Goal: Task Accomplishment & Management: Use online tool/utility

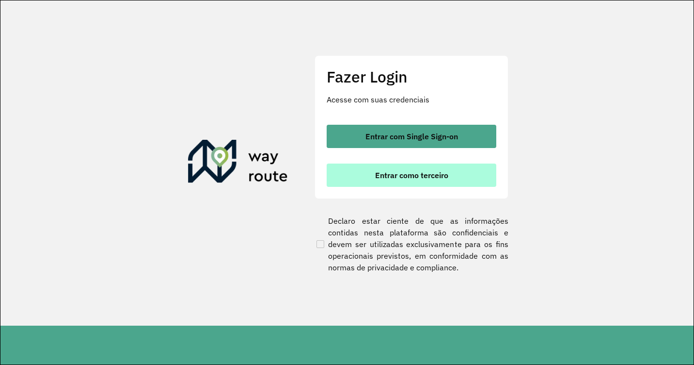
click at [446, 178] on span "Entrar como terceiro" at bounding box center [411, 175] width 73 height 8
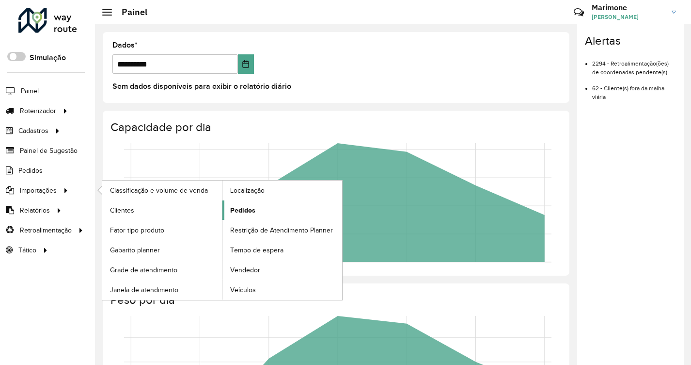
click at [244, 208] on span "Pedidos" at bounding box center [242, 210] width 25 height 10
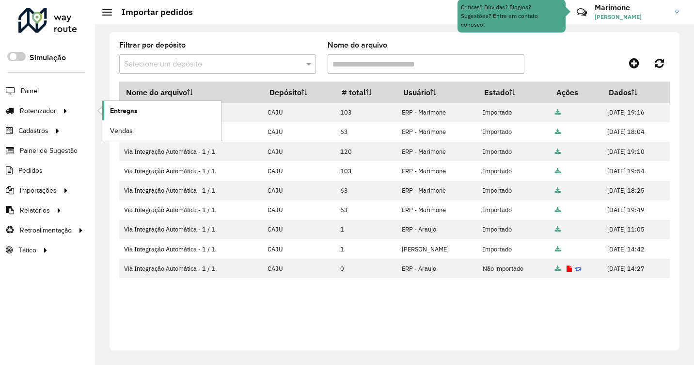
click at [126, 111] on span "Entregas" at bounding box center [124, 111] width 28 height 10
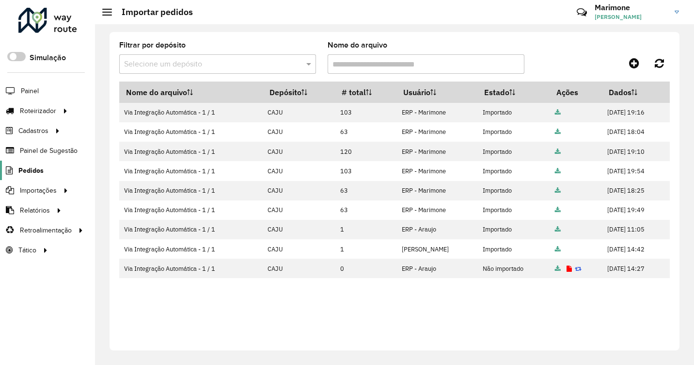
click at [37, 172] on span "Pedidos" at bounding box center [30, 170] width 25 height 10
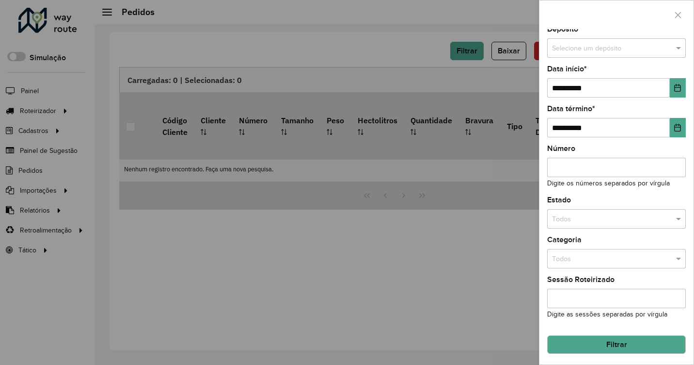
scroll to position [5, 0]
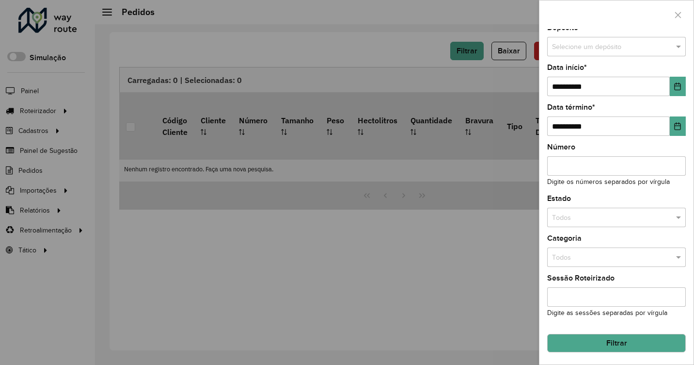
click at [612, 341] on button "Filtrar" at bounding box center [616, 343] width 139 height 18
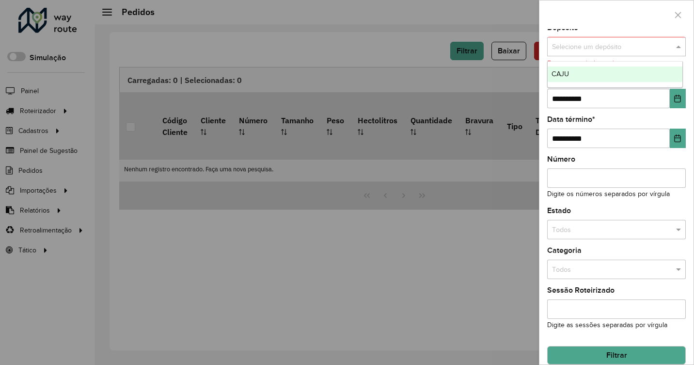
click at [674, 46] on span at bounding box center [680, 47] width 12 height 11
click at [625, 71] on div "CAJU" at bounding box center [615, 74] width 135 height 16
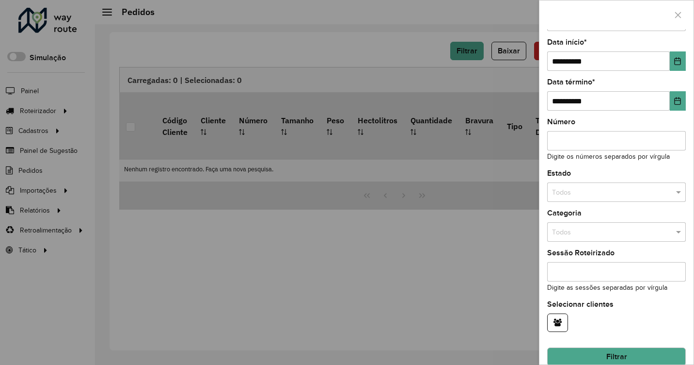
scroll to position [44, 0]
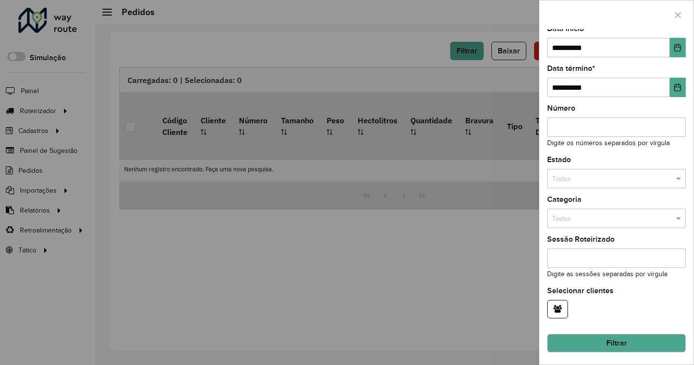
click at [599, 344] on button "Filtrar" at bounding box center [616, 343] width 139 height 18
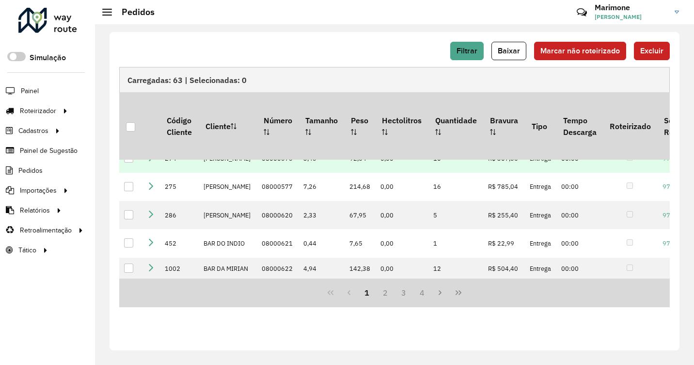
scroll to position [145, 0]
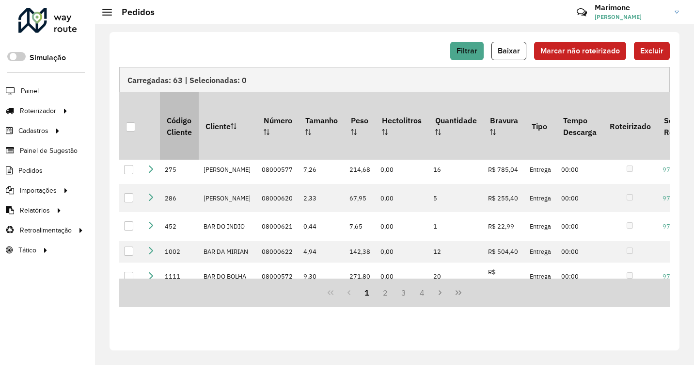
click at [183, 122] on th "Código Cliente" at bounding box center [179, 125] width 38 height 67
click at [187, 139] on th "Código Cliente" at bounding box center [179, 125] width 38 height 67
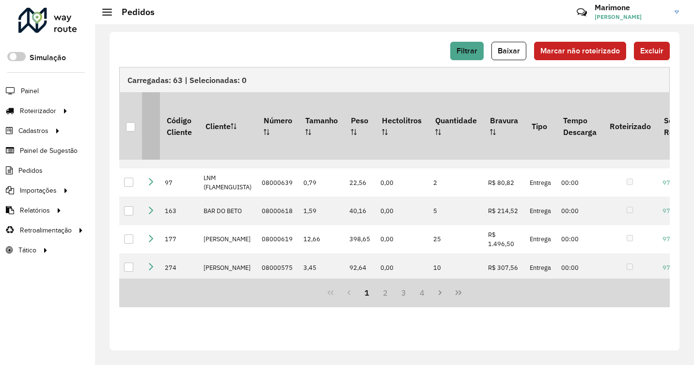
scroll to position [0, 0]
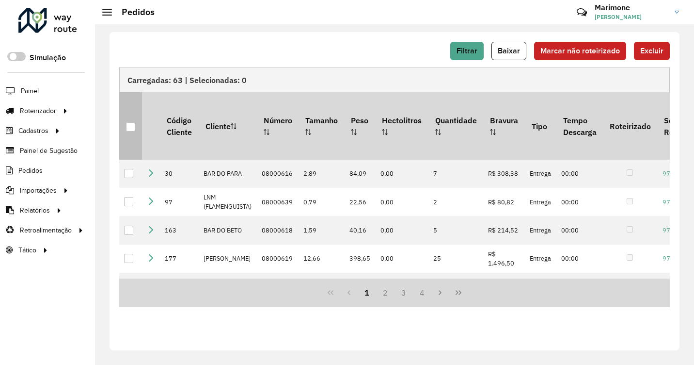
click at [131, 122] on div at bounding box center [130, 126] width 9 height 9
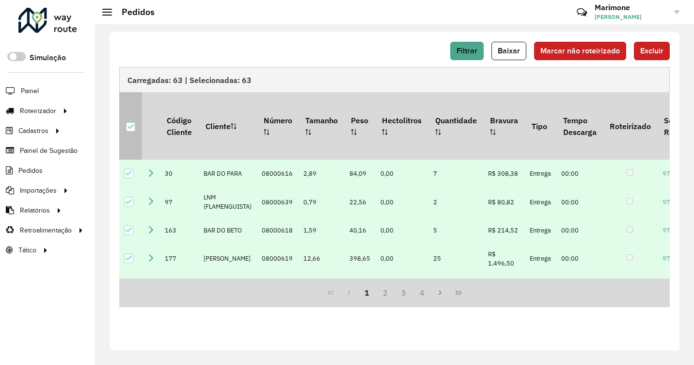
click at [131, 123] on icon at bounding box center [130, 126] width 7 height 7
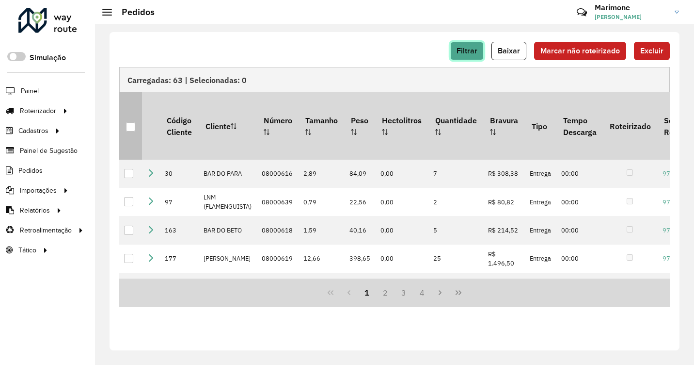
click at [474, 45] on button "Filtrar" at bounding box center [466, 51] width 33 height 18
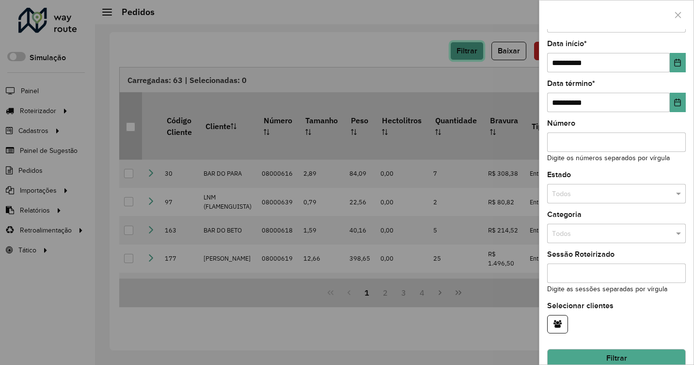
scroll to position [44, 0]
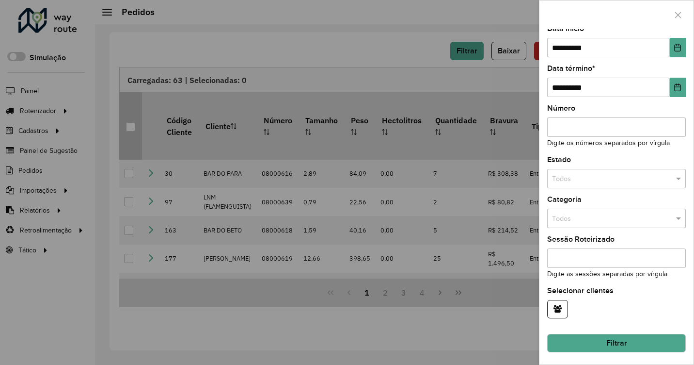
click at [573, 130] on input "Número" at bounding box center [616, 126] width 139 height 19
type input "***"
click at [624, 346] on button "Filtrar" at bounding box center [616, 343] width 139 height 18
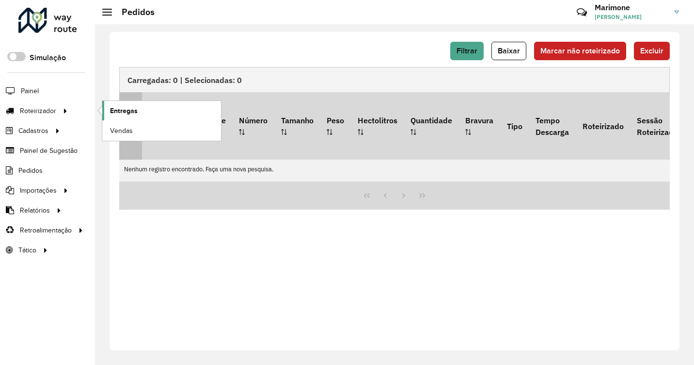
click at [117, 111] on span "Entregas" at bounding box center [124, 111] width 28 height 10
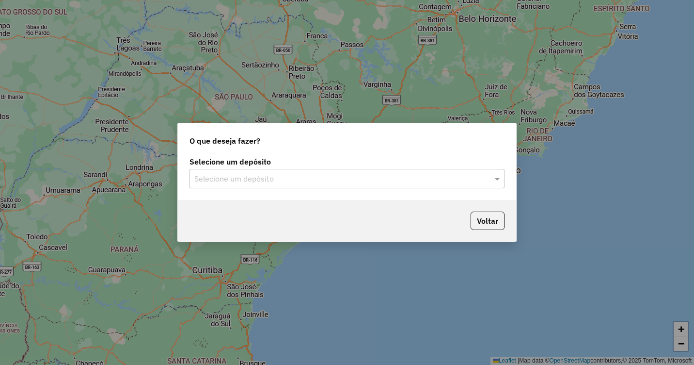
click at [400, 176] on input "text" at bounding box center [337, 179] width 286 height 12
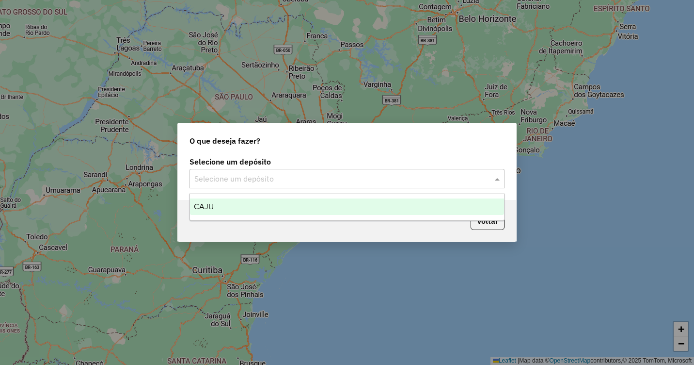
click at [275, 209] on div "CAJU" at bounding box center [347, 206] width 314 height 16
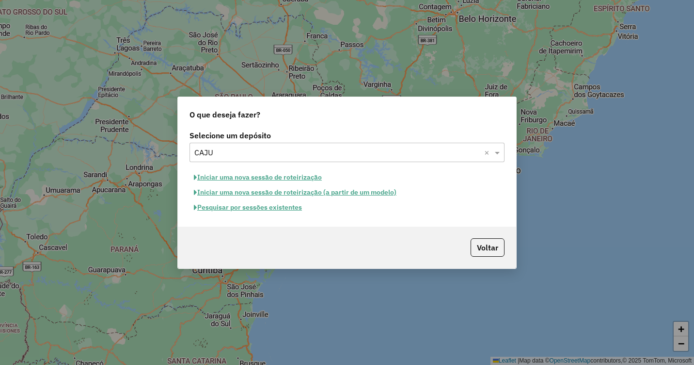
click at [262, 177] on button "Iniciar uma nova sessão de roteirização" at bounding box center [258, 177] width 137 height 15
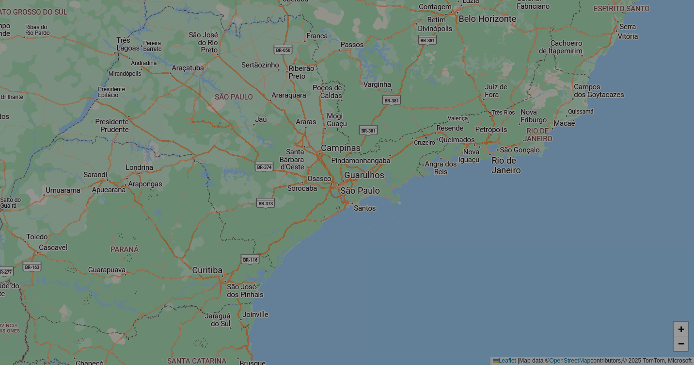
select select "*"
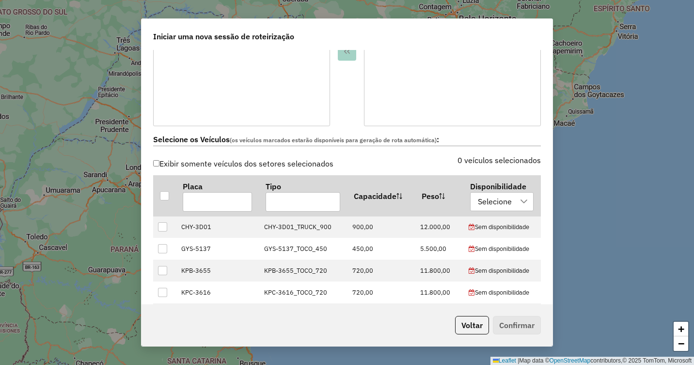
scroll to position [242, 0]
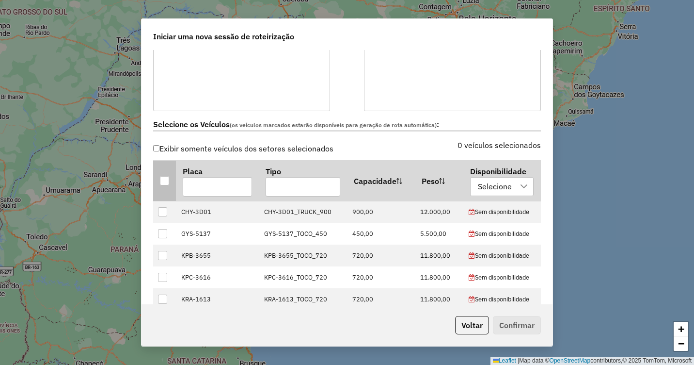
click at [169, 177] on div at bounding box center [164, 180] width 9 height 9
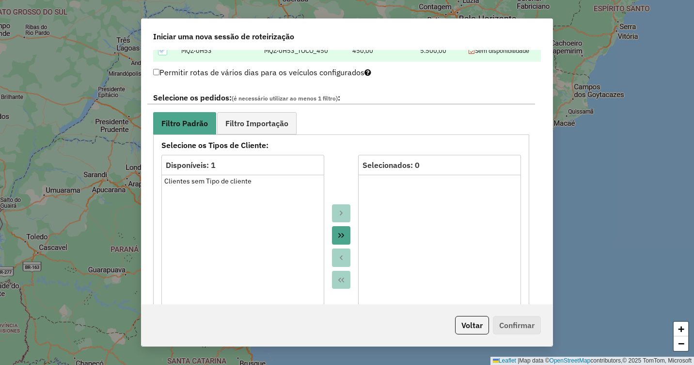
scroll to position [533, 0]
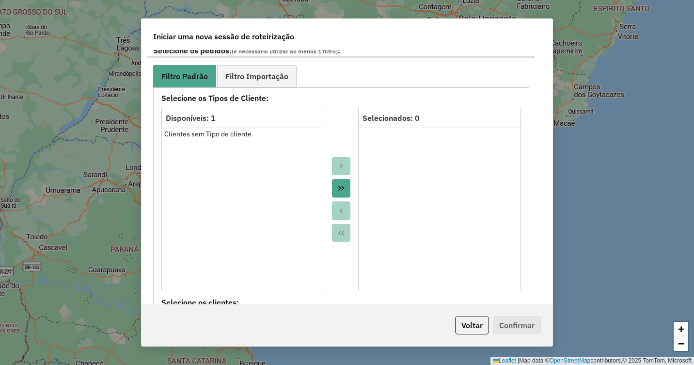
click at [191, 117] on div "Disponíveis: 1" at bounding box center [243, 118] width 154 height 12
click at [202, 133] on div "Clientes sem Tipo de cliente" at bounding box center [242, 134] width 157 height 10
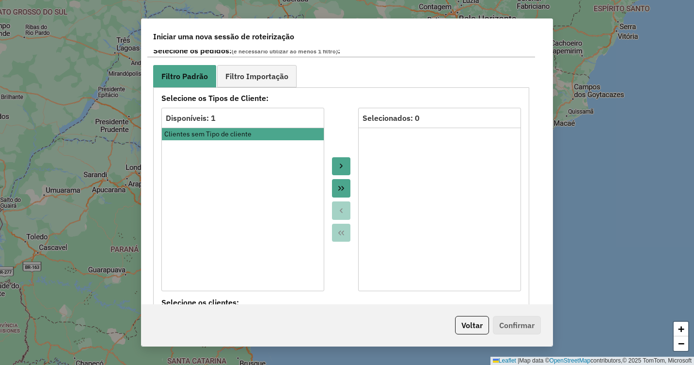
click at [343, 163] on icon "Move to Target" at bounding box center [341, 166] width 8 height 8
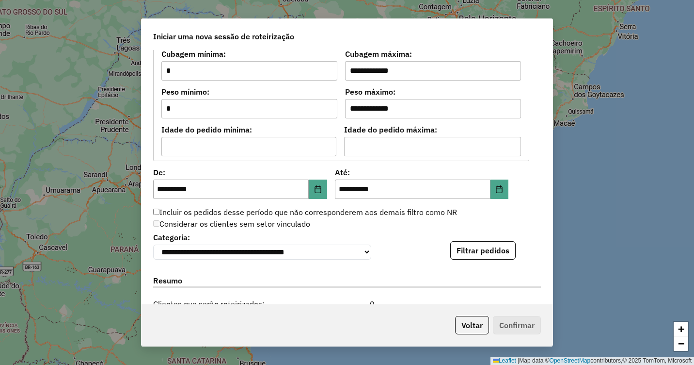
scroll to position [824, 0]
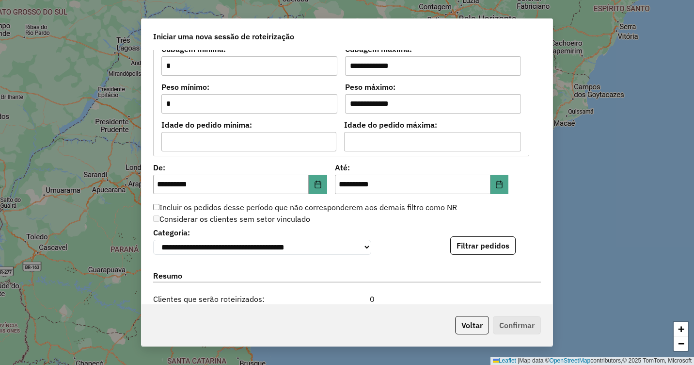
click at [473, 238] on div "**********" at bounding box center [347, 240] width 388 height 30
click at [471, 243] on button "Filtrar pedidos" at bounding box center [482, 245] width 65 height 18
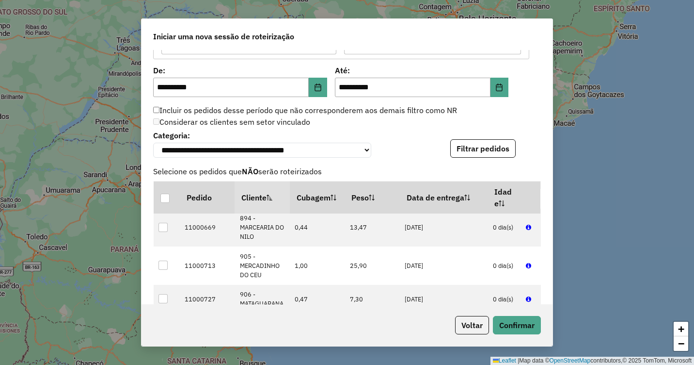
scroll to position [2646, 0]
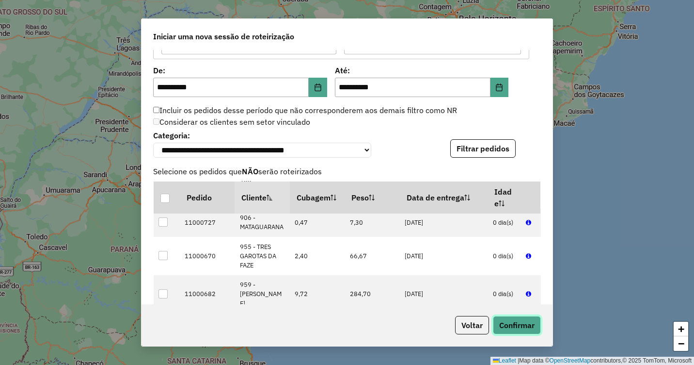
click at [515, 326] on button "Confirmar" at bounding box center [517, 325] width 48 height 18
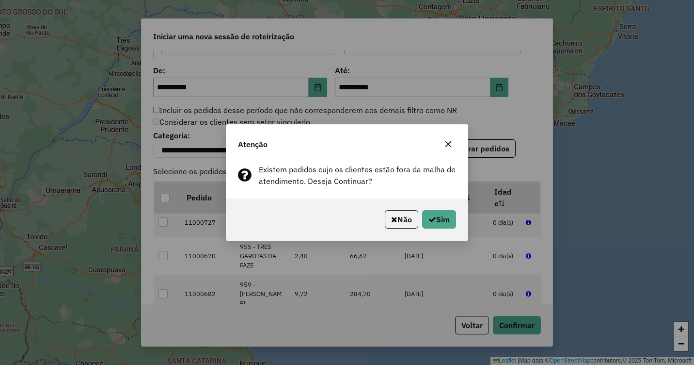
click at [436, 209] on div "Não Sim" at bounding box center [346, 219] width 241 height 42
click at [438, 216] on button "Sim" at bounding box center [439, 219] width 34 height 18
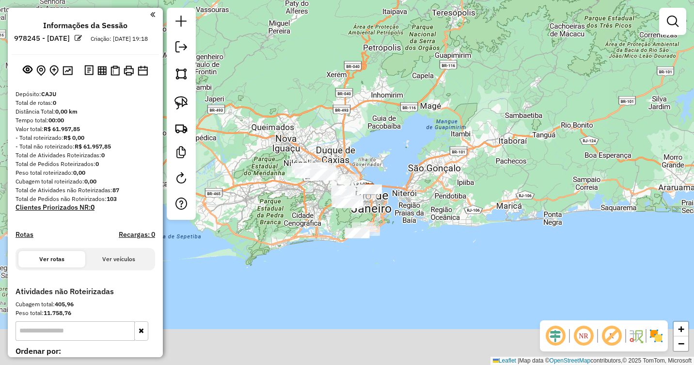
drag, startPoint x: 355, startPoint y: 176, endPoint x: 511, endPoint y: 80, distance: 183.0
click at [511, 80] on div "Janela de atendimento Grade de atendimento Capacidade Transportadoras Veículos …" at bounding box center [347, 182] width 694 height 365
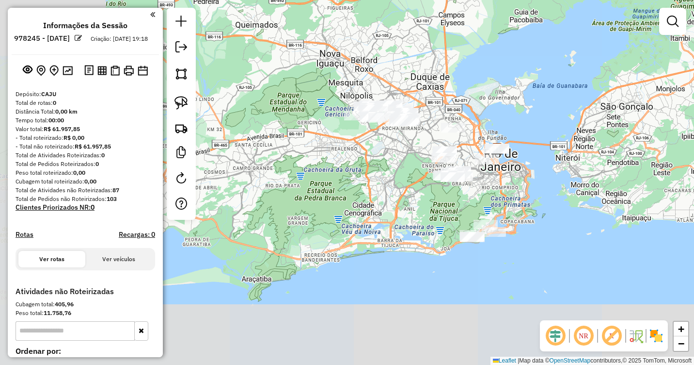
drag, startPoint x: 343, startPoint y: 180, endPoint x: 558, endPoint y: 117, distance: 224.6
click at [558, 117] on div "Janela de atendimento Grade de atendimento Capacidade Transportadoras Veículos …" at bounding box center [347, 182] width 694 height 365
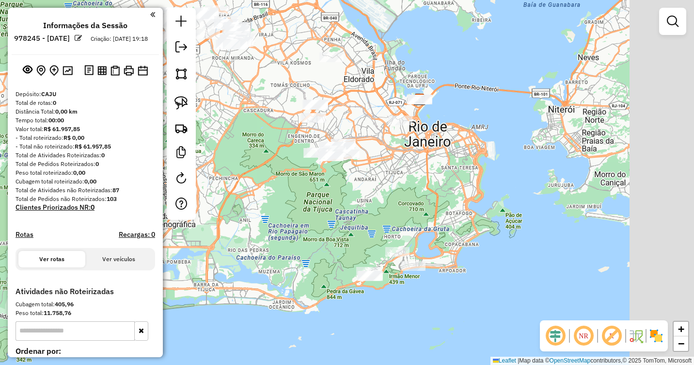
drag, startPoint x: 502, startPoint y: 250, endPoint x: 371, endPoint y: 174, distance: 152.1
click at [371, 175] on div "Janela de atendimento Grade de atendimento Capacidade Transportadoras Veículos …" at bounding box center [347, 182] width 694 height 365
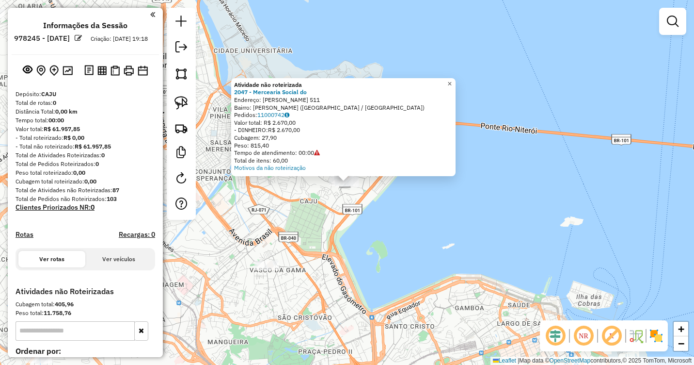
click at [452, 84] on span "×" at bounding box center [449, 84] width 4 height 8
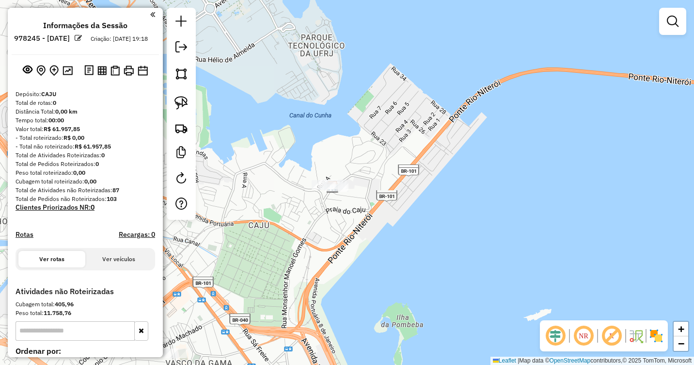
drag, startPoint x: 355, startPoint y: 213, endPoint x: 375, endPoint y: 212, distance: 19.9
click at [375, 212] on div "Janela de atendimento Grade de atendimento Capacidade Transportadoras Veículos …" at bounding box center [347, 182] width 694 height 365
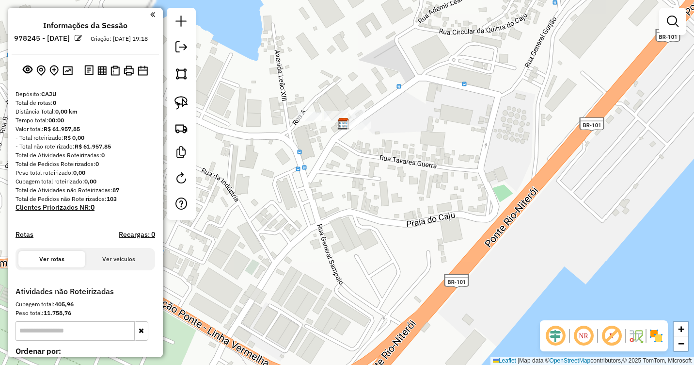
drag, startPoint x: 336, startPoint y: 157, endPoint x: 353, endPoint y: 159, distance: 17.1
click at [353, 159] on div "Janela de atendimento Grade de atendimento Capacidade Transportadoras Veículos …" at bounding box center [347, 182] width 694 height 365
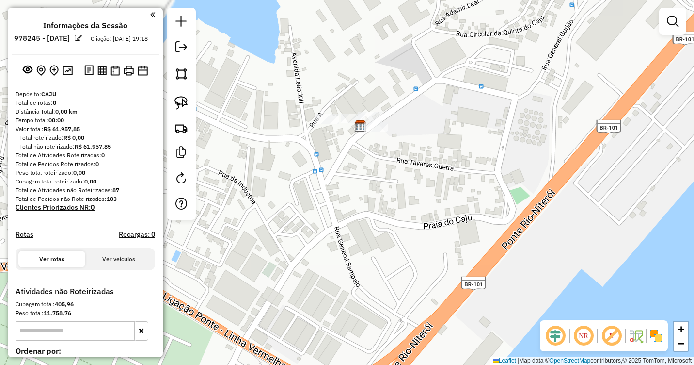
click at [326, 124] on div at bounding box center [327, 119] width 24 height 10
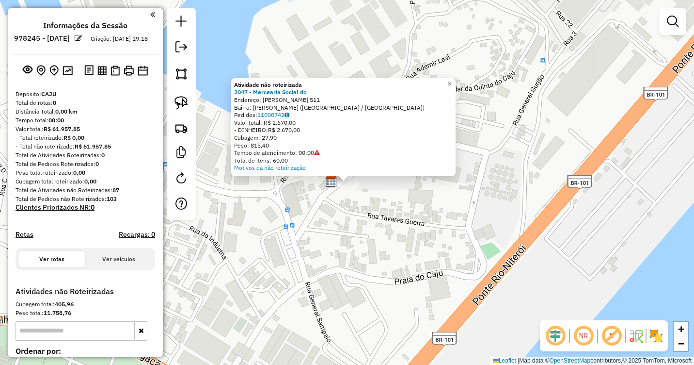
click at [370, 214] on div "Atividade não roteirizada 2047 - Mercearia Social do Endereço: Lins de Vasconce…" at bounding box center [347, 182] width 694 height 365
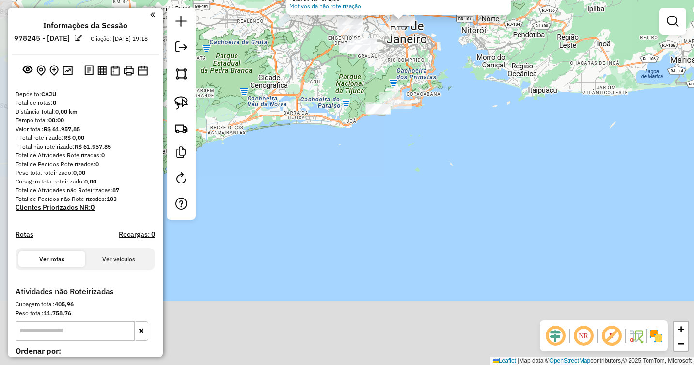
drag, startPoint x: 307, startPoint y: 260, endPoint x: 402, endPoint y: 60, distance: 221.2
click at [402, 60] on div "Atividade não roteirizada 1137 - ADRIANO Endereço: Servidao 3 Bairro: ROCINHA (…" at bounding box center [347, 182] width 694 height 365
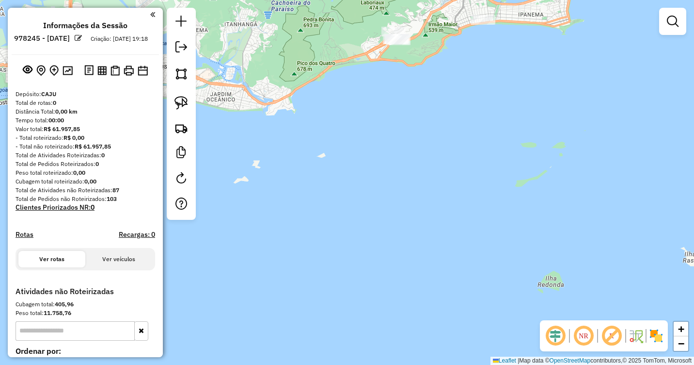
drag, startPoint x: 384, startPoint y: 141, endPoint x: 403, endPoint y: 282, distance: 142.4
click at [403, 282] on div "Atividade não roteirizada 1137 - ADRIANO Endereço: Servidao 3 Bairro: ROCINHA (…" at bounding box center [347, 182] width 694 height 365
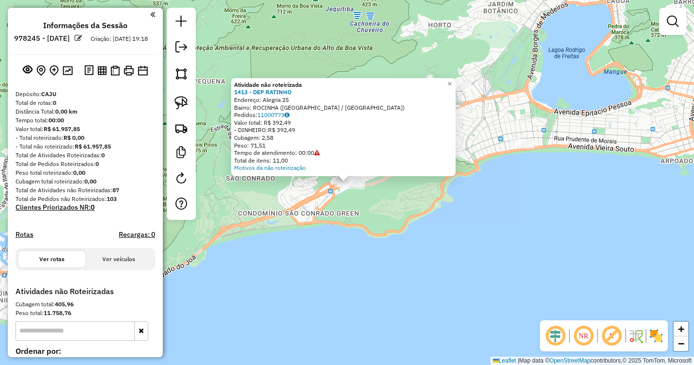
click at [377, 205] on div "Atividade não roteirizada 1413 - DEP RATINHO Endereço: Alegria 25 Bairro: ROCIN…" at bounding box center [347, 182] width 694 height 365
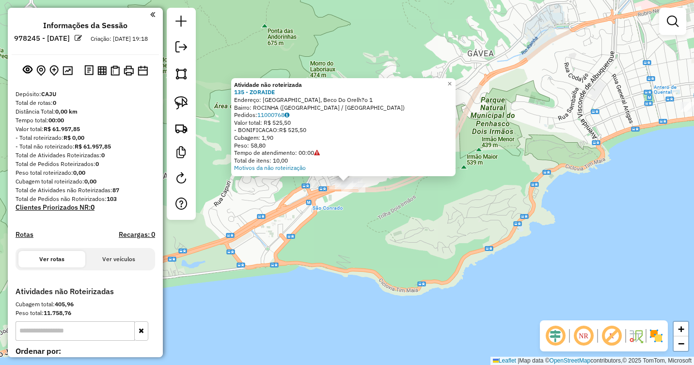
click at [362, 241] on div "Atividade não roteirizada 135 - ZORAIDE Endereço: R Rua Dois, Beco Do Orelh?o 1…" at bounding box center [347, 182] width 694 height 365
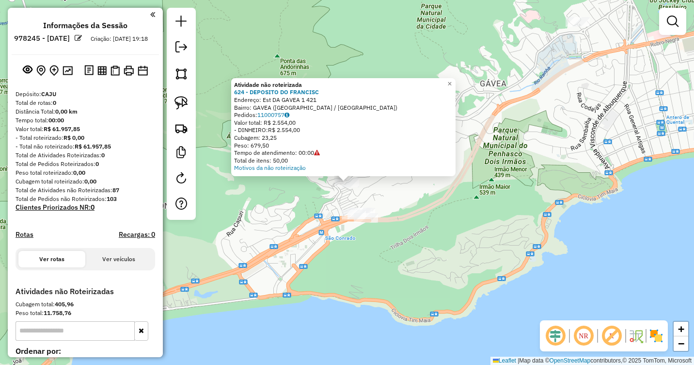
click at [388, 223] on div "Atividade não roteirizada 624 - DEPOSITO DO FRANCISC Endereço: Est DA GAVEA 1 4…" at bounding box center [347, 182] width 694 height 365
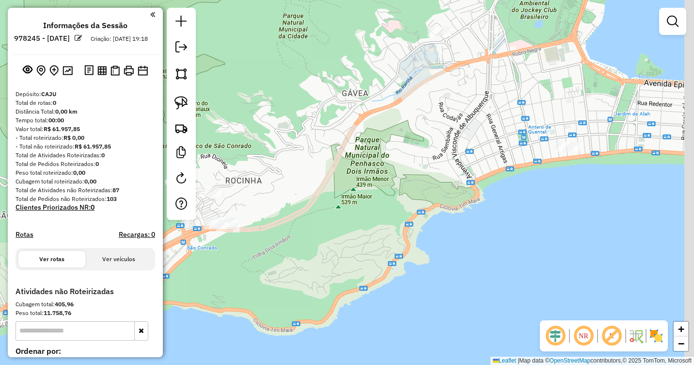
drag, startPoint x: 442, startPoint y: 204, endPoint x: 334, endPoint y: 244, distance: 114.9
click at [334, 244] on div "Janela de atendimento Grade de atendimento Capacidade Transportadoras Veículos …" at bounding box center [347, 182] width 694 height 365
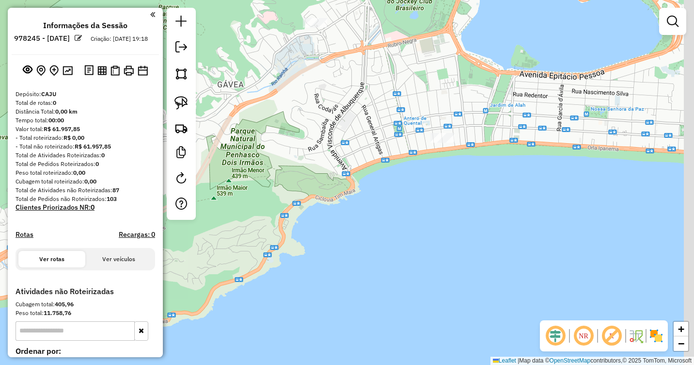
drag, startPoint x: 271, startPoint y: 187, endPoint x: 243, endPoint y: 181, distance: 29.2
click at [243, 181] on div "Janela de atendimento Grade de atendimento Capacidade Transportadoras Veículos …" at bounding box center [347, 182] width 694 height 365
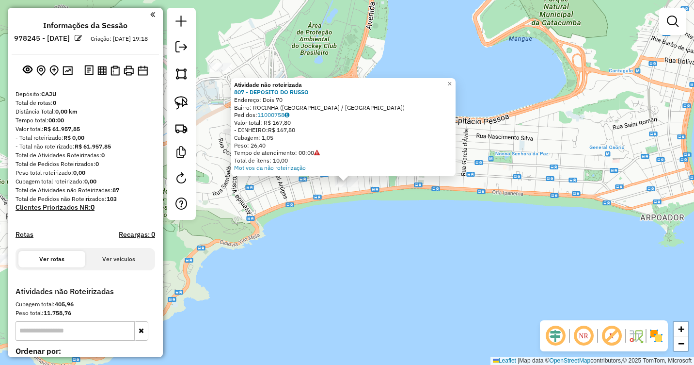
click at [396, 217] on div "Atividade não roteirizada 807 - DEPOSITO DO RUSSO Endereço: Dois 70 Bairro: ROC…" at bounding box center [347, 182] width 694 height 365
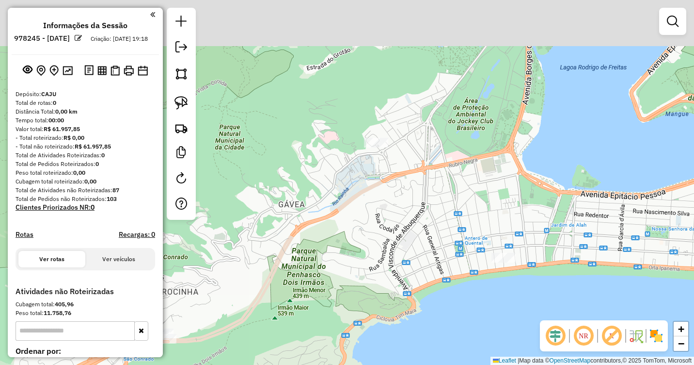
drag, startPoint x: 246, startPoint y: 148, endPoint x: 404, endPoint y: 223, distance: 175.2
click at [404, 223] on div "Janela de atendimento Grade de atendimento Capacidade Transportadoras Veículos …" at bounding box center [347, 182] width 694 height 365
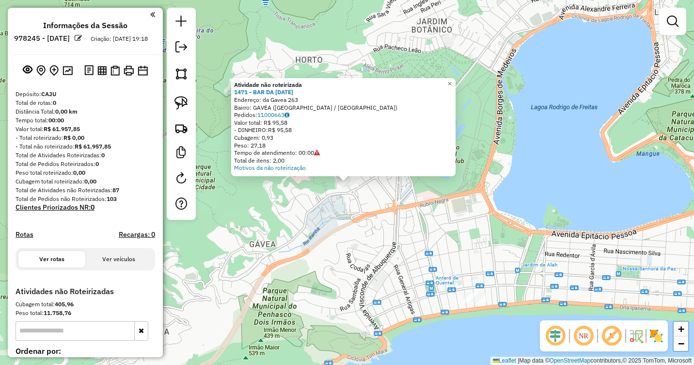
click at [373, 222] on div "Atividade não roteirizada 1471 - BAR DA LUCIA Endereço: da Gavea 263 Bairro: GA…" at bounding box center [347, 182] width 694 height 365
click at [361, 239] on div "Atividade não roteirizada 1471 - BAR DA LUCIA Endereço: da Gavea 263 Bairro: GA…" at bounding box center [347, 182] width 694 height 365
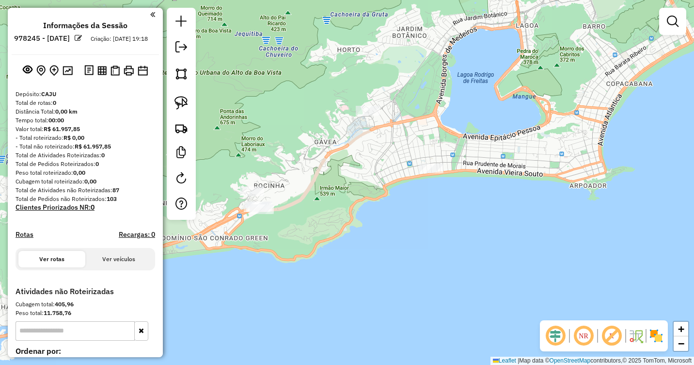
drag, startPoint x: 319, startPoint y: 261, endPoint x: 290, endPoint y: 159, distance: 106.3
click at [291, 159] on div "Janela de atendimento Grade de atendimento Capacidade Transportadoras Veículos …" at bounding box center [347, 182] width 694 height 365
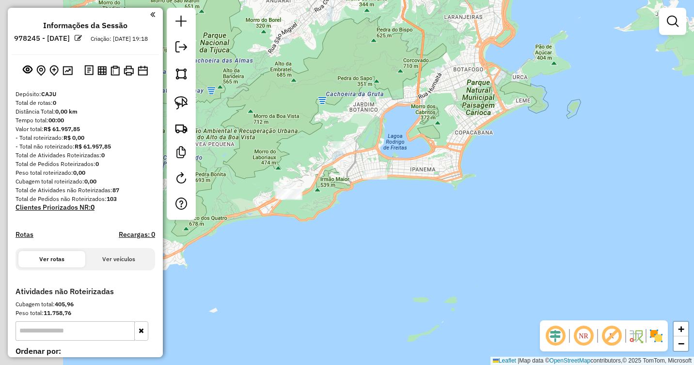
drag, startPoint x: 315, startPoint y: 188, endPoint x: 408, endPoint y: 211, distance: 95.9
click at [408, 211] on div "Janela de atendimento Grade de atendimento Capacidade Transportadoras Veículos …" at bounding box center [347, 182] width 694 height 365
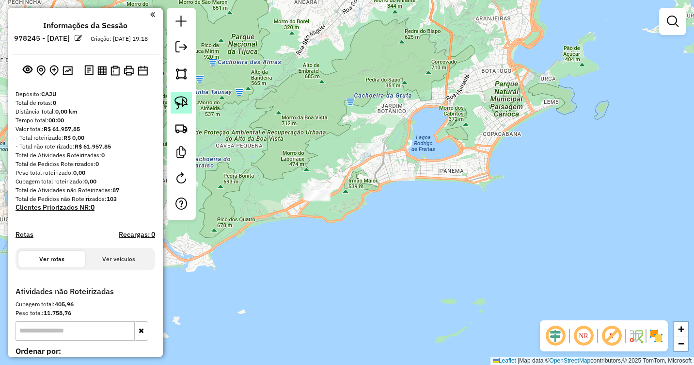
click at [179, 100] on img at bounding box center [182, 103] width 14 height 14
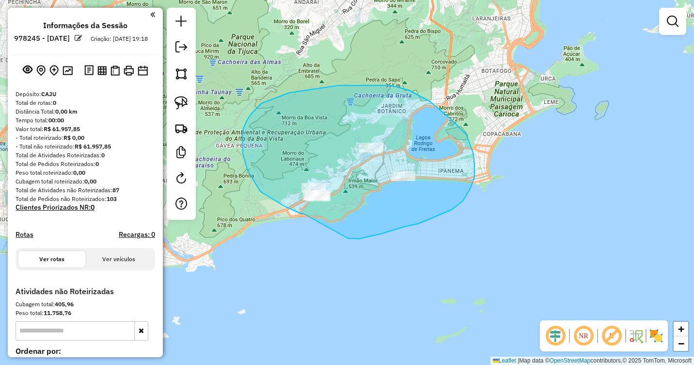
drag, startPoint x: 296, startPoint y: 211, endPoint x: 336, endPoint y: 236, distance: 47.2
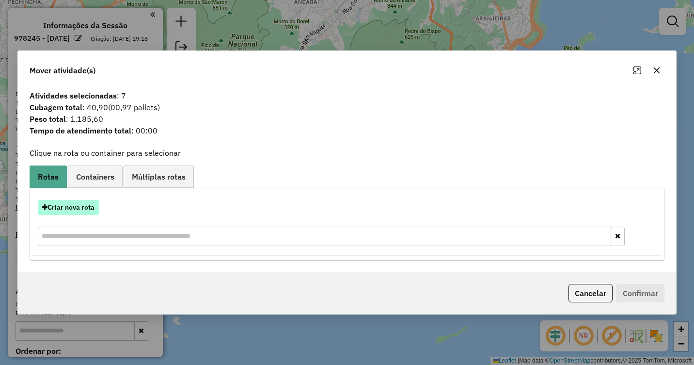
click at [86, 208] on button "Criar nova rota" at bounding box center [68, 207] width 61 height 15
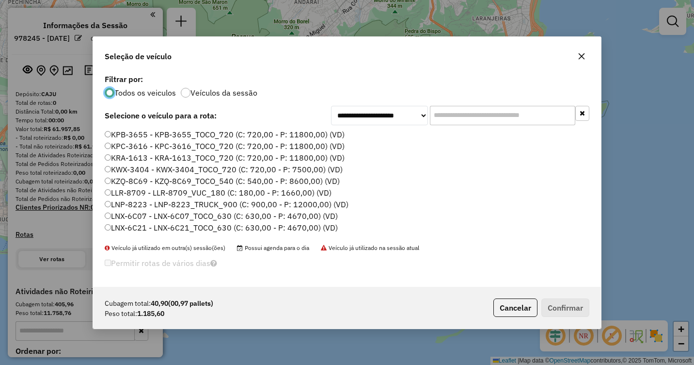
scroll to position [33, 0]
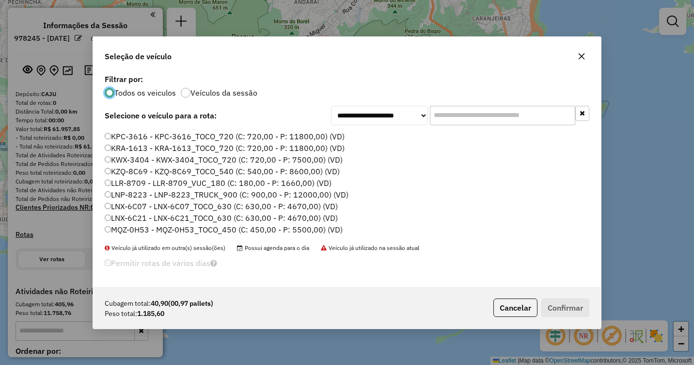
click at [153, 207] on label "LNX-6C07 - LNX-6C07_TOCO_630 (C: 630,00 - P: 4670,00) (VD)" at bounding box center [221, 206] width 233 height 12
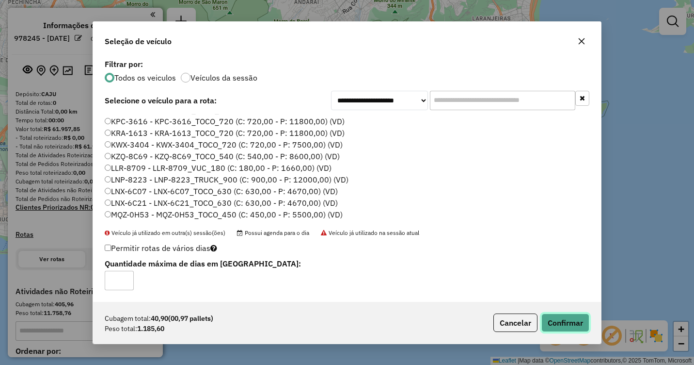
click at [559, 322] on button "Confirmar" at bounding box center [565, 322] width 48 height 18
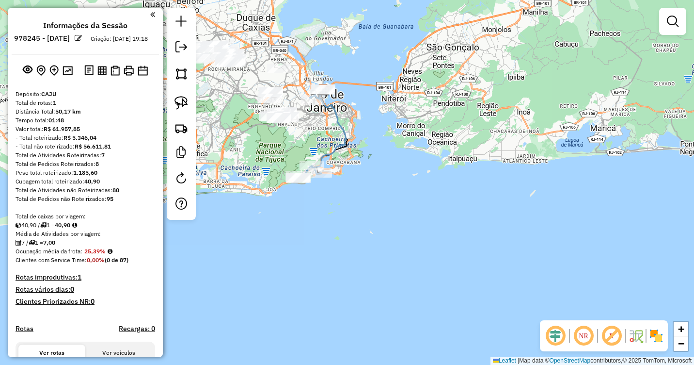
drag, startPoint x: 274, startPoint y: 178, endPoint x: 238, endPoint y: 198, distance: 41.2
click at [238, 198] on div "Janela de atendimento Grade de atendimento Capacidade Transportadoras Veículos …" at bounding box center [347, 182] width 694 height 365
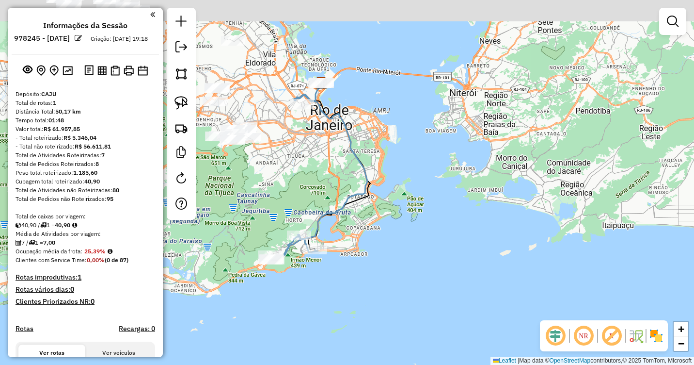
drag, startPoint x: 363, startPoint y: 155, endPoint x: 350, endPoint y: 247, distance: 92.9
click at [350, 251] on div "Janela de atendimento Grade de atendimento Capacidade Transportadoras Veículos …" at bounding box center [347, 182] width 694 height 365
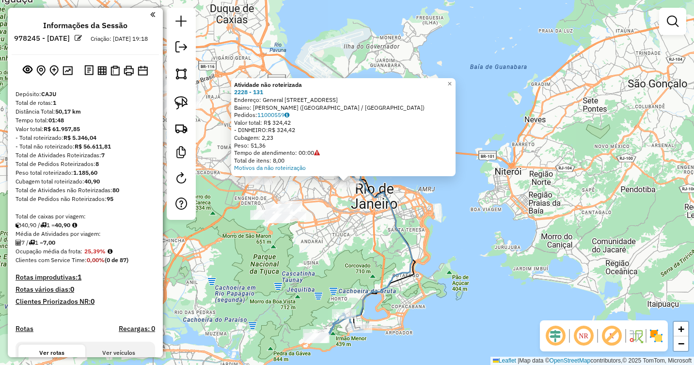
click at [351, 203] on div "Atividade não roteirizada 2228 - 131 Endereço: General Almerio de Moura 131 Bai…" at bounding box center [347, 182] width 694 height 365
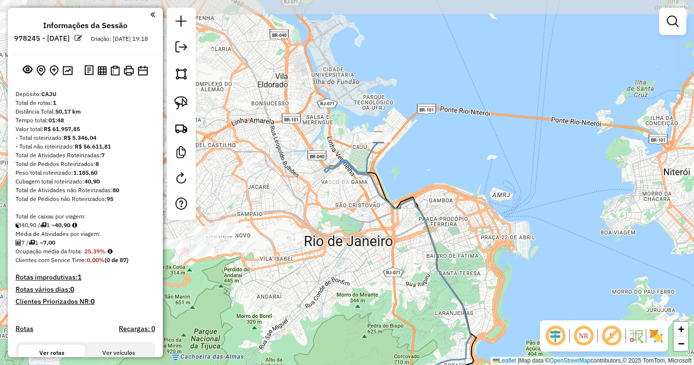
drag, startPoint x: 355, startPoint y: 200, endPoint x: 361, endPoint y: 212, distance: 12.8
click at [361, 212] on div "Janela de atendimento Grade de atendimento Capacidade Transportadoras Veículos …" at bounding box center [347, 182] width 694 height 365
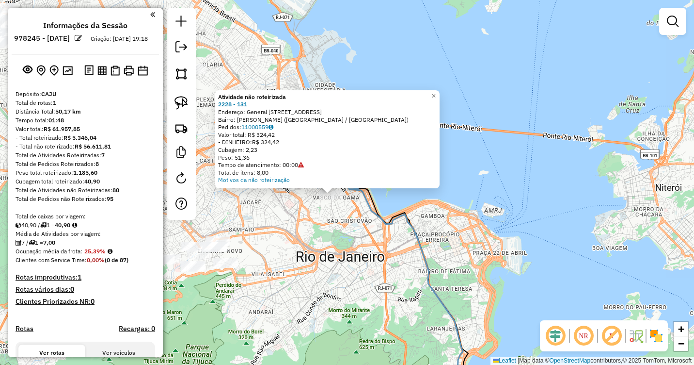
drag, startPoint x: 414, startPoint y: 222, endPoint x: 397, endPoint y: 235, distance: 21.8
click at [397, 235] on div "Atividade não roteirizada 2228 - 131 Endereço: General Almerio de Moura 131 Bai…" at bounding box center [347, 182] width 694 height 365
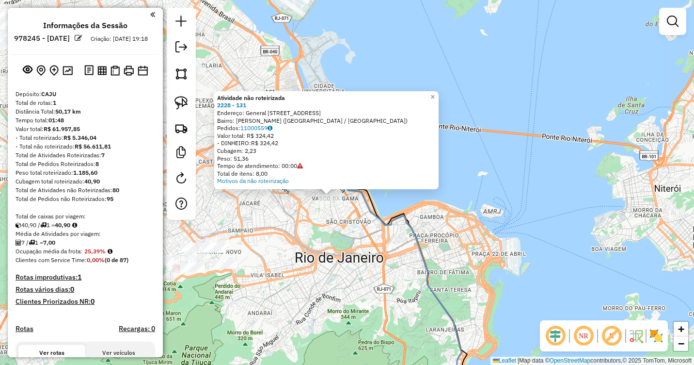
click at [578, 209] on div "Atividade não roteirizada 2228 - 131 Endereço: General Almerio de Moura 131 Bai…" at bounding box center [347, 182] width 694 height 365
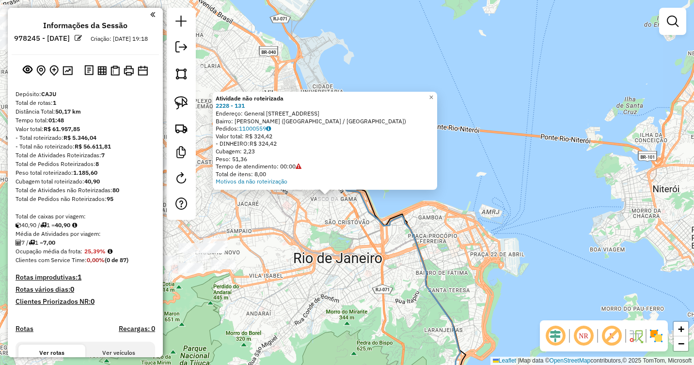
click at [480, 211] on div "Atividade não roteirizada 2228 - 131 Endereço: General Almerio de Moura 131 Bai…" at bounding box center [347, 182] width 694 height 365
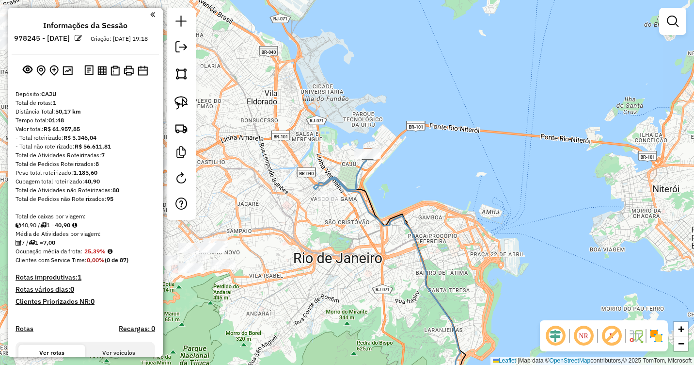
click at [367, 159] on div at bounding box center [369, 154] width 24 height 10
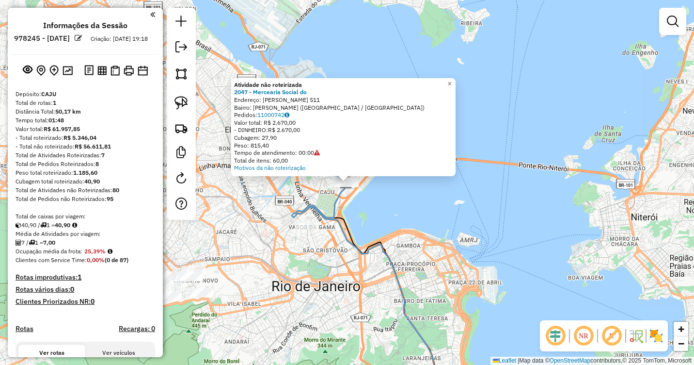
click at [389, 206] on div "Atividade não roteirizada 2047 - Mercearia Social do Endereço: Lins de Vasconce…" at bounding box center [347, 182] width 694 height 365
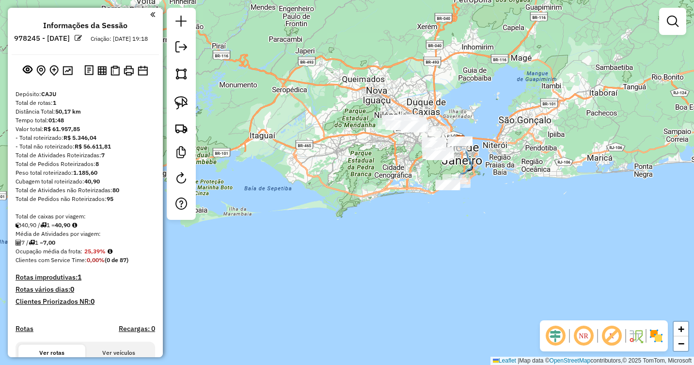
drag, startPoint x: 242, startPoint y: 259, endPoint x: 246, endPoint y: 183, distance: 76.7
click at [246, 182] on div "Janela de atendimento Grade de atendimento Capacidade Transportadoras Veículos …" at bounding box center [347, 182] width 694 height 365
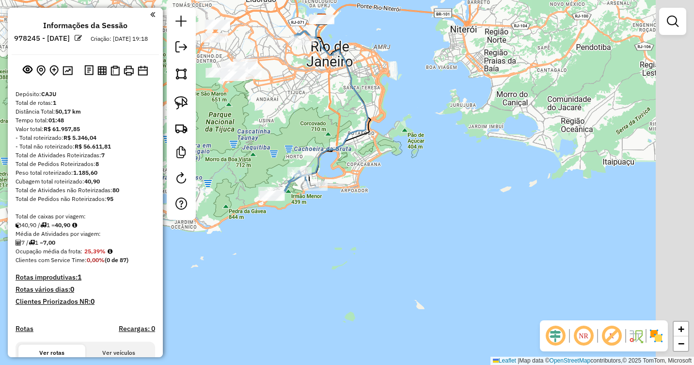
drag, startPoint x: 482, startPoint y: 159, endPoint x: 355, endPoint y: 210, distance: 136.8
click at [355, 210] on div "Janela de atendimento Grade de atendimento Capacidade Transportadoras Veículos …" at bounding box center [347, 182] width 694 height 365
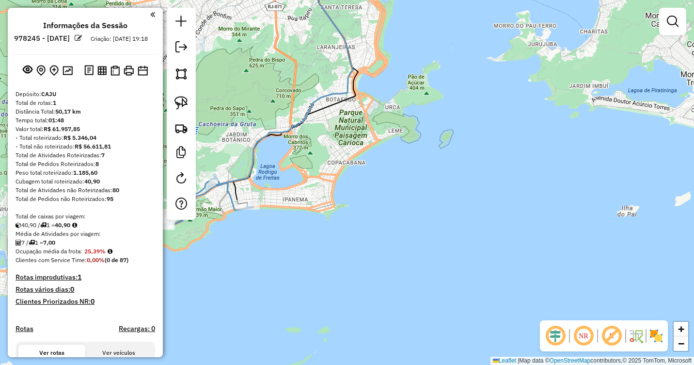
drag, startPoint x: 350, startPoint y: 197, endPoint x: 498, endPoint y: 170, distance: 150.2
click at [497, 170] on div "Janela de atendimento Grade de atendimento Capacidade Transportadoras Veículos …" at bounding box center [347, 182] width 694 height 365
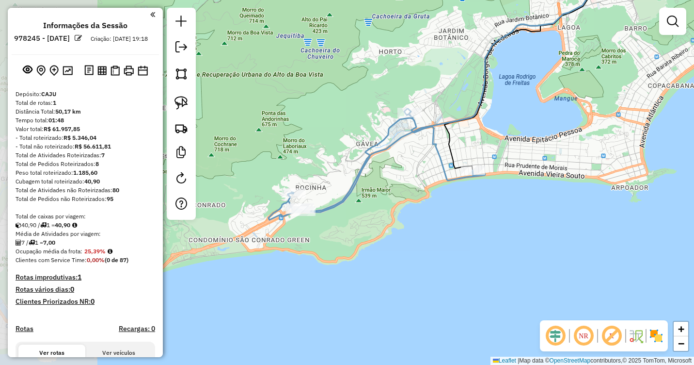
drag, startPoint x: 355, startPoint y: 191, endPoint x: 501, endPoint y: 184, distance: 146.1
click at [501, 184] on div "Janela de atendimento Grade de atendimento Capacidade Transportadoras Veículos …" at bounding box center [347, 182] width 694 height 365
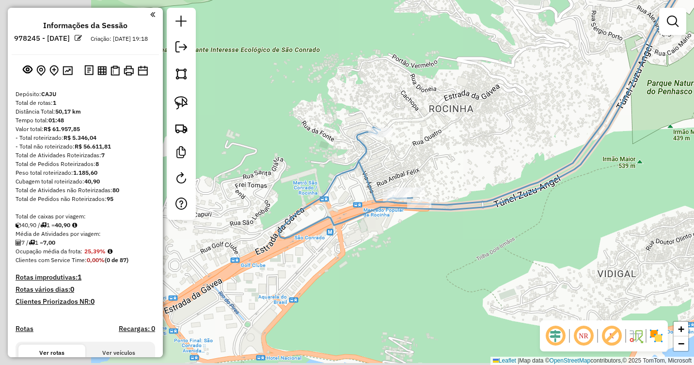
drag, startPoint x: 353, startPoint y: 214, endPoint x: 455, endPoint y: 204, distance: 102.8
click at [455, 204] on icon at bounding box center [481, 97] width 405 height 281
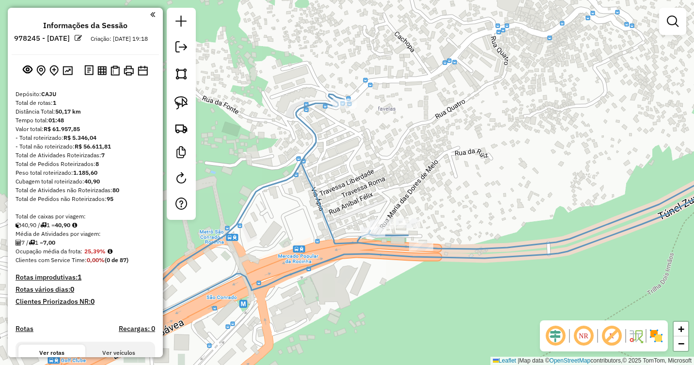
drag, startPoint x: 359, startPoint y: 140, endPoint x: 357, endPoint y: 186, distance: 46.1
click at [357, 186] on div "Janela de atendimento Grade de atendimento Capacidade Transportadoras Veículos …" at bounding box center [347, 182] width 694 height 365
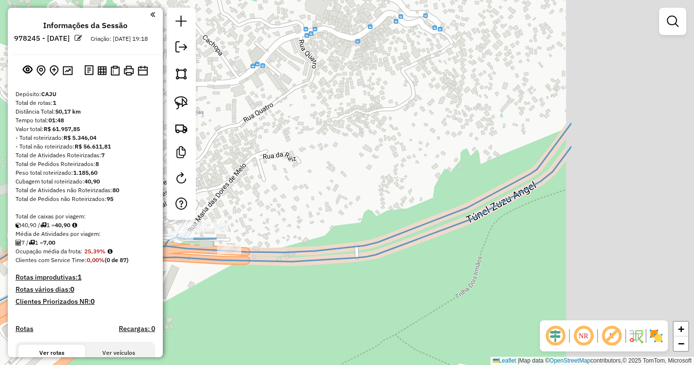
drag, startPoint x: 433, startPoint y: 147, endPoint x: 251, endPoint y: 140, distance: 182.9
click at [251, 140] on div "Janela de atendimento Grade de atendimento Capacidade Transportadoras Veículos …" at bounding box center [347, 182] width 694 height 365
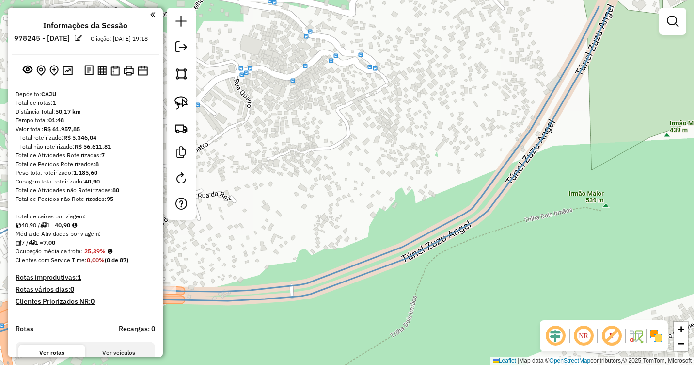
drag, startPoint x: 402, startPoint y: 185, endPoint x: 394, endPoint y: 206, distance: 22.2
click at [396, 203] on div "Janela de atendimento Grade de atendimento Capacidade Transportadoras Veículos …" at bounding box center [347, 182] width 694 height 365
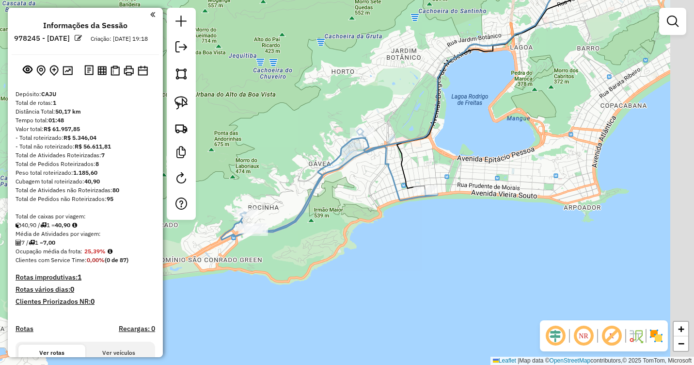
drag, startPoint x: 474, startPoint y: 188, endPoint x: 370, endPoint y: 195, distance: 104.0
click at [365, 201] on div "Janela de atendimento Grade de atendimento Capacidade Transportadoras Veículos …" at bounding box center [347, 182] width 694 height 365
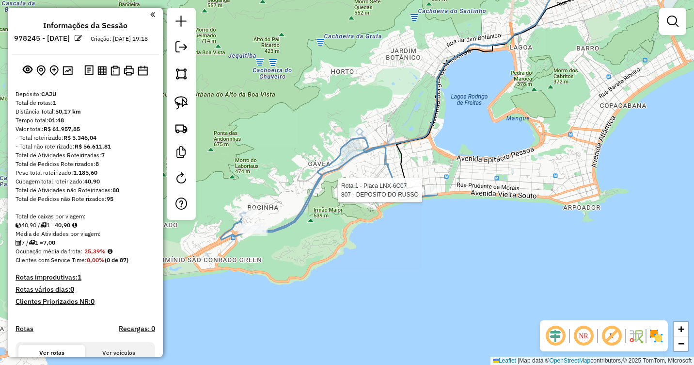
select select "**********"
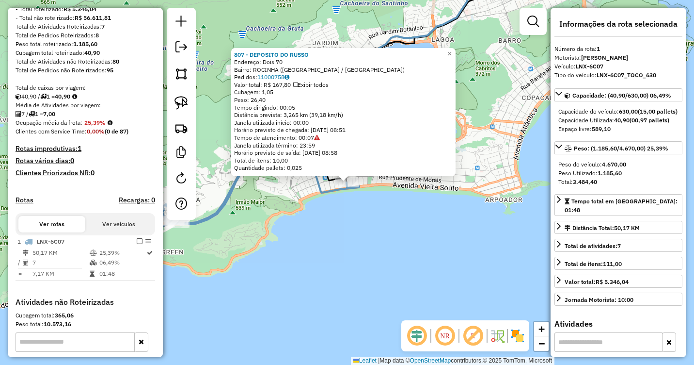
scroll to position [252, 0]
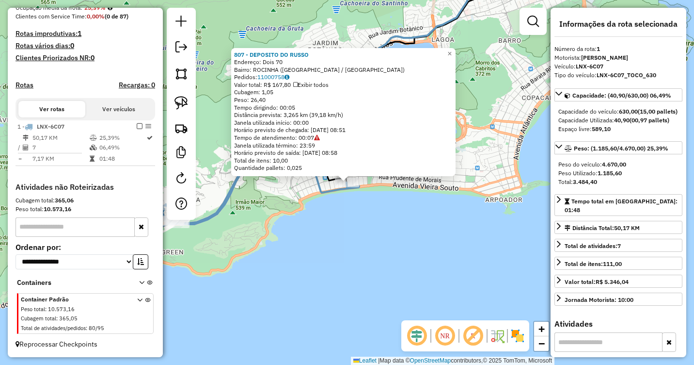
click at [443, 211] on div "807 - DEPOSITO DO RUSSO Endereço: Dois 70 Bairro: ROCINHA (RIO DE JANEIRO / RJ)…" at bounding box center [347, 182] width 694 height 365
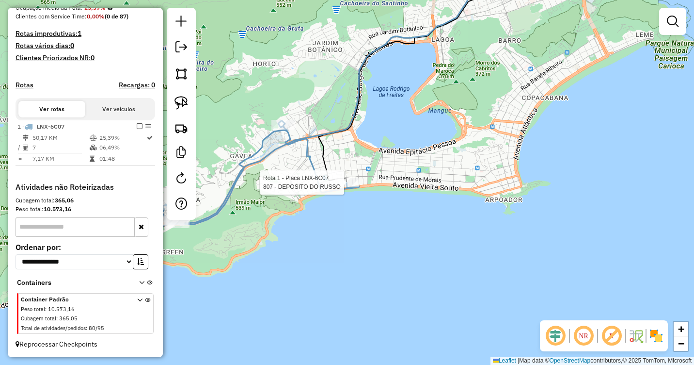
select select "**********"
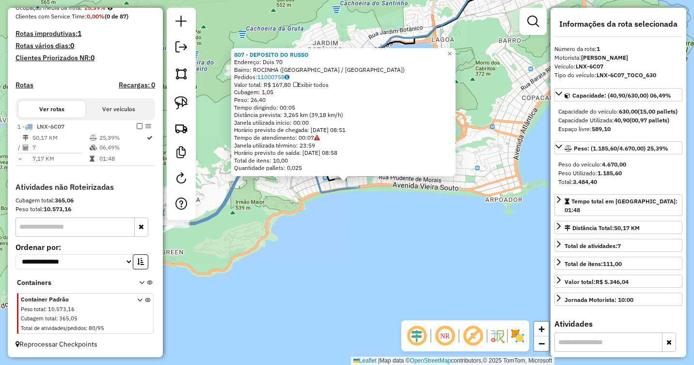
click at [381, 210] on div "807 - DEPOSITO DO RUSSO Endereço: Dois 70 Bairro: ROCINHA (RIO DE JANEIRO / RJ)…" at bounding box center [347, 182] width 694 height 365
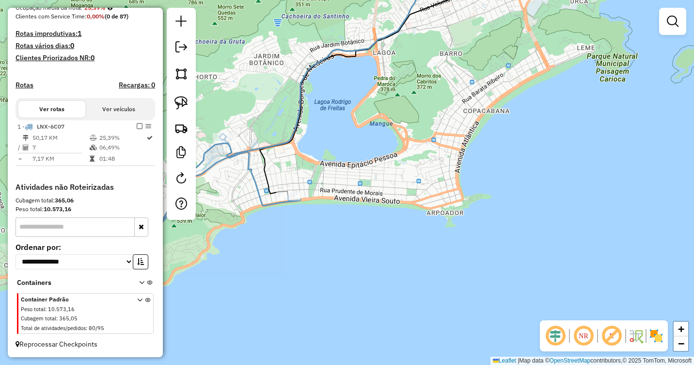
drag, startPoint x: 504, startPoint y: 181, endPoint x: 450, endPoint y: 199, distance: 56.7
click at [449, 199] on div "Janela de atendimento Grade de atendimento Capacidade Transportadoras Veículos …" at bounding box center [347, 182] width 694 height 365
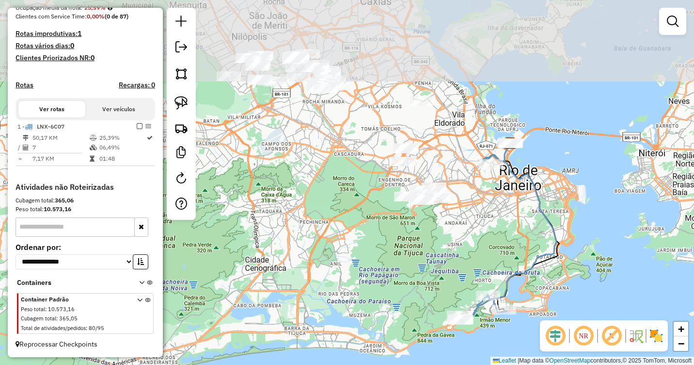
drag, startPoint x: 371, startPoint y: 127, endPoint x: 465, endPoint y: 237, distance: 144.4
click at [465, 237] on div "Janela de atendimento Grade de atendimento Capacidade Transportadoras Veículos …" at bounding box center [347, 182] width 694 height 365
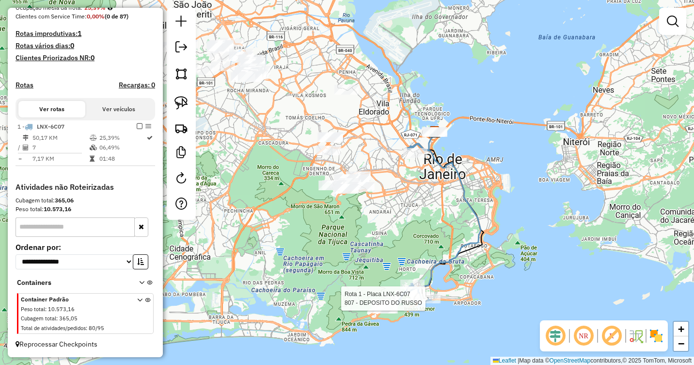
select select "**********"
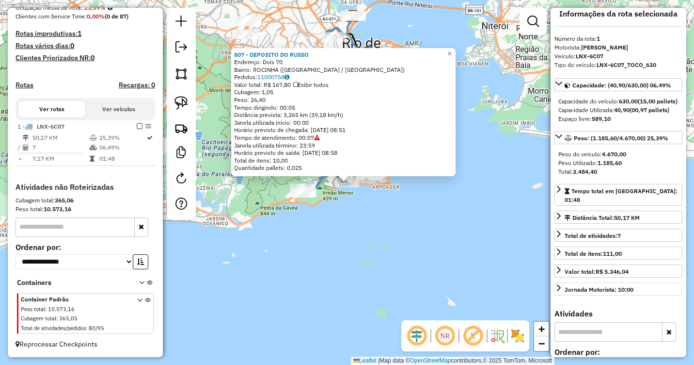
scroll to position [0, 0]
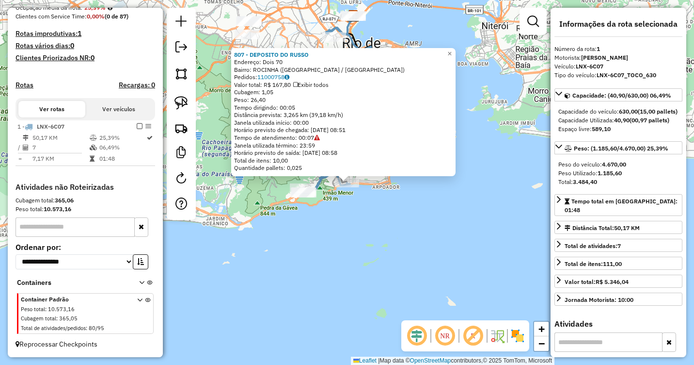
click at [494, 261] on div "807 - DEPOSITO DO RUSSO Endereço: Dois 70 Bairro: ROCINHA (RIO DE JANEIRO / RJ)…" at bounding box center [347, 182] width 694 height 365
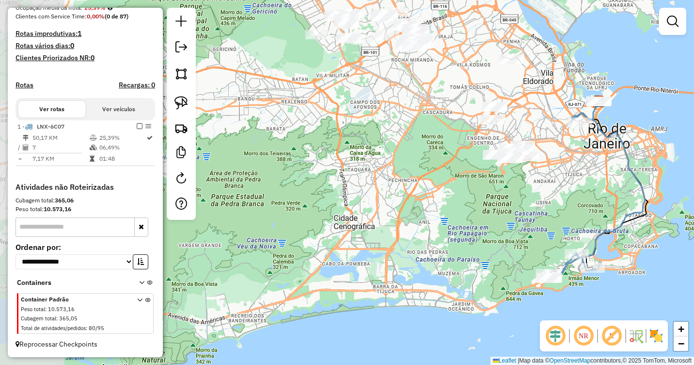
drag, startPoint x: 383, startPoint y: 202, endPoint x: 598, endPoint y: 277, distance: 227.4
click at [633, 290] on div "Janela de atendimento Grade de atendimento Capacidade Transportadoras Veículos …" at bounding box center [347, 182] width 694 height 365
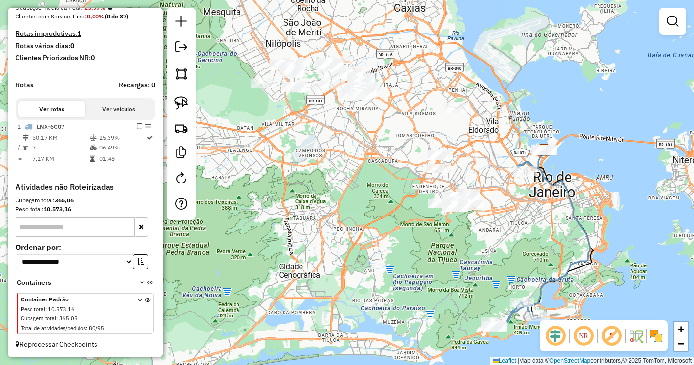
drag, startPoint x: 466, startPoint y: 184, endPoint x: 405, endPoint y: 251, distance: 90.6
click at [404, 251] on div "Janela de atendimento Grade de atendimento Capacidade Transportadoras Veículos …" at bounding box center [347, 182] width 694 height 365
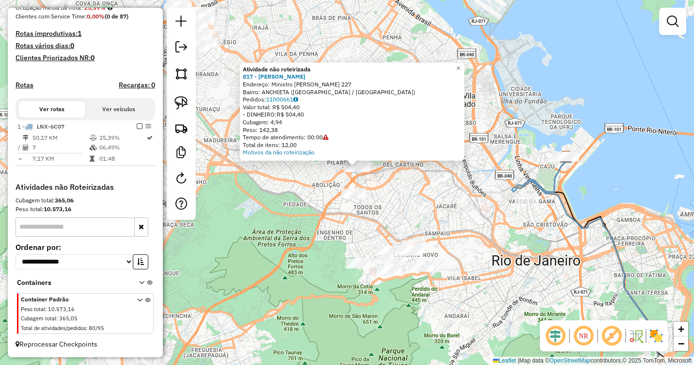
drag, startPoint x: 383, startPoint y: 219, endPoint x: 455, endPoint y: 239, distance: 74.7
click at [455, 239] on div "Atividade não roteirizada 817 - MARCOS ANTONIO SOUZA Endereço: Ministro Pedro F…" at bounding box center [347, 182] width 694 height 365
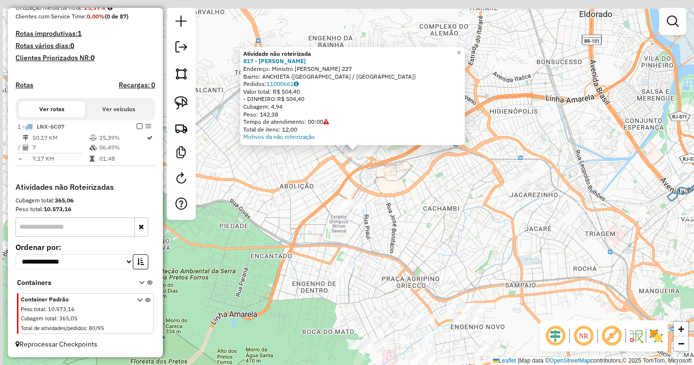
drag, startPoint x: 396, startPoint y: 210, endPoint x: 449, endPoint y: 250, distance: 66.6
click at [449, 250] on div "Atividade não roteirizada 817 - MARCOS ANTONIO SOUZA Endereço: Ministro Pedro F…" at bounding box center [347, 182] width 694 height 365
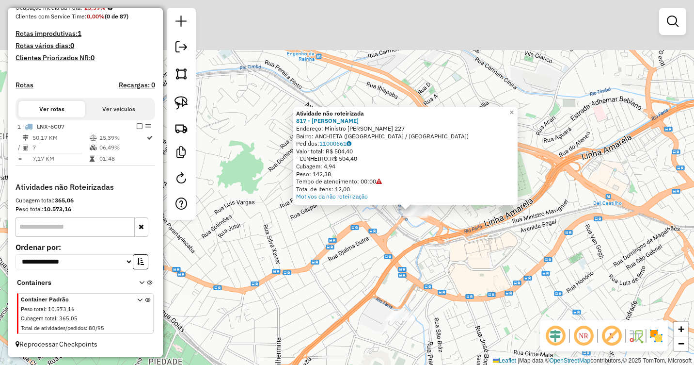
drag, startPoint x: 384, startPoint y: 192, endPoint x: 424, endPoint y: 272, distance: 89.8
click at [424, 272] on div "Atividade não roteirizada 817 - MARCOS ANTONIO SOUZA Endereço: Ministro Pedro F…" at bounding box center [347, 182] width 694 height 365
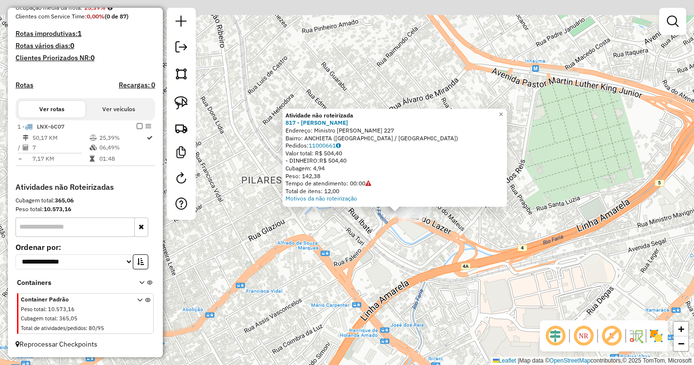
drag, startPoint x: 424, startPoint y: 215, endPoint x: 429, endPoint y: 277, distance: 62.7
click at [429, 277] on div "Atividade não roteirizada 817 - MARCOS ANTONIO SOUZA Endereço: Ministro Pedro F…" at bounding box center [347, 182] width 694 height 365
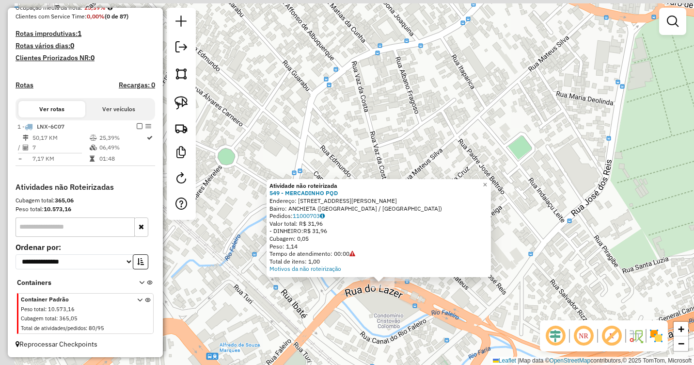
drag, startPoint x: 378, startPoint y: 201, endPoint x: 444, endPoint y: 312, distance: 129.5
click at [446, 317] on div "Atividade não roteirizada 549 - MERCADINHO PQD Endereço: R LUIS VIDAL 20 Bairro…" at bounding box center [347, 182] width 694 height 365
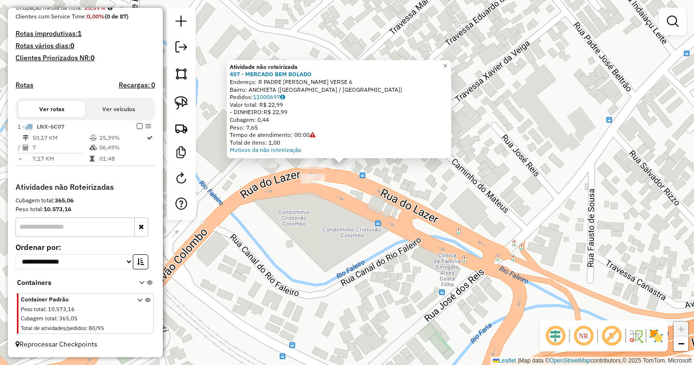
drag, startPoint x: 371, startPoint y: 240, endPoint x: 405, endPoint y: 308, distance: 75.7
click at [405, 308] on div "Atividade não roteirizada 457 - MERCADO BEM BOLADO Endereço: R PADRE MARIO VERS…" at bounding box center [347, 182] width 694 height 365
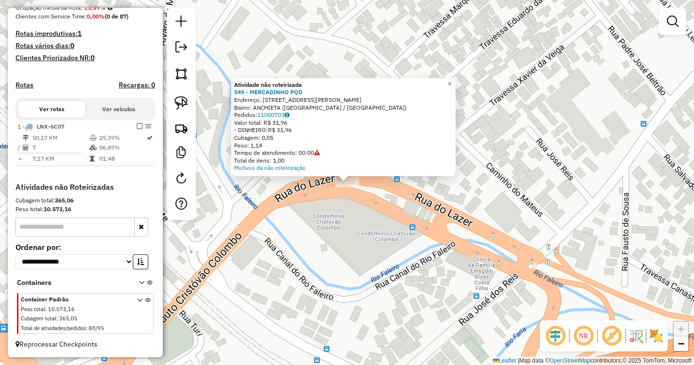
click at [362, 210] on div "Atividade não roteirizada 549 - MERCADINHO PQD Endereço: R LUIS VIDAL 20 Bairro…" at bounding box center [347, 182] width 694 height 365
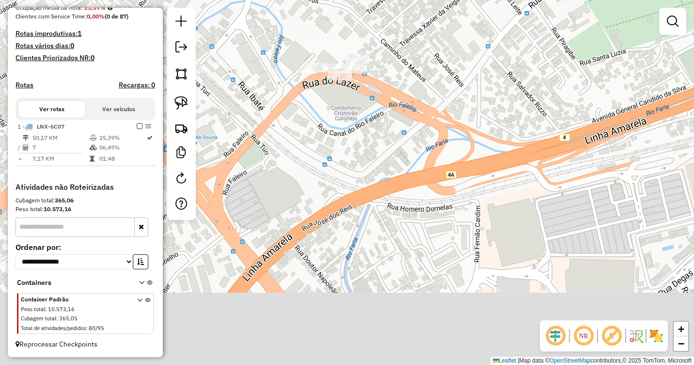
drag, startPoint x: 410, startPoint y: 229, endPoint x: 418, endPoint y: 91, distance: 138.4
click at [418, 92] on div "Janela de atendimento Grade de atendimento Capacidade Transportadoras Veículos …" at bounding box center [347, 182] width 694 height 365
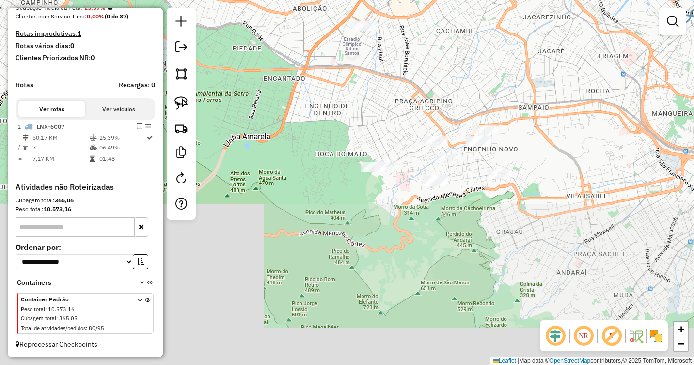
drag, startPoint x: 457, startPoint y: 310, endPoint x: 414, endPoint y: 106, distance: 208.6
click at [415, 106] on div "Janela de atendimento Grade de atendimento Capacidade Transportadoras Veículos …" at bounding box center [347, 182] width 694 height 365
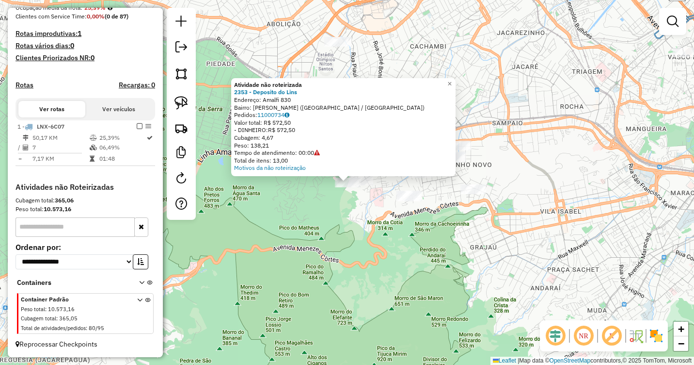
click at [437, 258] on div "Atividade não roteirizada 2353 - Deposito do Lins Endereço: Amalfi 830 Bairro: …" at bounding box center [347, 182] width 694 height 365
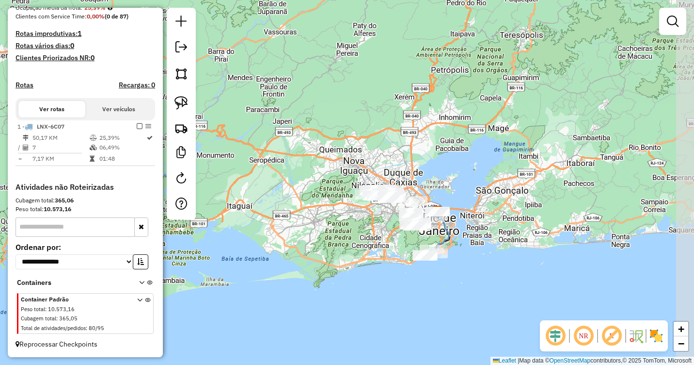
drag, startPoint x: 409, startPoint y: 284, endPoint x: 383, endPoint y: 257, distance: 37.0
click at [383, 257] on div "Janela de atendimento Grade de atendimento Capacidade Transportadoras Veículos …" at bounding box center [347, 182] width 694 height 365
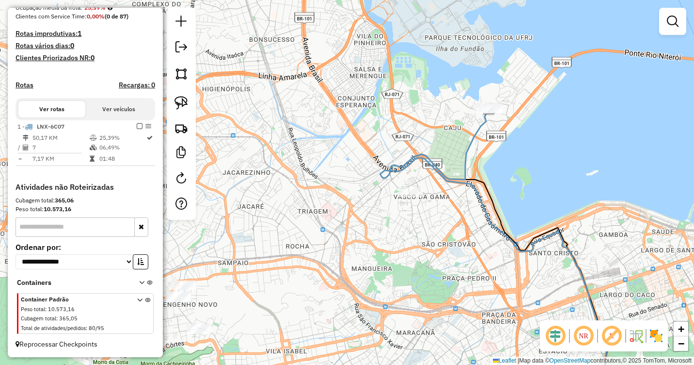
drag, startPoint x: 493, startPoint y: 197, endPoint x: 470, endPoint y: 238, distance: 46.9
click at [469, 241] on div "Janela de atendimento Grade de atendimento Capacidade Transportadoras Veículos …" at bounding box center [347, 182] width 694 height 365
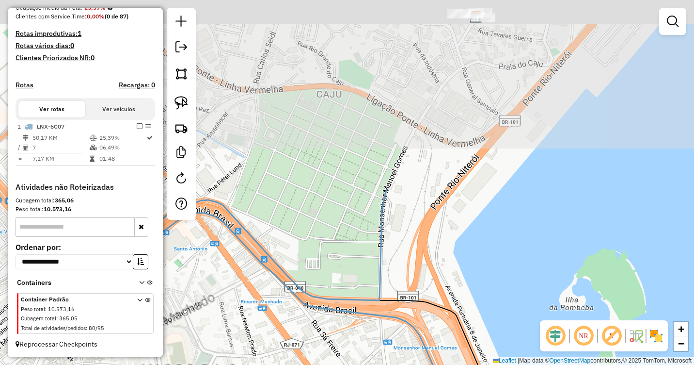
drag, startPoint x: 492, startPoint y: 138, endPoint x: 459, endPoint y: 360, distance: 224.4
click at [459, 360] on div "Janela de atendimento Grade de atendimento Capacidade Transportadoras Veículos …" at bounding box center [347, 182] width 694 height 365
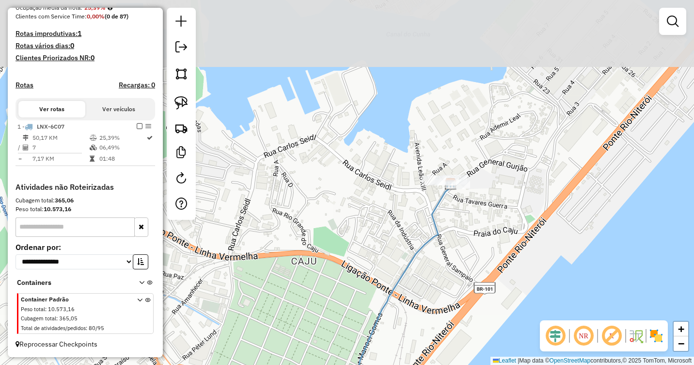
drag, startPoint x: 449, startPoint y: 162, endPoint x: 423, endPoint y: 363, distance: 202.5
click at [423, 363] on div "Janela de atendimento Grade de atendimento Capacidade Transportadoras Veículos …" at bounding box center [347, 182] width 694 height 365
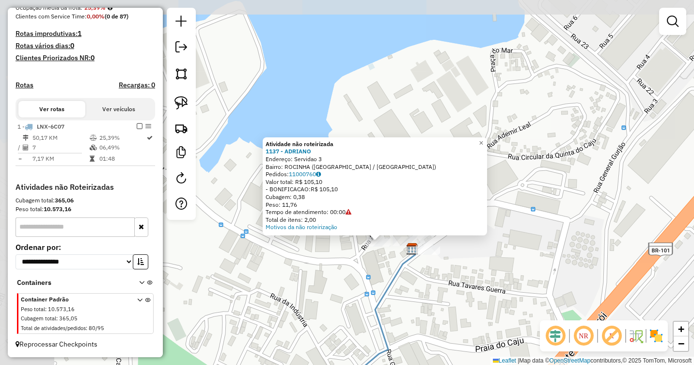
drag, startPoint x: 394, startPoint y: 197, endPoint x: 503, endPoint y: 280, distance: 137.3
click at [503, 280] on div "Atividade não roteirizada 1137 - ADRIANO Endereço: Servidao 3 Bairro: ROCINHA (…" at bounding box center [347, 182] width 694 height 365
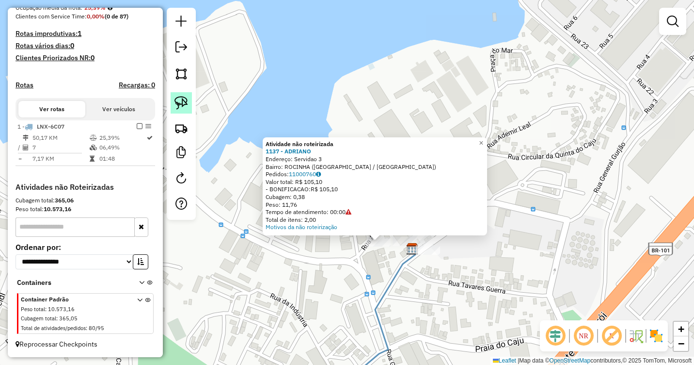
click at [180, 99] on img at bounding box center [182, 103] width 14 height 14
drag, startPoint x: 358, startPoint y: 254, endPoint x: 349, endPoint y: 262, distance: 12.0
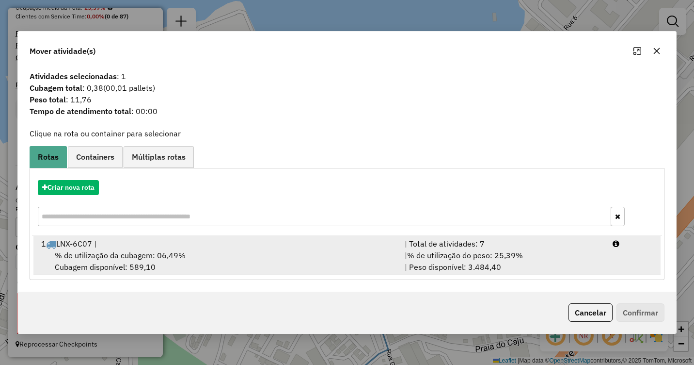
click at [376, 263] on div "% de utilização da cubagem: 06,49% Cubagem disponível: 589,10" at bounding box center [217, 260] width 364 height 23
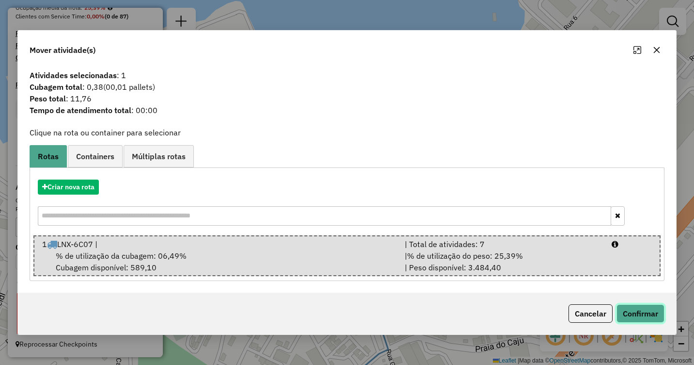
click at [649, 313] on button "Confirmar" at bounding box center [641, 313] width 48 height 18
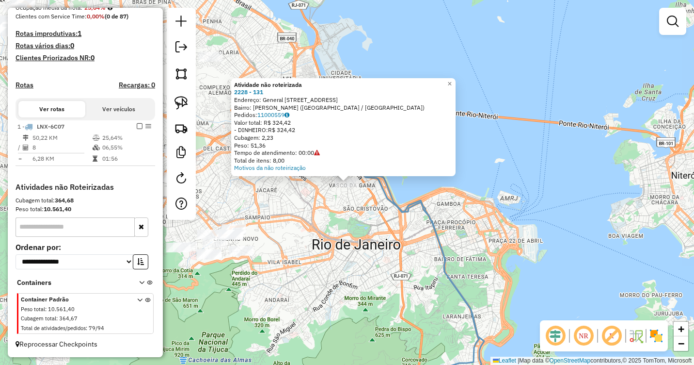
click at [498, 253] on div "Atividade não roteirizada 2228 - 131 Endereço: General Almerio de Moura 131 Bai…" at bounding box center [347, 182] width 694 height 365
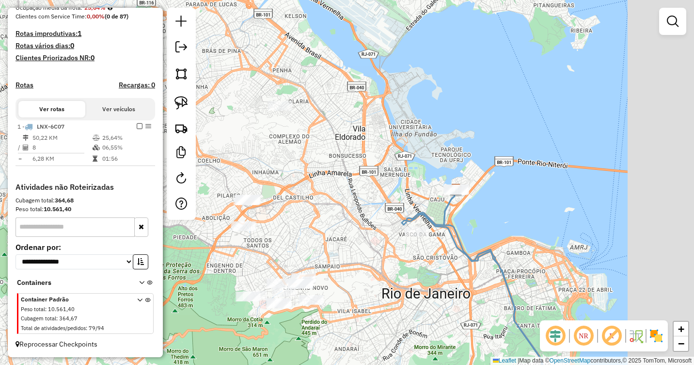
drag, startPoint x: 531, startPoint y: 185, endPoint x: 356, endPoint y: 242, distance: 183.7
click at [357, 241] on div "Janela de atendimento Grade de atendimento Capacidade Transportadoras Veículos …" at bounding box center [347, 182] width 694 height 365
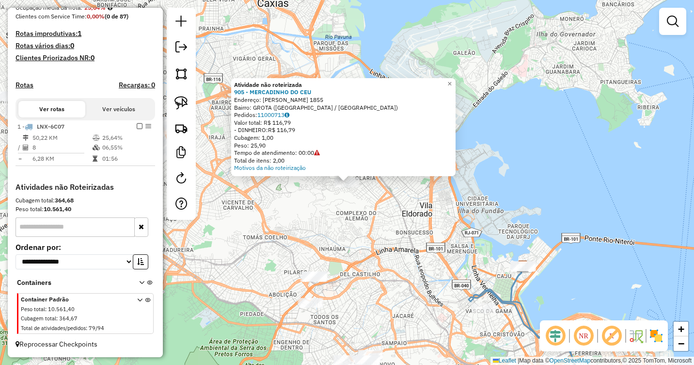
click at [334, 226] on div "Atividade não roteirizada 905 - MERCADINHO DO CEU Endereço: Jose Rucas 1855 Bai…" at bounding box center [347, 182] width 694 height 365
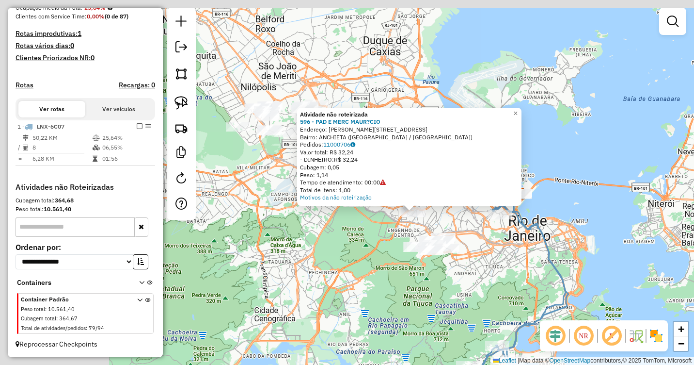
drag, startPoint x: 350, startPoint y: 197, endPoint x: 468, endPoint y: 259, distance: 133.4
click at [468, 259] on div "Atividade não roteirizada 596 - PAD E MERC MAUR?CIO Endereço: R SARGENTO REGO 2…" at bounding box center [347, 182] width 694 height 365
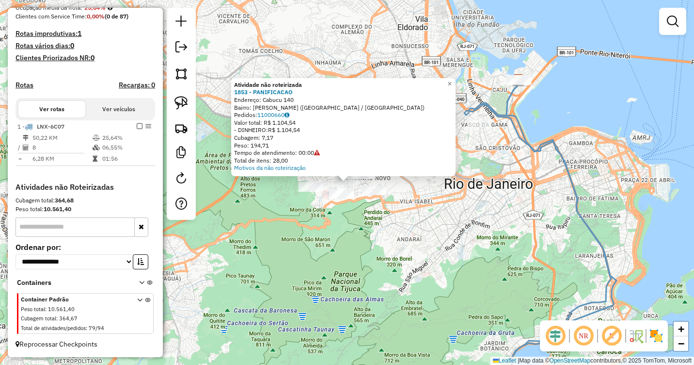
click at [397, 227] on div "Atividade não roteirizada 1853 - PANIFICACAO Endereço: Cabucu 140 Bairro: LINS …" at bounding box center [347, 182] width 694 height 365
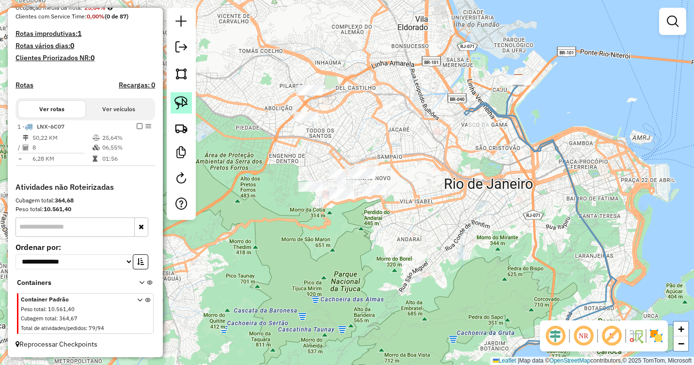
click at [189, 102] on link at bounding box center [181, 102] width 21 height 21
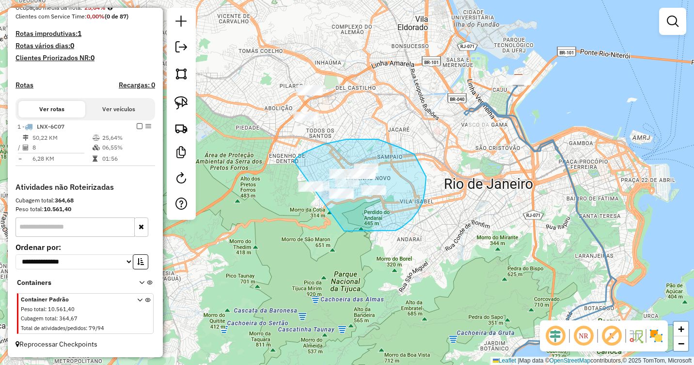
drag, startPoint x: 294, startPoint y: 161, endPoint x: 269, endPoint y: 196, distance: 43.0
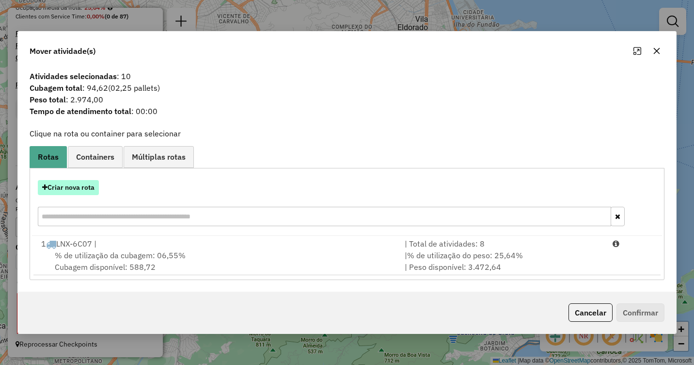
click at [84, 189] on button "Criar nova rota" at bounding box center [68, 187] width 61 height 15
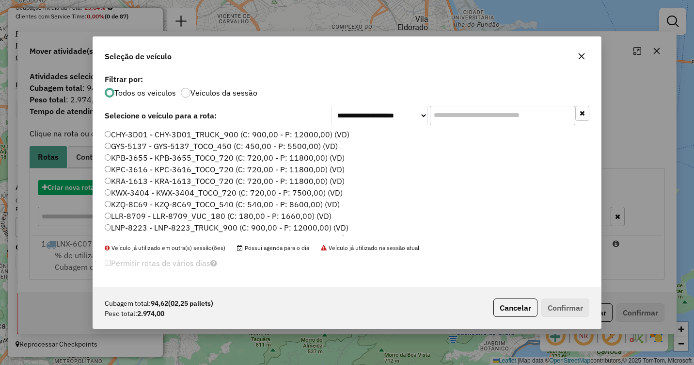
scroll to position [5, 3]
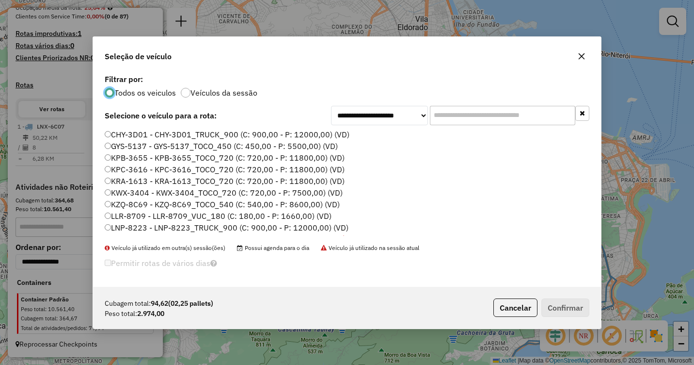
click at [153, 192] on label "KWX-3404 - KWX-3404_TOCO_720 (C: 720,00 - P: 7500,00) (VD)" at bounding box center [224, 193] width 238 height 12
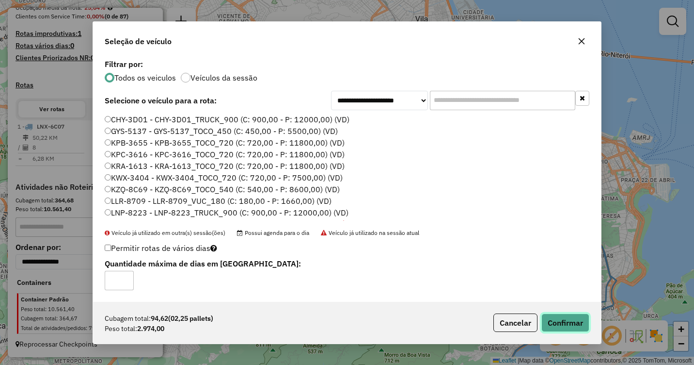
click at [573, 319] on button "Confirmar" at bounding box center [565, 322] width 48 height 18
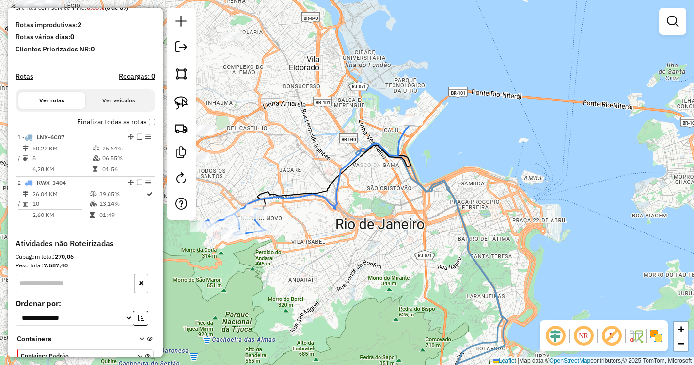
drag, startPoint x: 480, startPoint y: 194, endPoint x: 363, endPoint y: 239, distance: 125.9
click at [363, 239] on div "Janela de atendimento Grade de atendimento Capacidade Transportadoras Veículos …" at bounding box center [347, 182] width 694 height 365
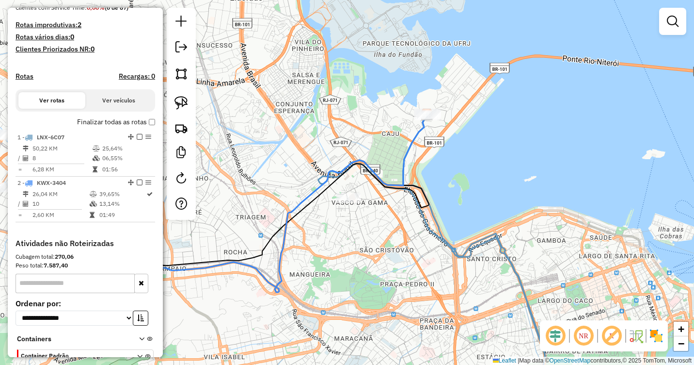
drag, startPoint x: 406, startPoint y: 139, endPoint x: 393, endPoint y: 253, distance: 114.7
click at [393, 253] on div "Janela de atendimento Grade de atendimento Capacidade Transportadoras Veículos …" at bounding box center [347, 182] width 694 height 365
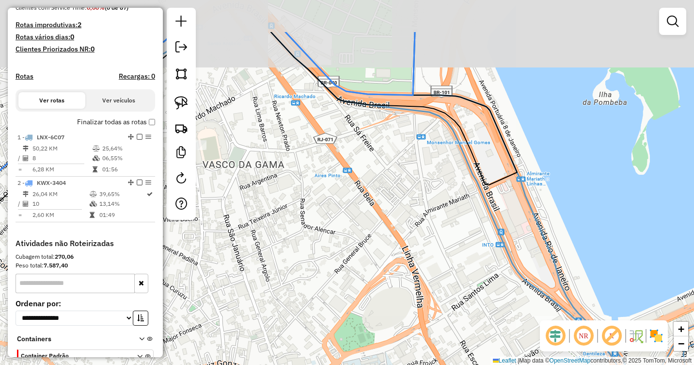
drag, startPoint x: 436, startPoint y: 152, endPoint x: 407, endPoint y: 318, distance: 168.3
click at [407, 318] on div "Janela de atendimento Grade de atendimento Capacidade Transportadoras Veículos …" at bounding box center [347, 182] width 694 height 365
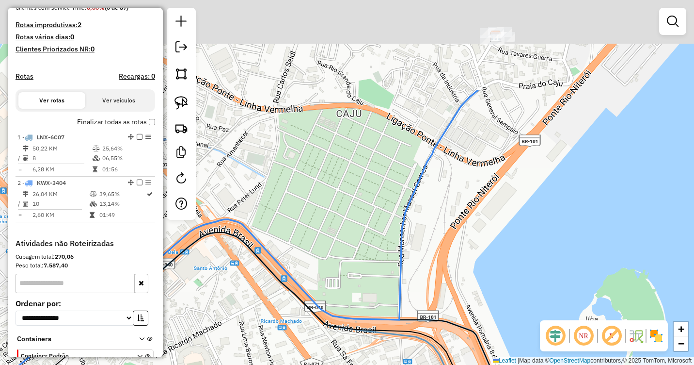
drag, startPoint x: 421, startPoint y: 250, endPoint x: 423, endPoint y: 330, distance: 80.5
click at [423, 329] on div "Janela de atendimento Grade de atendimento Capacidade Transportadoras Veículos …" at bounding box center [347, 182] width 694 height 365
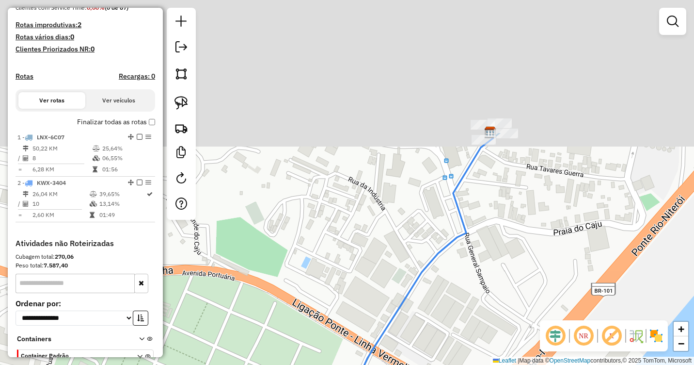
drag, startPoint x: 462, startPoint y: 132, endPoint x: 382, endPoint y: 354, distance: 235.5
click at [380, 359] on icon at bounding box center [182, 353] width 623 height 433
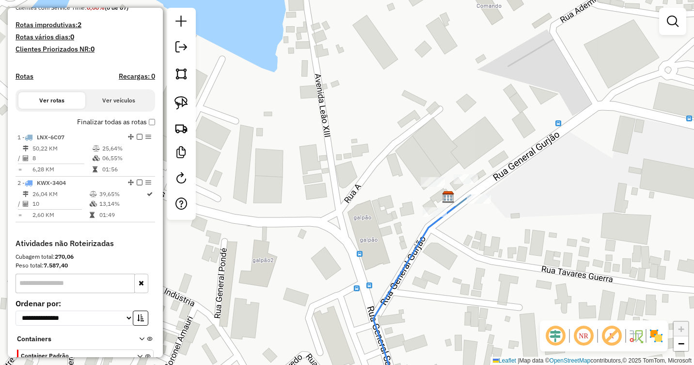
drag, startPoint x: 454, startPoint y: 205, endPoint x: 425, endPoint y: 287, distance: 87.9
click at [425, 287] on div "Janela de atendimento Grade de atendimento Capacidade Transportadoras Veículos …" at bounding box center [347, 182] width 694 height 365
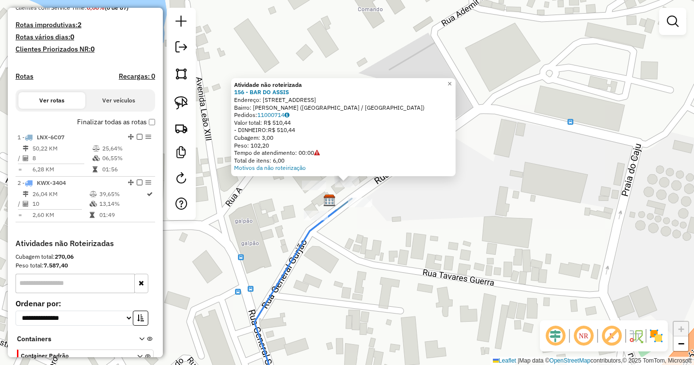
click at [450, 209] on div "Atividade não roteirizada 156 - BAR DO ASSIS Endereço: Pedrinha 56 Bairro: ROCH…" at bounding box center [347, 182] width 694 height 365
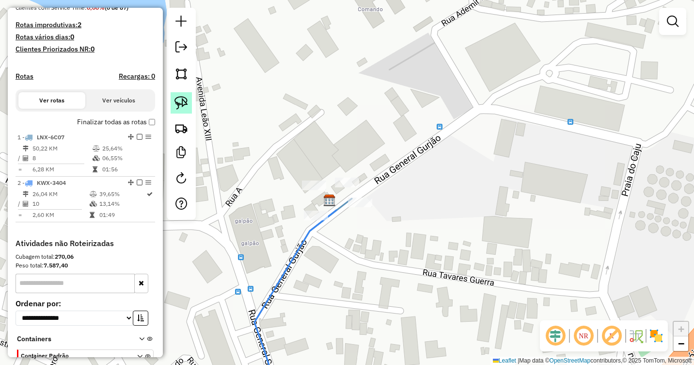
click at [184, 104] on img at bounding box center [182, 103] width 14 height 14
drag, startPoint x: 289, startPoint y: 188, endPoint x: 307, endPoint y: 165, distance: 29.0
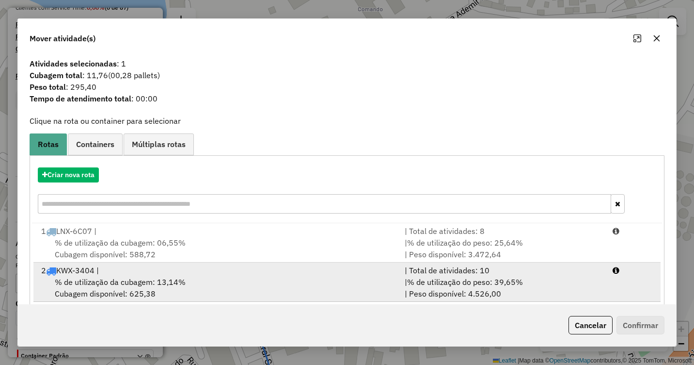
click at [262, 279] on div "% de utilização da cubagem: 13,14% Cubagem disponível: 625,38" at bounding box center [217, 287] width 364 height 23
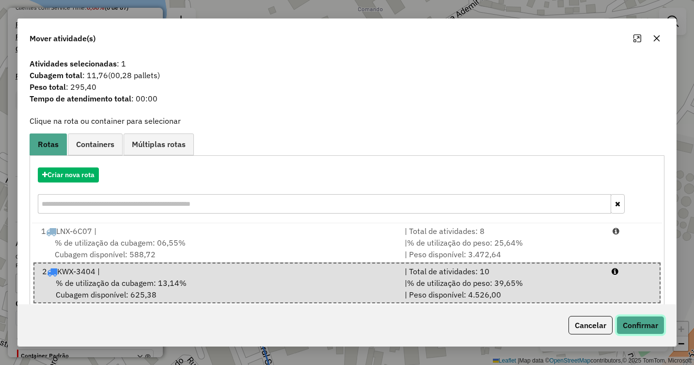
click at [647, 325] on button "Confirmar" at bounding box center [641, 325] width 48 height 18
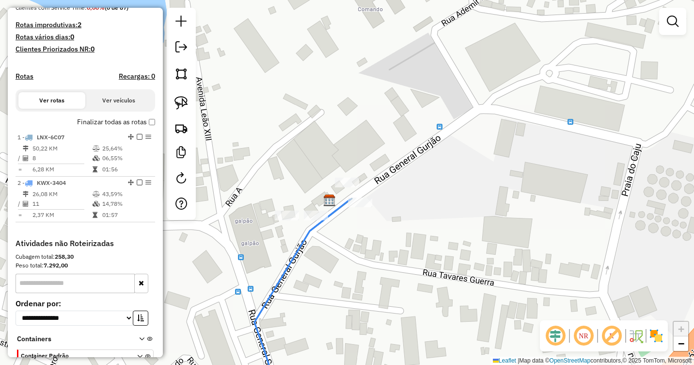
drag, startPoint x: 181, startPoint y: 107, endPoint x: 223, endPoint y: 113, distance: 42.2
click at [181, 107] on img at bounding box center [182, 103] width 14 height 14
drag, startPoint x: 342, startPoint y: 200, endPoint x: 343, endPoint y: 213, distance: 13.2
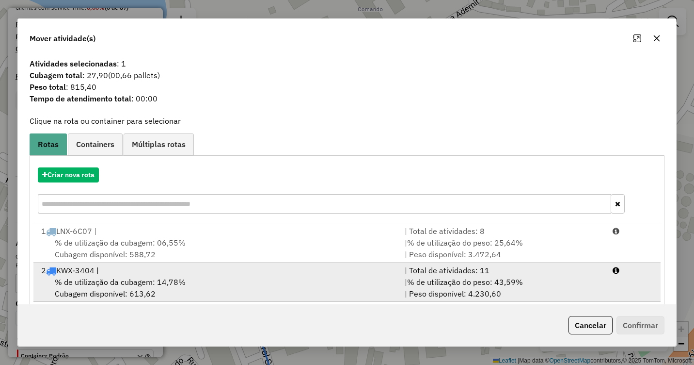
click at [339, 280] on div "% de utilização da cubagem: 14,78% Cubagem disponível: 613,62" at bounding box center [217, 287] width 364 height 23
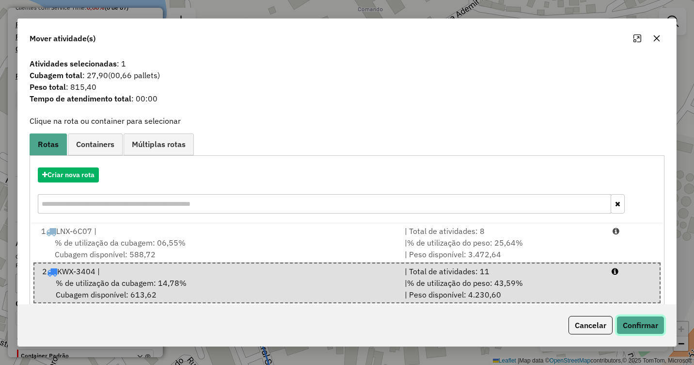
click at [644, 318] on button "Confirmar" at bounding box center [641, 325] width 48 height 18
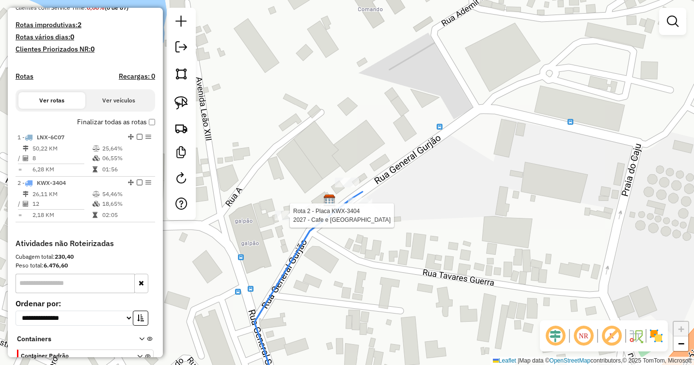
scroll to position [317, 0]
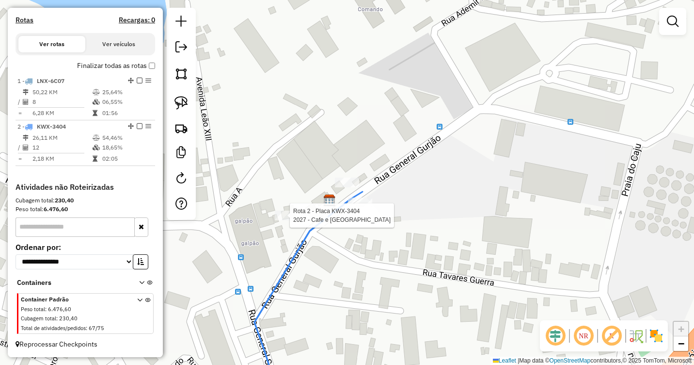
select select "**********"
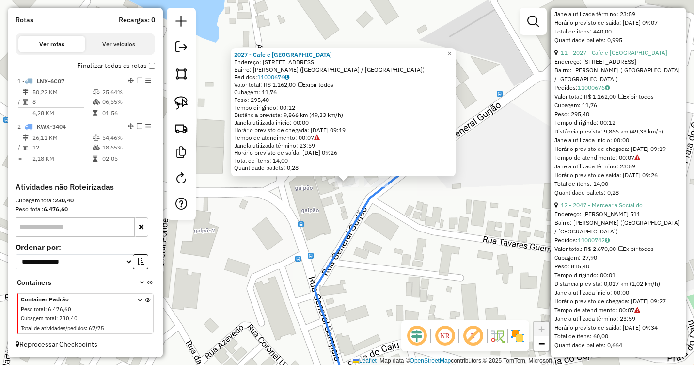
scroll to position [1917, 0]
click at [530, 265] on div "2027 - Cafe e Bar Central Endereço: Rua Cabucu 76 Bairro: LINS DE VASCONCELOS (…" at bounding box center [347, 182] width 694 height 365
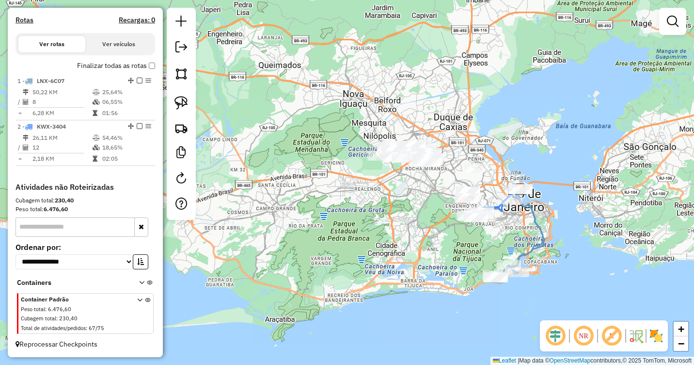
drag, startPoint x: 414, startPoint y: 189, endPoint x: 423, endPoint y: 224, distance: 37.0
click at [423, 224] on div "Janela de atendimento Grade de atendimento Capacidade Transportadoras Veículos …" at bounding box center [347, 182] width 694 height 365
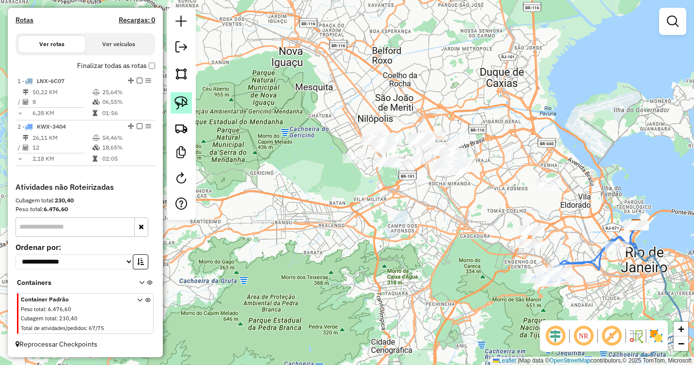
click at [182, 105] on img at bounding box center [182, 103] width 14 height 14
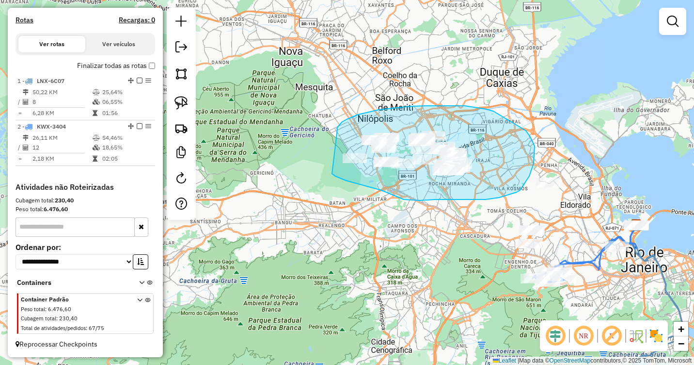
drag, startPoint x: 337, startPoint y: 129, endPoint x: 328, endPoint y: 172, distance: 43.6
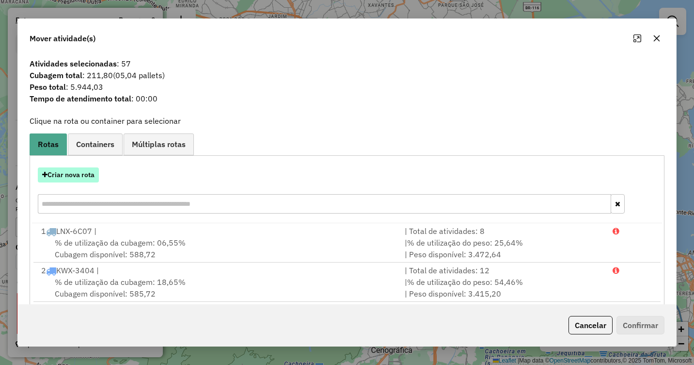
click at [74, 178] on button "Criar nova rota" at bounding box center [68, 174] width 61 height 15
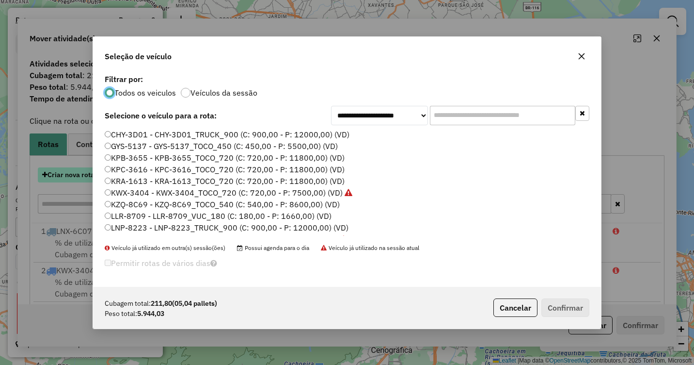
scroll to position [5, 3]
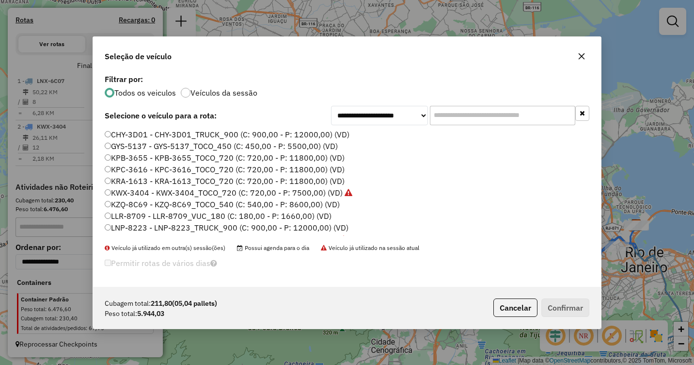
click at [136, 170] on label "KPC-3616 - KPC-3616_TOCO_720 (C: 720,00 - P: 11800,00) (VD)" at bounding box center [225, 169] width 240 height 12
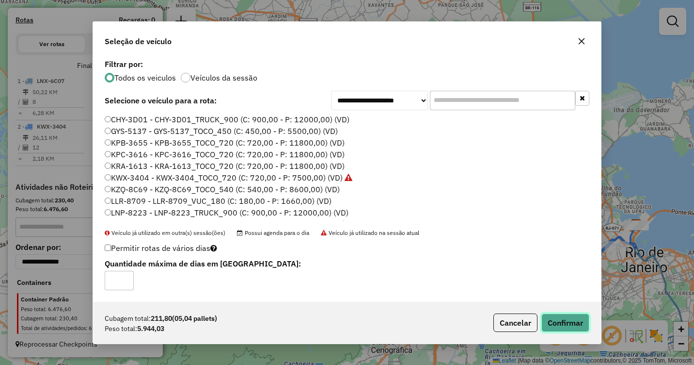
click at [562, 322] on button "Confirmar" at bounding box center [565, 322] width 48 height 18
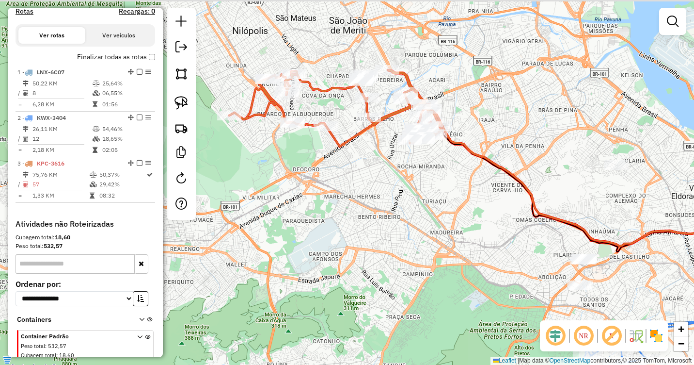
drag, startPoint x: 447, startPoint y: 150, endPoint x: 424, endPoint y: 219, distance: 72.5
click at [424, 218] on div "Janela de atendimento Grade de atendimento Capacidade Transportadoras Veículos …" at bounding box center [347, 182] width 694 height 365
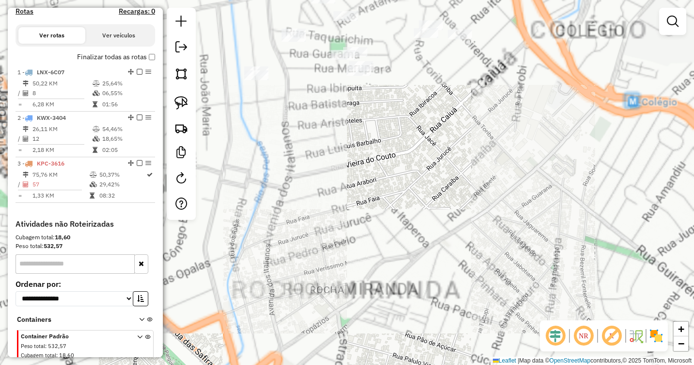
drag, startPoint x: 409, startPoint y: 164, endPoint x: 443, endPoint y: 385, distance: 224.1
click at [443, 364] on html "Aguarde... Pop-up bloqueado! Seu navegador bloqueou automáticamente a abertura …" at bounding box center [347, 182] width 694 height 365
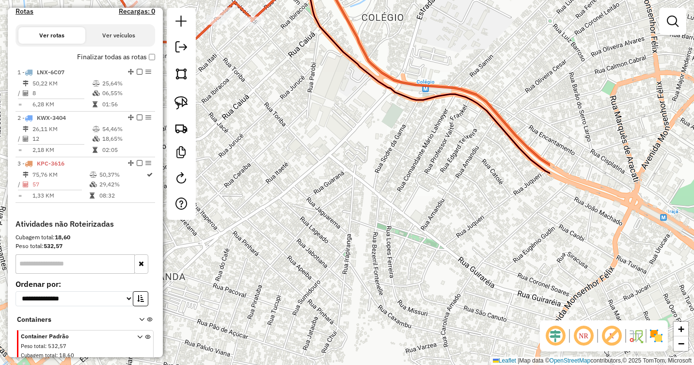
drag, startPoint x: 366, startPoint y: 192, endPoint x: 160, endPoint y: 149, distance: 210.0
click at [148, 147] on hb-router-mapa "Informações da Sessão 978245 - 12/08/2025 Criação: 11/08/2025 19:18 Depósito: C…" at bounding box center [347, 182] width 694 height 365
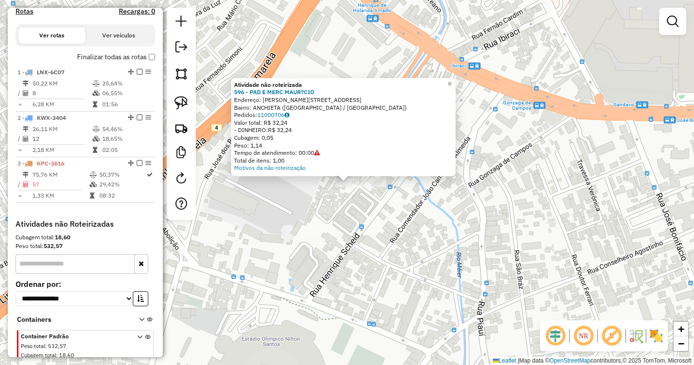
click at [342, 241] on div "Atividade não roteirizada 596 - PAD E MERC MAUR?CIO Endereço: R SARGENTO REGO 2…" at bounding box center [347, 182] width 694 height 365
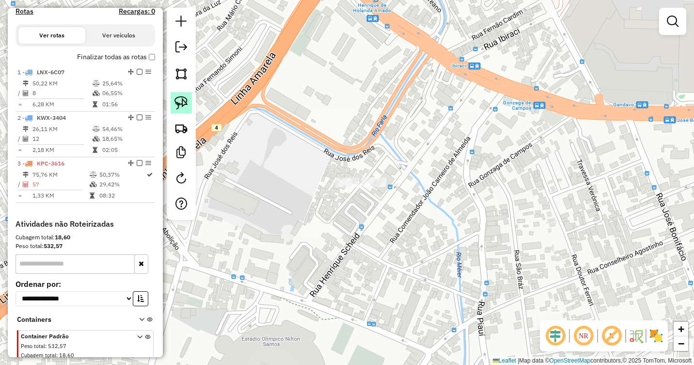
drag, startPoint x: 179, startPoint y: 103, endPoint x: 184, endPoint y: 107, distance: 6.2
click at [179, 103] on img at bounding box center [182, 103] width 14 height 14
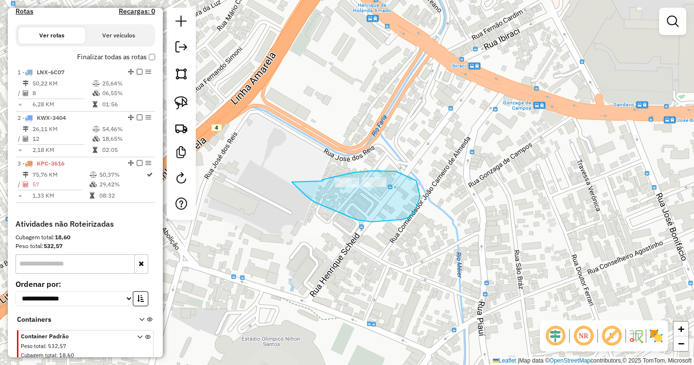
drag, startPoint x: 322, startPoint y: 181, endPoint x: 292, endPoint y: 181, distance: 30.1
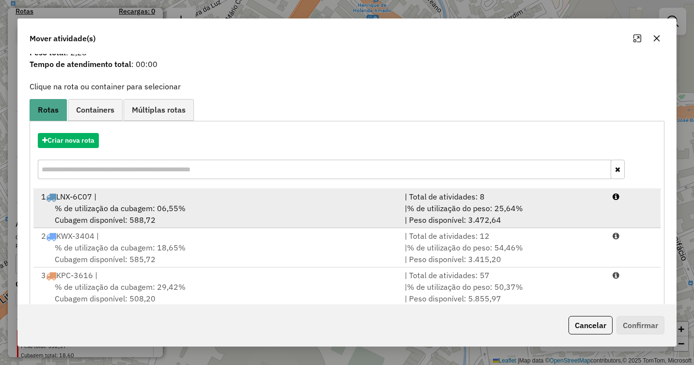
scroll to position [53, 0]
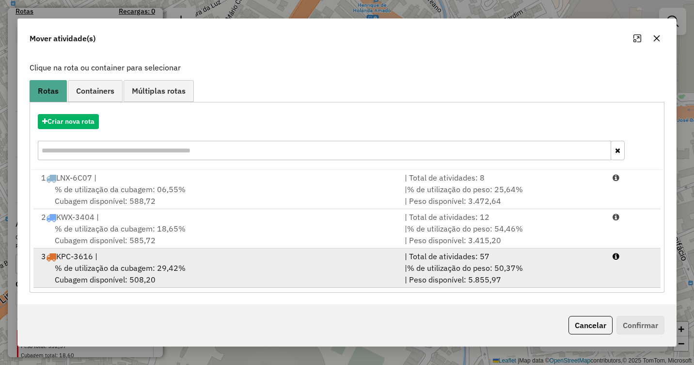
click at [185, 254] on div "3 KPC-3616 |" at bounding box center [217, 256] width 364 height 12
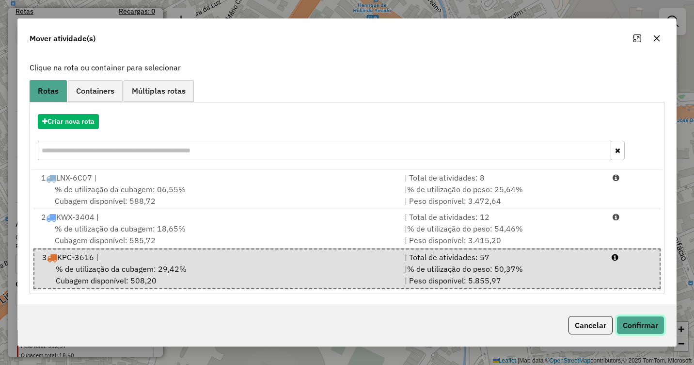
click at [644, 326] on button "Confirmar" at bounding box center [641, 325] width 48 height 18
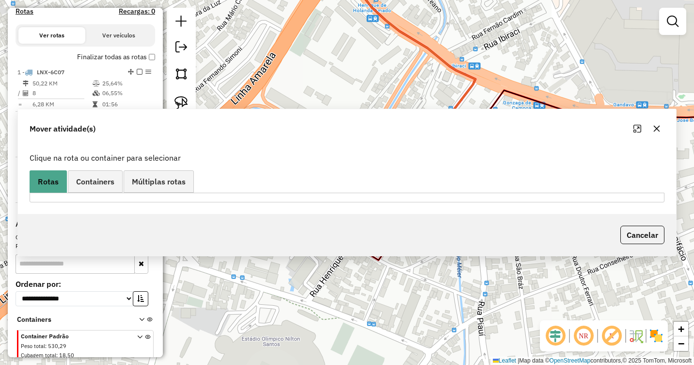
scroll to position [0, 0]
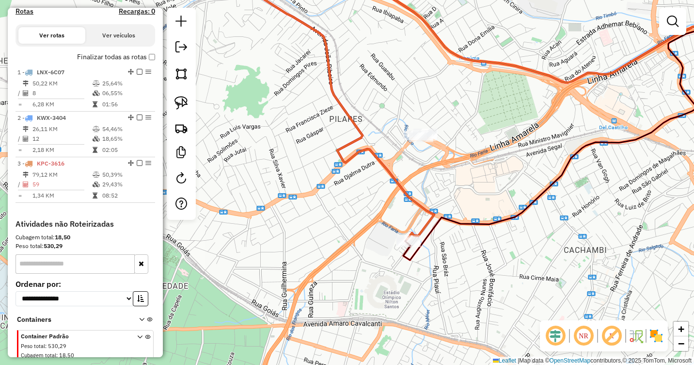
drag, startPoint x: 415, startPoint y: 149, endPoint x: 424, endPoint y: 234, distance: 85.2
click at [424, 234] on div "Janela de atendimento Grade de atendimento Capacidade Transportadoras Veículos …" at bounding box center [347, 182] width 694 height 365
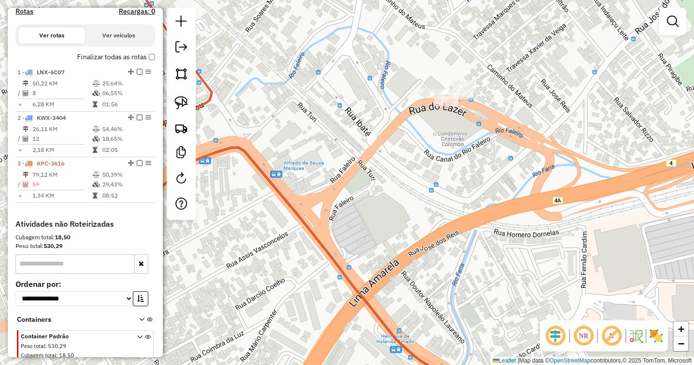
drag, startPoint x: 427, startPoint y: 181, endPoint x: 429, endPoint y: 286, distance: 104.7
click at [429, 286] on div "Janela de atendimento Grade de atendimento Capacidade Transportadoras Veículos …" at bounding box center [347, 182] width 694 height 365
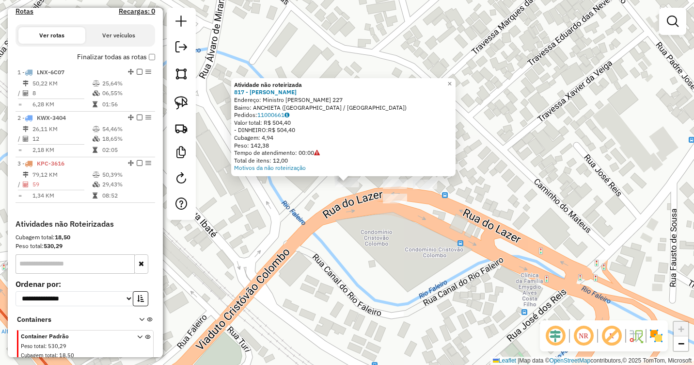
click at [306, 222] on div "Atividade não roteirizada 817 - MARCOS ANTONIO SOUZA Endereço: Ministro Pedro F…" at bounding box center [347, 182] width 694 height 365
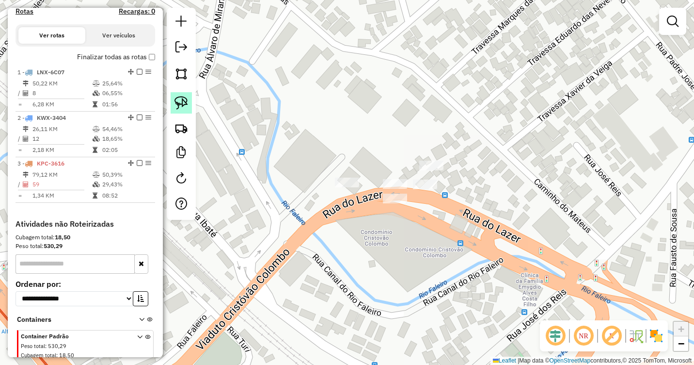
click at [179, 100] on img at bounding box center [182, 103] width 14 height 14
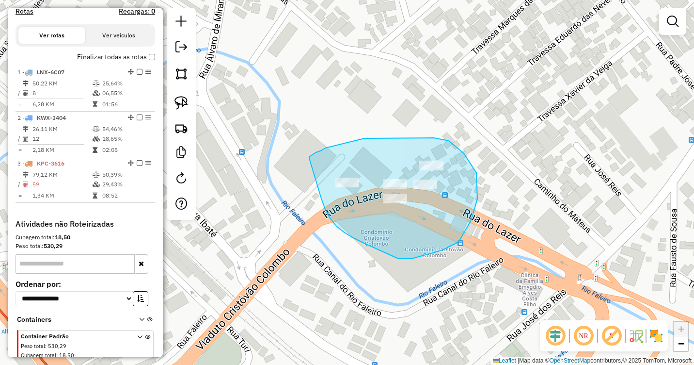
drag, startPoint x: 309, startPoint y: 158, endPoint x: 318, endPoint y: 190, distance: 33.6
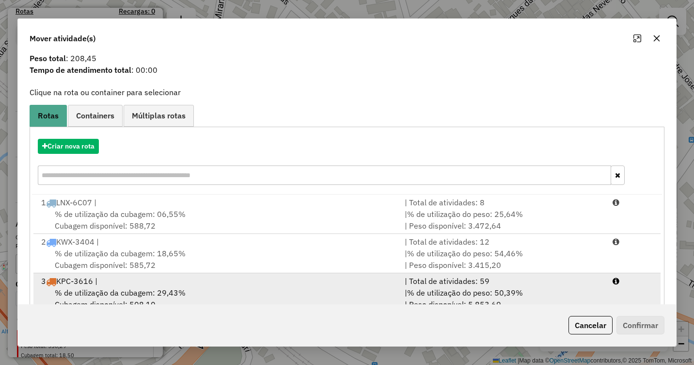
scroll to position [53, 0]
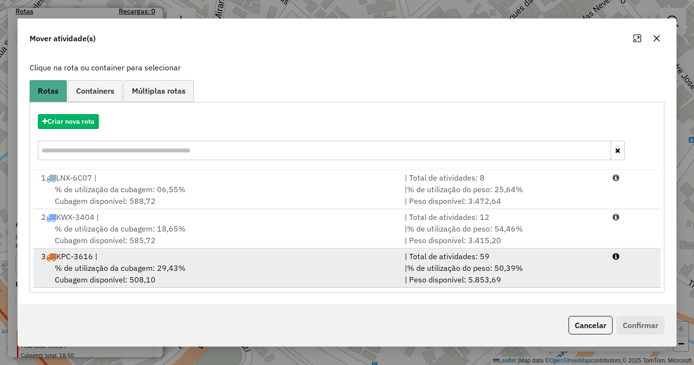
click at [211, 269] on div "% de utilização da cubagem: 29,43% Cubagem disponível: 508,10" at bounding box center [217, 273] width 364 height 23
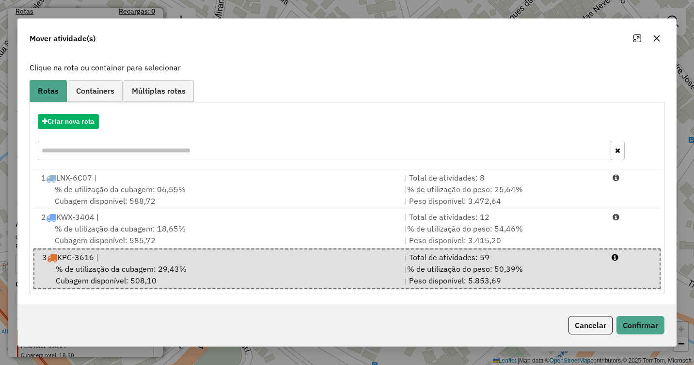
scroll to position [55, 0]
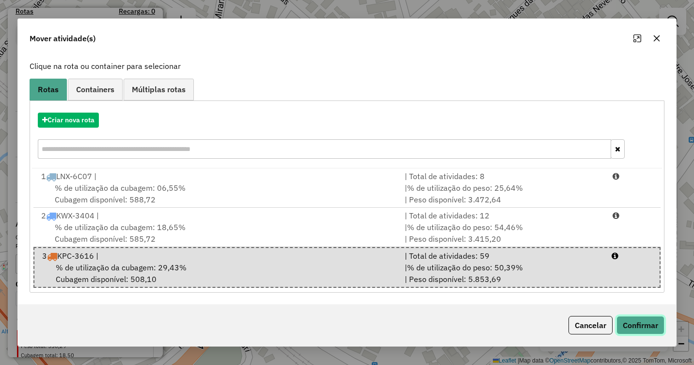
click at [651, 319] on button "Confirmar" at bounding box center [641, 325] width 48 height 18
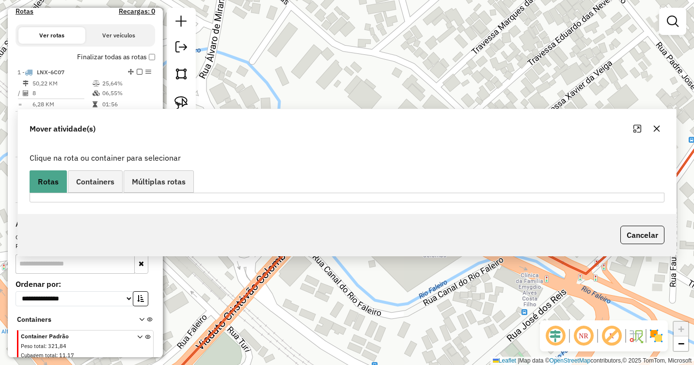
scroll to position [0, 0]
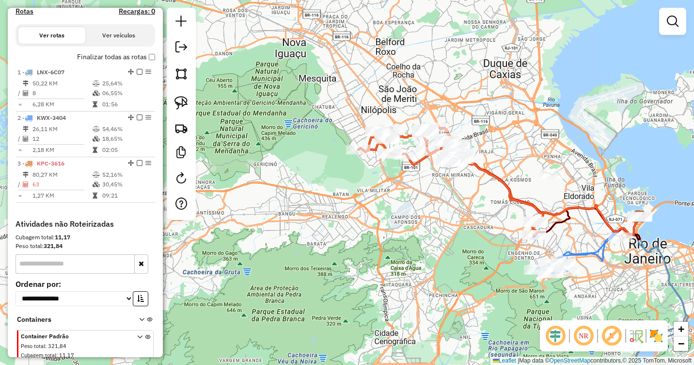
drag, startPoint x: 554, startPoint y: 210, endPoint x: 354, endPoint y: 210, distance: 199.2
click at [459, 210] on icon at bounding box center [549, 190] width 181 height 88
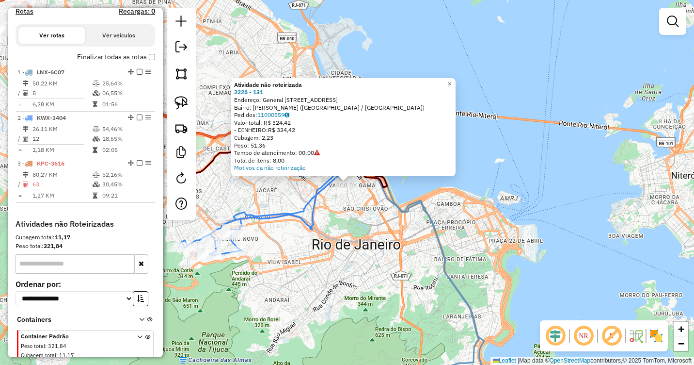
click at [446, 239] on div "Atividade não roteirizada 2228 - 131 Endereço: General Almerio de Moura 131 Bai…" at bounding box center [347, 182] width 694 height 365
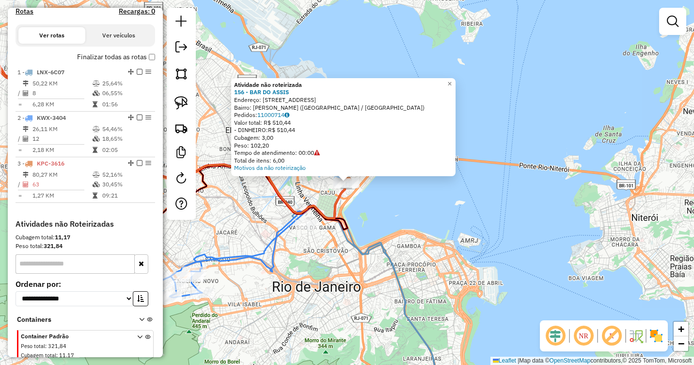
click at [424, 215] on div "Atividade não roteirizada 156 - BAR DO ASSIS Endereço: Pedrinha 56 Bairro: ROCH…" at bounding box center [347, 182] width 694 height 365
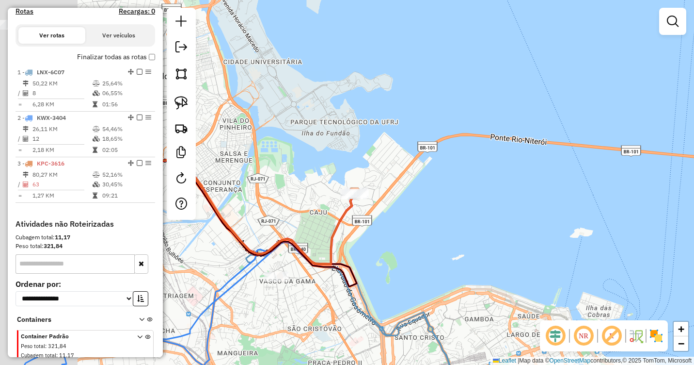
drag, startPoint x: 404, startPoint y: 215, endPoint x: 458, endPoint y: 227, distance: 54.6
click at [456, 227] on div "Janela de atendimento Grade de atendimento Capacidade Transportadoras Veículos …" at bounding box center [347, 182] width 694 height 365
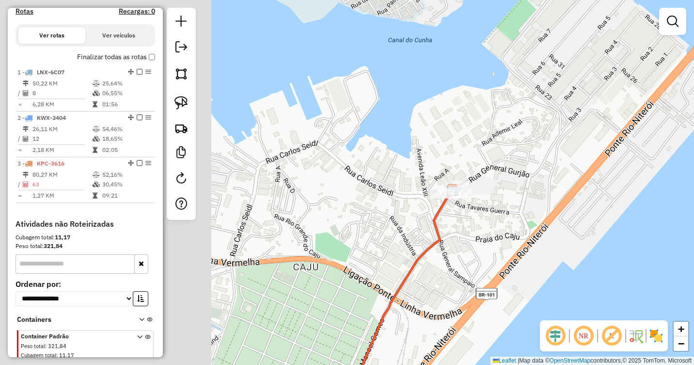
drag, startPoint x: 306, startPoint y: 173, endPoint x: 560, endPoint y: 230, distance: 260.4
click at [560, 230] on div "Janela de atendimento Grade de atendimento Capacidade Transportadoras Veículos …" at bounding box center [347, 182] width 694 height 365
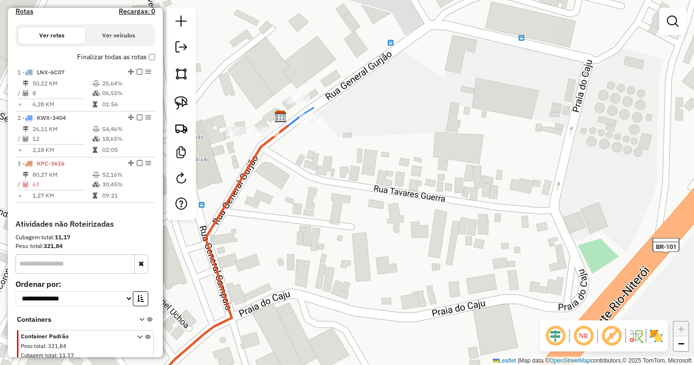
drag, startPoint x: 178, startPoint y: 104, endPoint x: 222, endPoint y: 101, distance: 43.7
click at [179, 103] on img at bounding box center [182, 103] width 14 height 14
drag, startPoint x: 275, startPoint y: 99, endPoint x: 282, endPoint y: 115, distance: 17.6
click at [282, 115] on div "Janela de atendimento Grade de atendimento Capacidade Transportadoras Veículos …" at bounding box center [347, 182] width 694 height 365
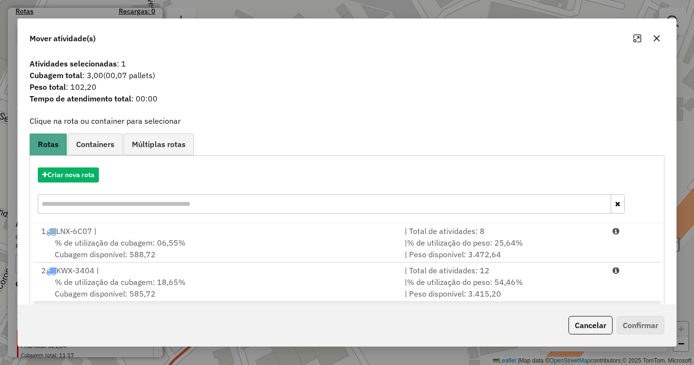
scroll to position [53, 0]
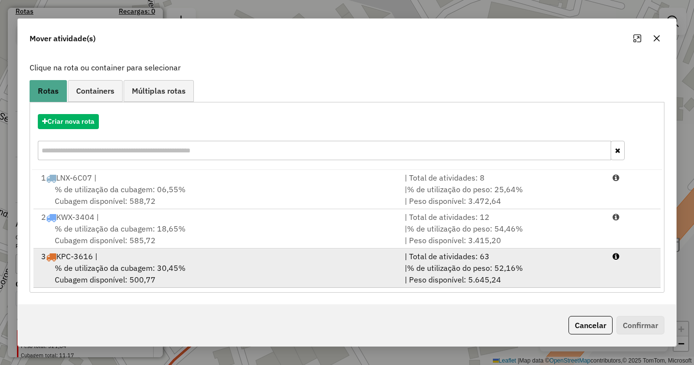
click at [270, 259] on div "3 KPC-3616 |" at bounding box center [217, 256] width 364 height 12
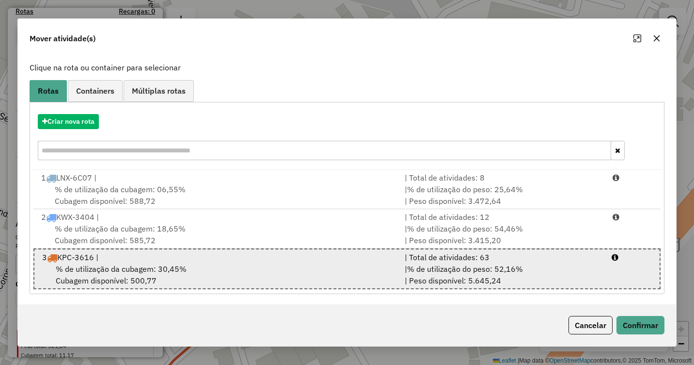
scroll to position [55, 0]
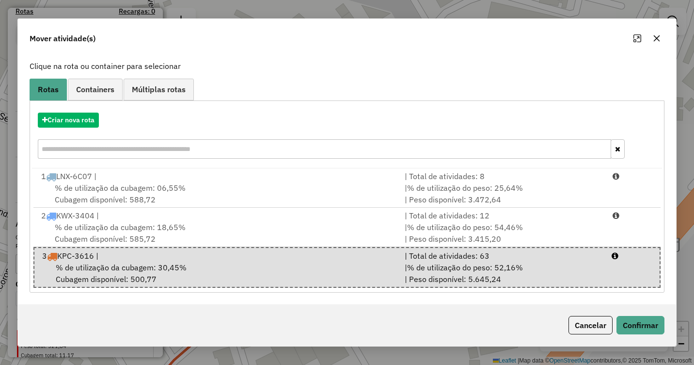
click at [646, 315] on div "Cancelar Confirmar" at bounding box center [347, 325] width 658 height 42
click at [646, 316] on button "Confirmar" at bounding box center [641, 325] width 48 height 18
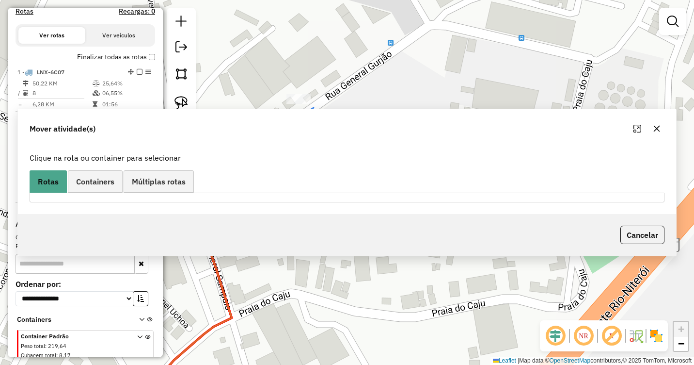
scroll to position [0, 0]
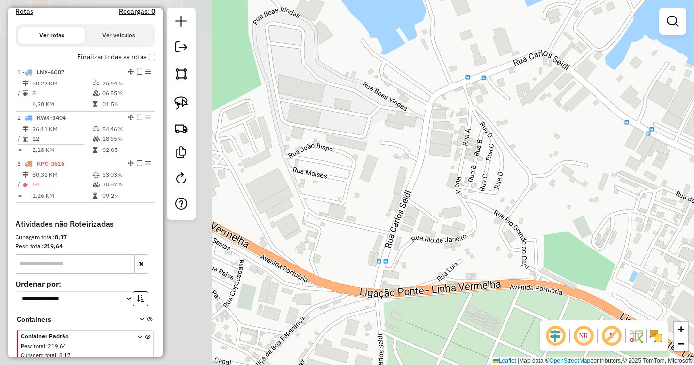
drag, startPoint x: 264, startPoint y: 179, endPoint x: 570, endPoint y: 237, distance: 311.3
click at [551, 237] on div "Janela de atendimento Grade de atendimento Capacidade Transportadoras Veículos …" at bounding box center [347, 182] width 694 height 365
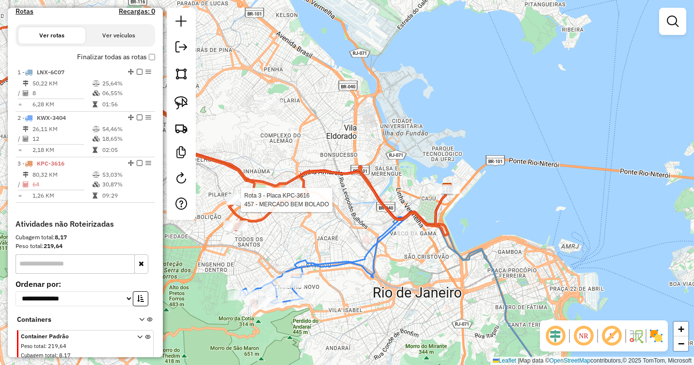
select select "**********"
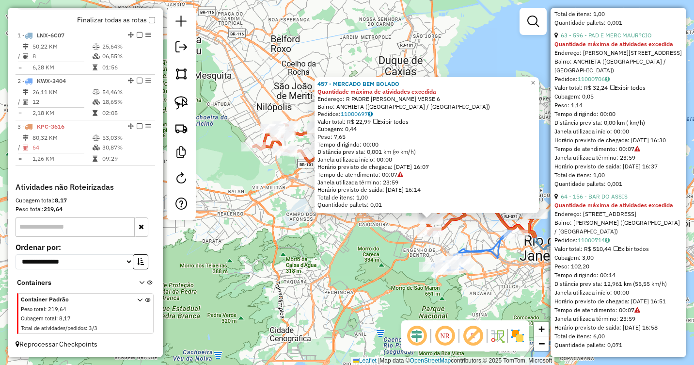
scroll to position [10042, 0]
click at [482, 287] on div "457 - MERCADO BEM BOLADO Quantidade máxima de atividades excedida Endereço: R P…" at bounding box center [347, 182] width 694 height 365
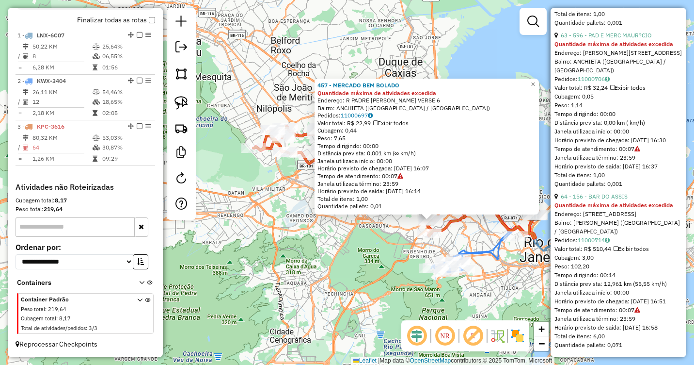
click at [508, 275] on div "457 - MERCADO BEM BOLADO Quantidade máxima de atividades excedida Endereço: R P…" at bounding box center [347, 182] width 694 height 365
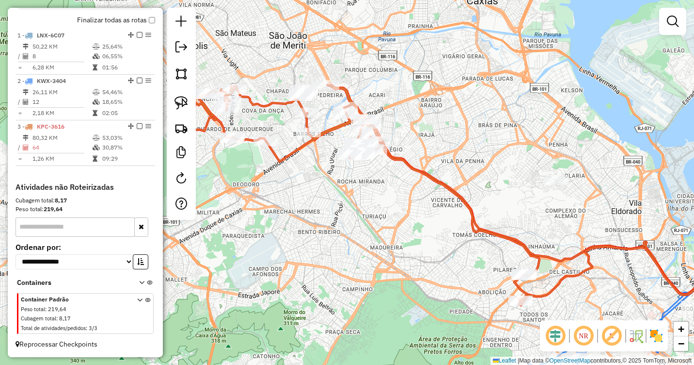
drag, startPoint x: 359, startPoint y: 174, endPoint x: 483, endPoint y: 219, distance: 132.3
click at [483, 219] on div "Janela de atendimento Grade de atendimento Capacidade Transportadoras Veículos …" at bounding box center [347, 182] width 694 height 365
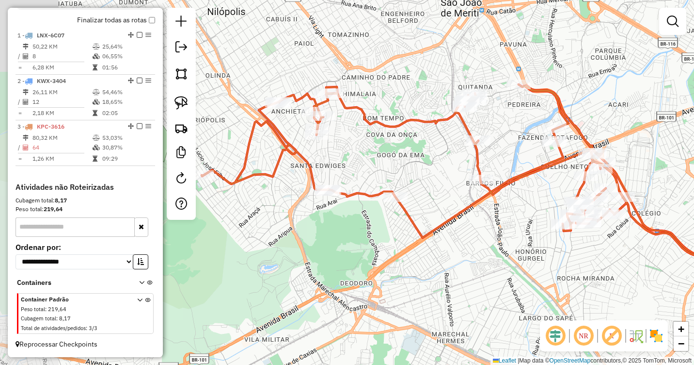
drag, startPoint x: 398, startPoint y: 175, endPoint x: 503, endPoint y: 209, distance: 109.9
click at [503, 209] on div "Janela de atendimento Grade de atendimento Capacidade Transportadoras Veículos …" at bounding box center [347, 182] width 694 height 365
select select "**********"
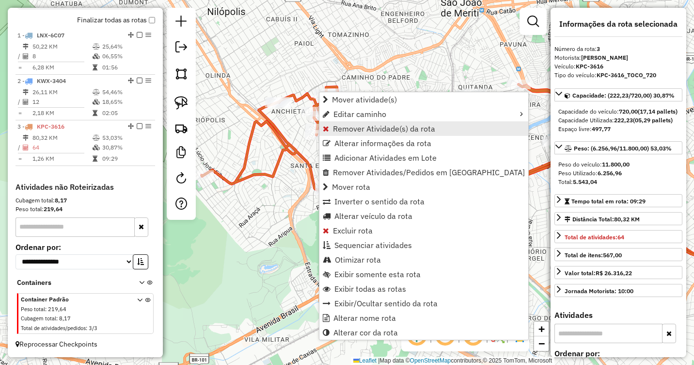
click at [364, 127] on span "Remover Atividade(s) da rota" at bounding box center [384, 129] width 102 height 8
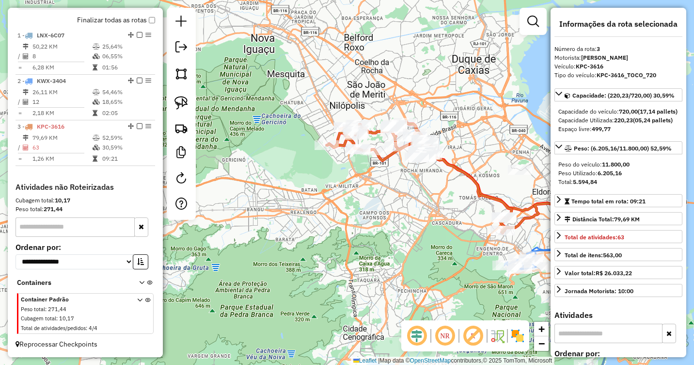
click at [145, 298] on icon at bounding box center [147, 315] width 5 height 36
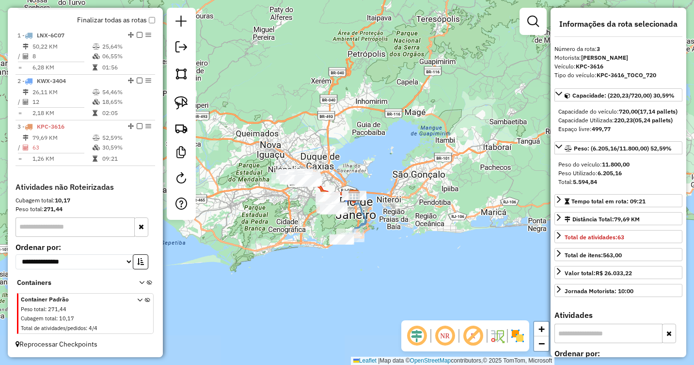
drag, startPoint x: 338, startPoint y: 227, endPoint x: 390, endPoint y: 156, distance: 88.4
click at [390, 156] on div "Janela de atendimento Grade de atendimento Capacidade Transportadoras Veículos …" at bounding box center [347, 182] width 694 height 365
click at [145, 299] on icon at bounding box center [147, 315] width 5 height 36
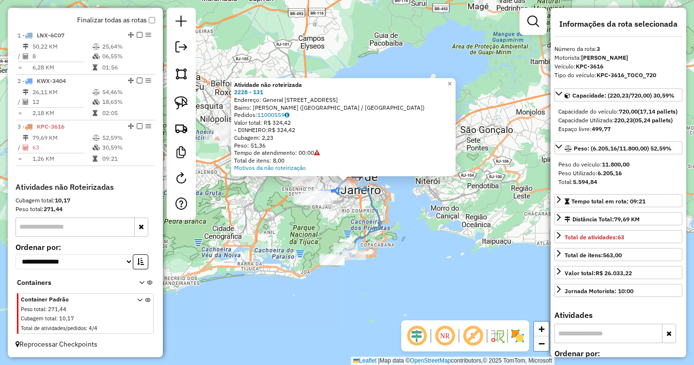
click at [347, 203] on div "Atividade não roteirizada 2228 - 131 Endereço: General Almerio de Moura 131 Bai…" at bounding box center [347, 182] width 694 height 365
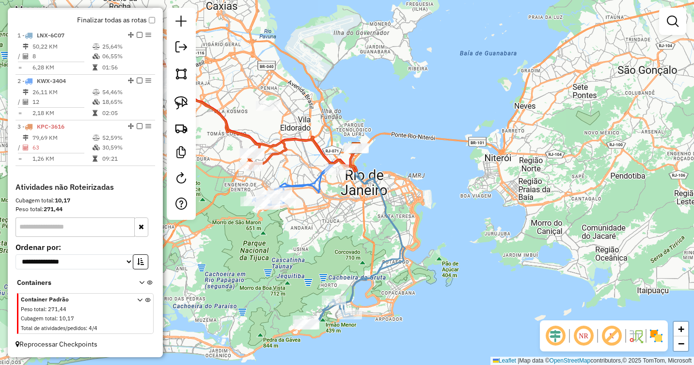
drag, startPoint x: 322, startPoint y: 174, endPoint x: 484, endPoint y: 256, distance: 181.5
click at [482, 256] on div "Janela de atendimento Grade de atendimento Capacidade Transportadoras Veículos …" at bounding box center [347, 182] width 694 height 365
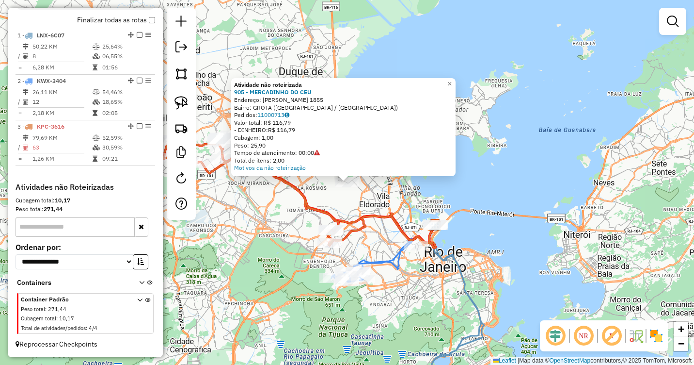
click at [441, 205] on div "Atividade não roteirizada 905 - MERCADINHO DO CEU Endereço: Jose Rucas 1855 Bai…" at bounding box center [347, 182] width 694 height 365
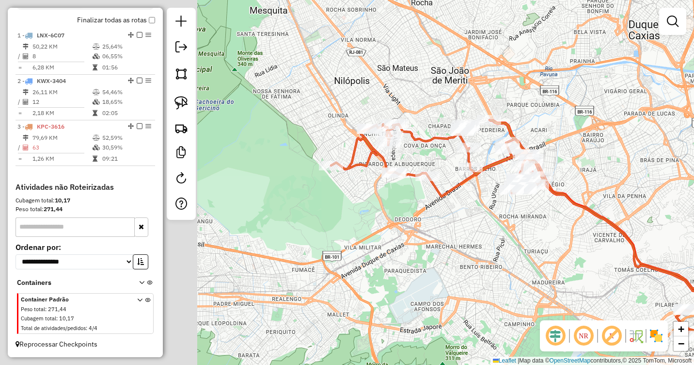
drag, startPoint x: 301, startPoint y: 177, endPoint x: 622, endPoint y: 199, distance: 322.1
click at [622, 199] on div "Janela de atendimento Grade de atendimento Capacidade Transportadoras Veículos …" at bounding box center [347, 182] width 694 height 365
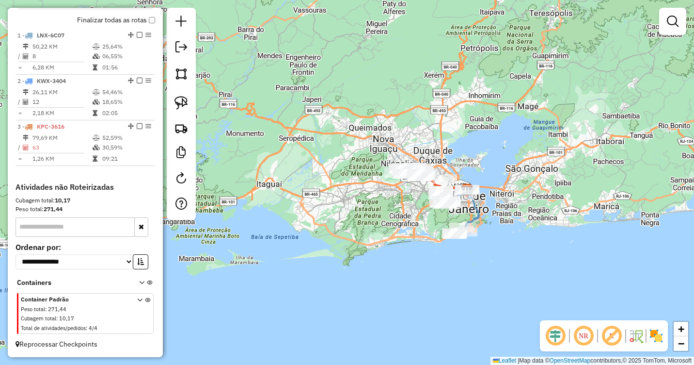
drag, startPoint x: 612, startPoint y: 216, endPoint x: 460, endPoint y: 207, distance: 152.9
click at [468, 203] on div "Janela de atendimento Grade de atendimento Capacidade Transportadoras Veículos …" at bounding box center [347, 182] width 694 height 365
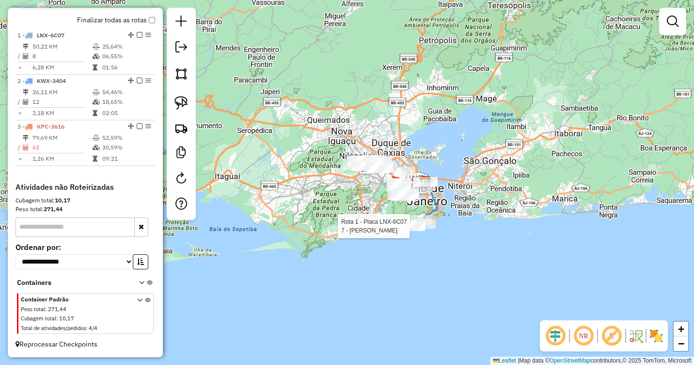
select select "**********"
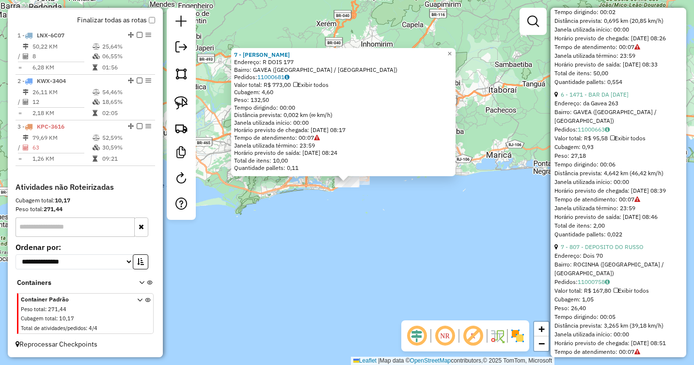
scroll to position [1256, 0]
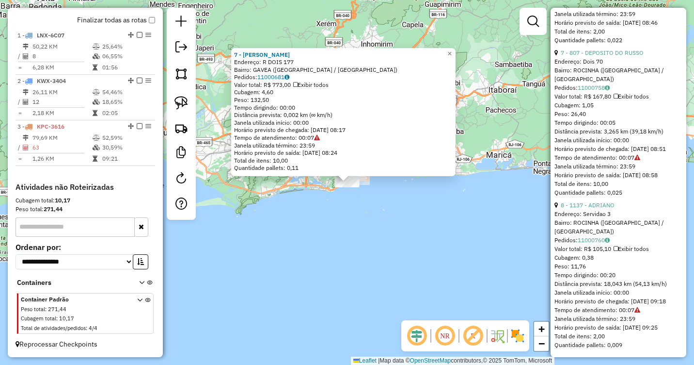
click at [478, 252] on div "7 - GILVAN FELIX Endereço: R DOIS 177 Bairro: GAVEA (RIO DE JANEIRO / RJ) Pedid…" at bounding box center [347, 182] width 694 height 365
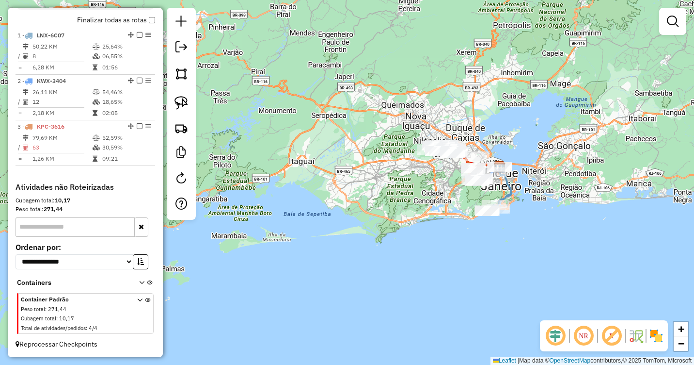
drag, startPoint x: 304, startPoint y: 159, endPoint x: 444, endPoint y: 188, distance: 143.0
click at [444, 188] on div "Janela de atendimento Grade de atendimento Capacidade Transportadoras Veículos …" at bounding box center [347, 182] width 694 height 365
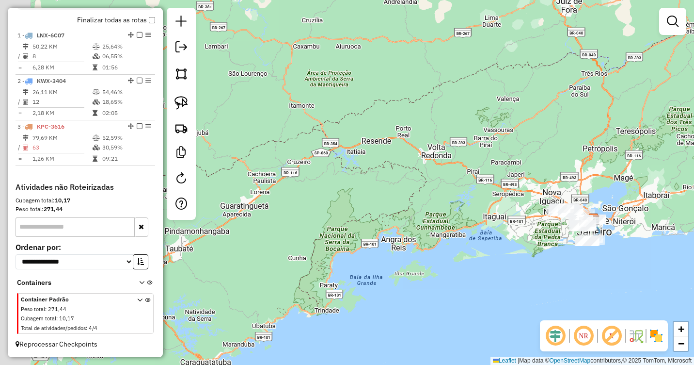
drag, startPoint x: 356, startPoint y: 138, endPoint x: 445, endPoint y: 172, distance: 95.3
click at [445, 172] on div "Janela de atendimento Grade de atendimento Capacidade Transportadoras Veículos …" at bounding box center [347, 182] width 694 height 365
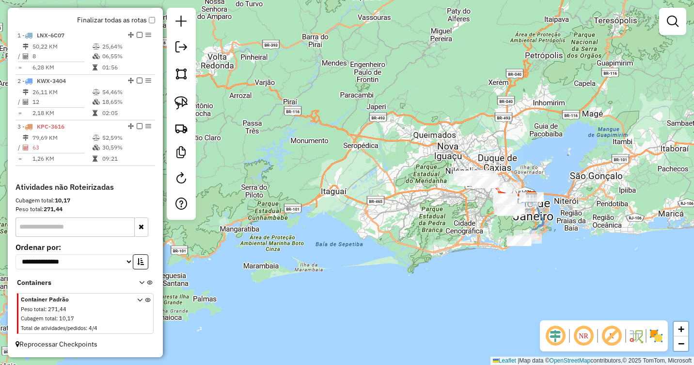
click at [126, 200] on div "Cubagem total: 10,17" at bounding box center [86, 200] width 140 height 9
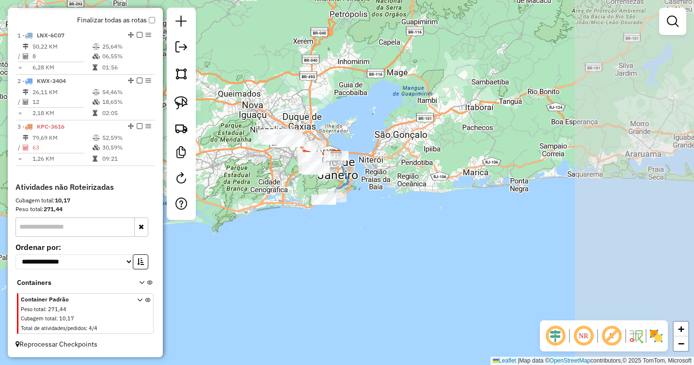
drag, startPoint x: 393, startPoint y: 244, endPoint x: 284, endPoint y: 213, distance: 113.5
click at [275, 221] on div "Janela de atendimento Grade de atendimento Capacidade Transportadoras Veículos …" at bounding box center [347, 182] width 694 height 365
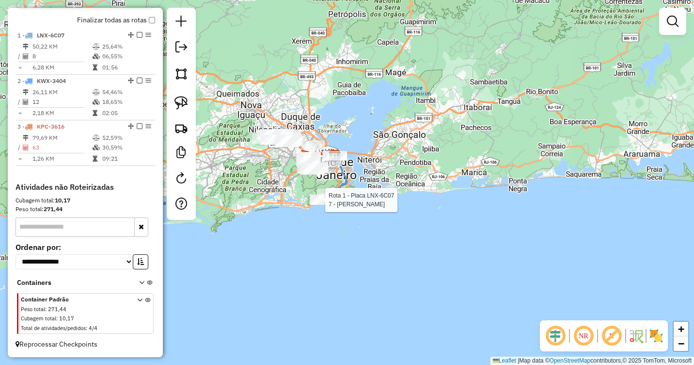
select select "**********"
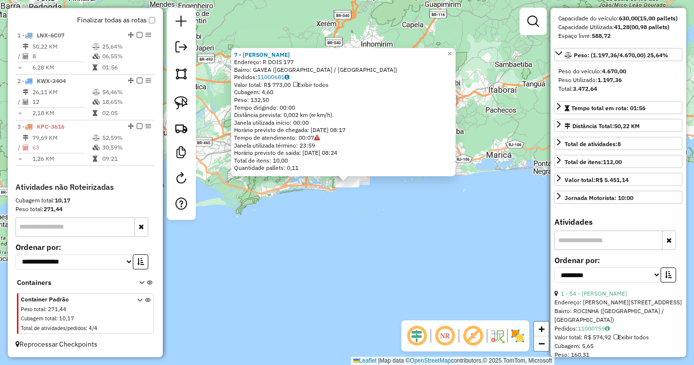
scroll to position [44, 0]
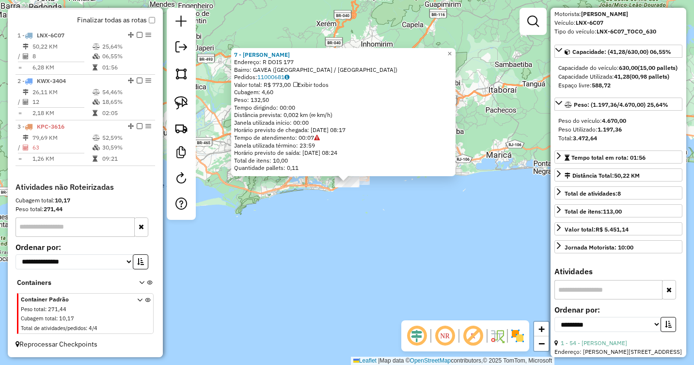
click at [500, 225] on div "7 - GILVAN FELIX Endereço: R DOIS 177 Bairro: GAVEA (RIO DE JANEIRO / RJ) Pedid…" at bounding box center [347, 182] width 694 height 365
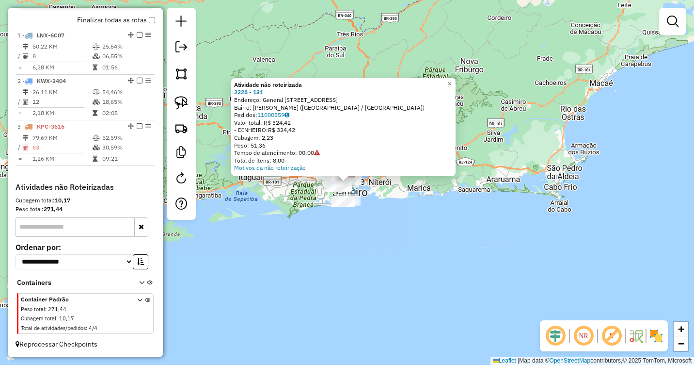
click at [426, 208] on div "Atividade não roteirizada 2228 - 131 Endereço: General Almerio de Moura 131 Bai…" at bounding box center [347, 182] width 694 height 365
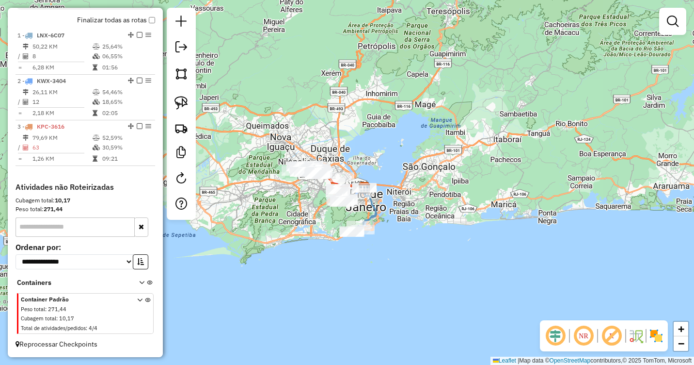
drag, startPoint x: 373, startPoint y: 176, endPoint x: 499, endPoint y: 219, distance: 132.6
click at [498, 219] on div "Janela de atendimento Grade de atendimento Capacidade Transportadoras Veículos …" at bounding box center [347, 182] width 694 height 365
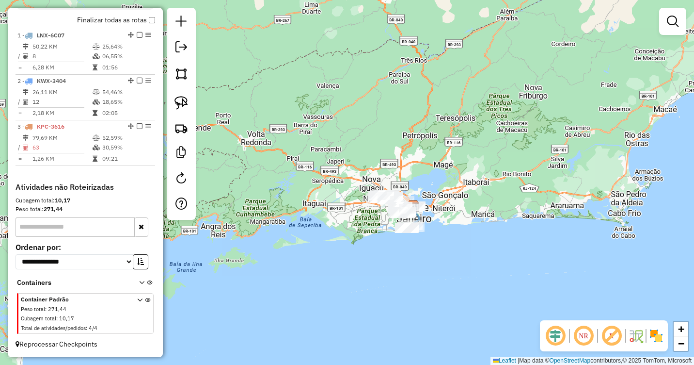
click at [137, 299] on icon at bounding box center [139, 315] width 5 height 36
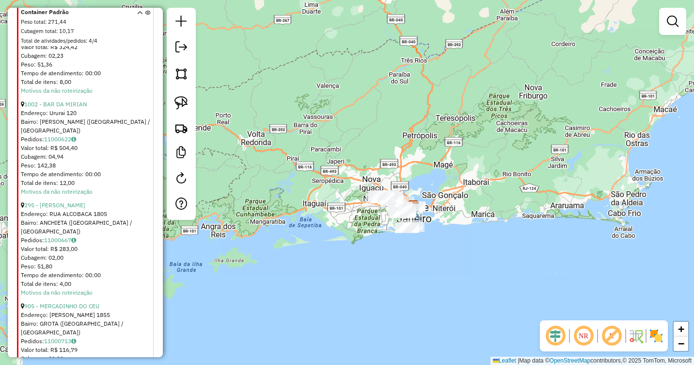
scroll to position [646, 0]
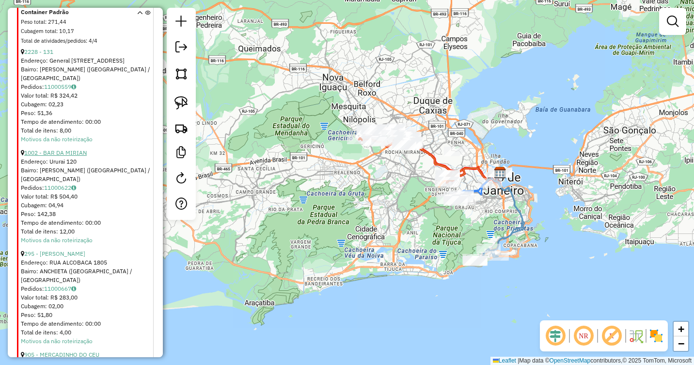
click at [63, 152] on link "1002 - BAR DA MIRIAN" at bounding box center [55, 152] width 63 height 7
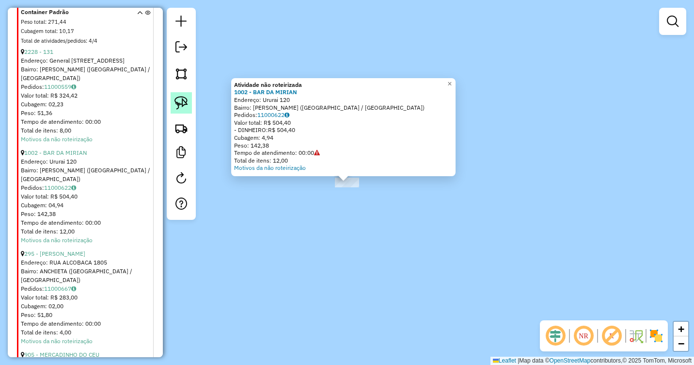
click at [185, 103] on img at bounding box center [182, 103] width 14 height 14
drag, startPoint x: 318, startPoint y: 176, endPoint x: 300, endPoint y: 192, distance: 24.4
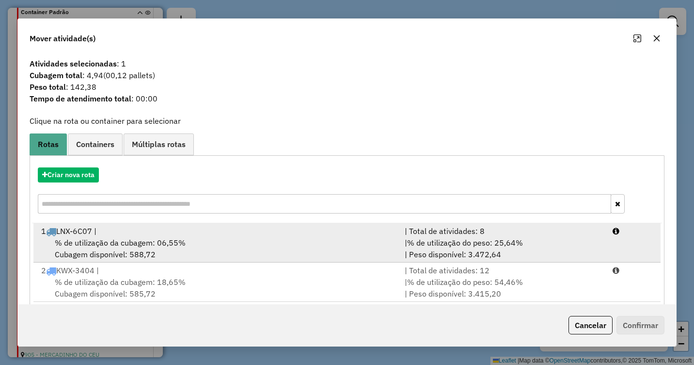
scroll to position [53, 0]
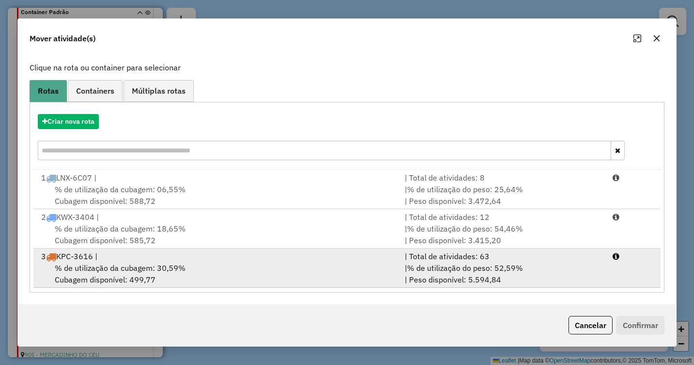
click at [260, 269] on div "% de utilização da cubagem: 30,59% Cubagem disponível: 499,77" at bounding box center [217, 273] width 364 height 23
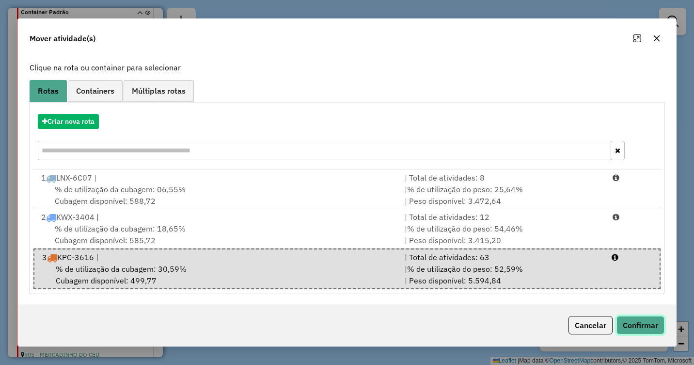
click at [650, 326] on button "Confirmar" at bounding box center [641, 325] width 48 height 18
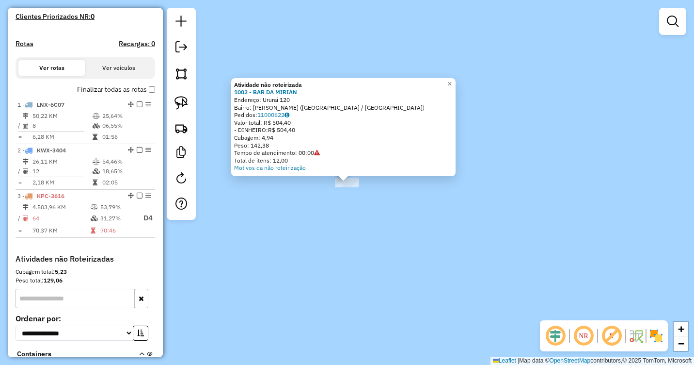
scroll to position [159, 0]
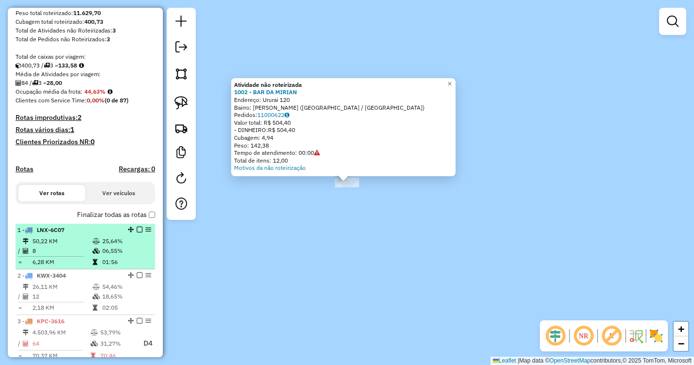
click at [90, 234] on div "1 - LNX-6C07" at bounding box center [68, 229] width 103 height 9
select select "**********"
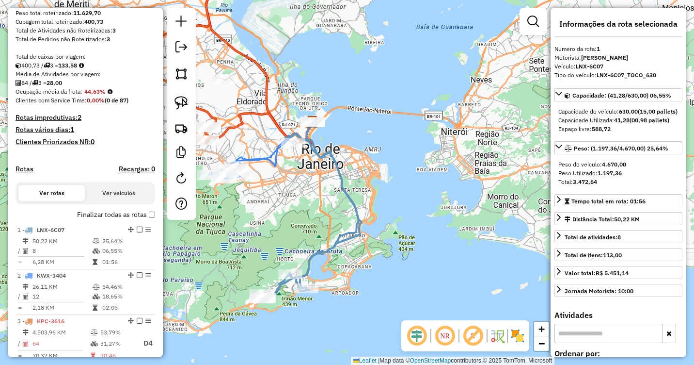
drag, startPoint x: 330, startPoint y: 232, endPoint x: 356, endPoint y: 218, distance: 29.3
click at [361, 217] on div "Janela de atendimento Grade de atendimento Capacidade Transportadoras Veículos …" at bounding box center [347, 182] width 694 height 365
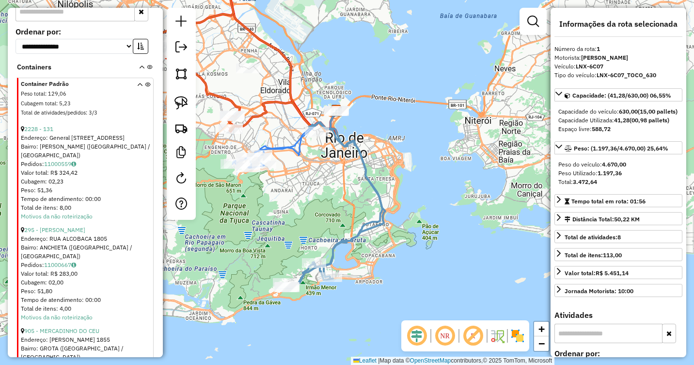
scroll to position [450, 0]
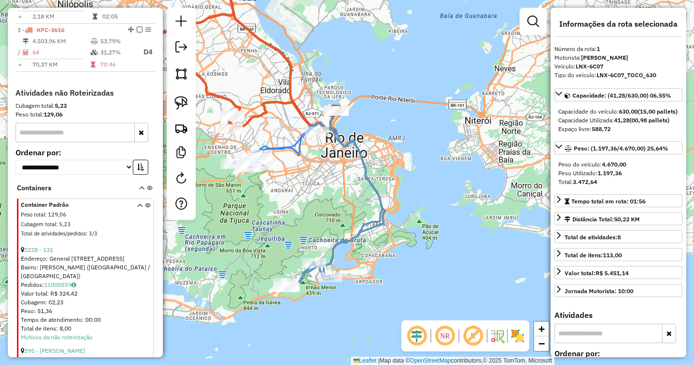
click at [139, 217] on icon at bounding box center [139, 221] width 5 height 36
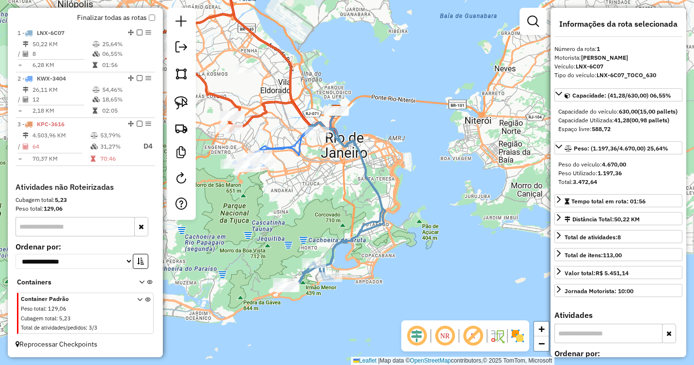
click at [141, 279] on icon at bounding box center [141, 283] width 5 height 9
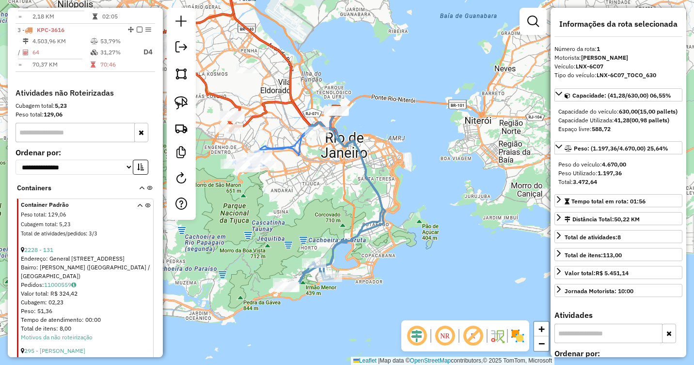
click at [137, 217] on icon at bounding box center [139, 221] width 5 height 36
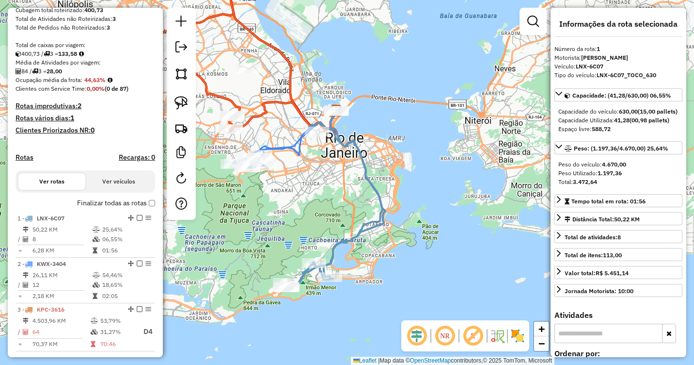
scroll to position [220, 0]
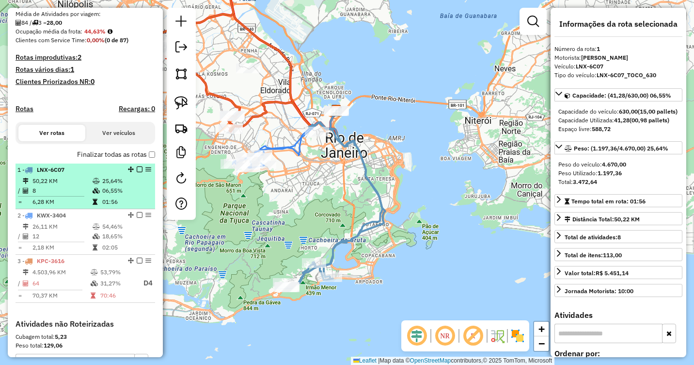
click at [137, 172] on em at bounding box center [140, 169] width 6 height 6
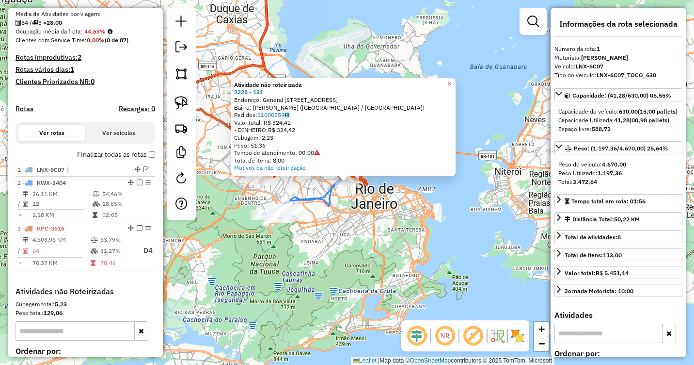
click at [358, 199] on div "Atividade não roteirizada 2228 - 131 Endereço: General Almerio de Moura 131 Bai…" at bounding box center [347, 182] width 694 height 365
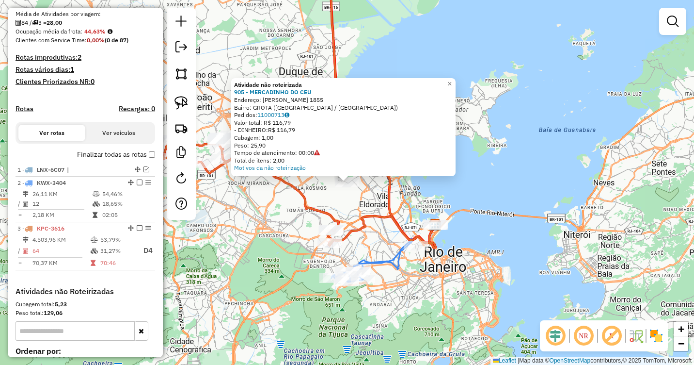
click at [313, 208] on icon at bounding box center [295, 106] width 282 height 284
select select "**********"
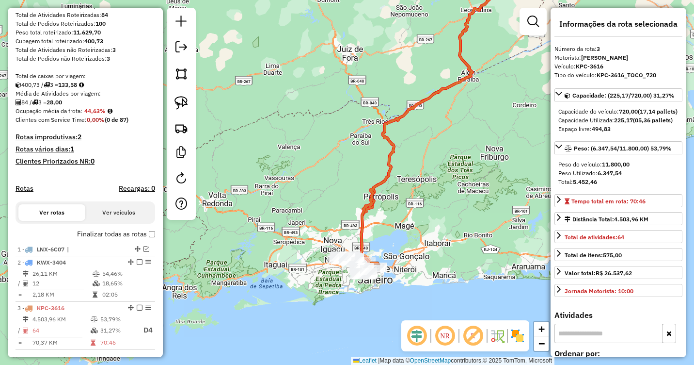
scroll to position [139, 0]
click at [181, 45] on em at bounding box center [181, 47] width 12 height 12
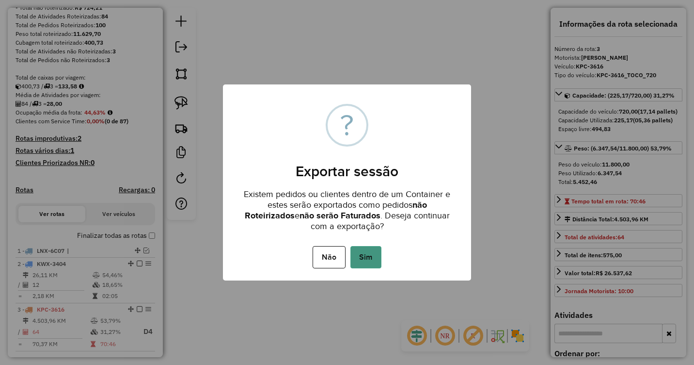
click at [362, 254] on button "Sim" at bounding box center [365, 257] width 31 height 22
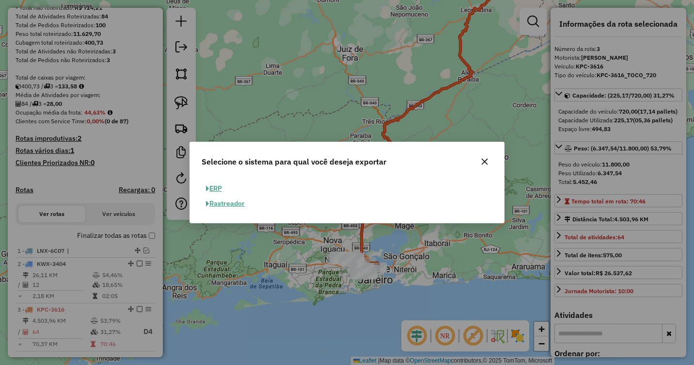
click at [216, 188] on button "ERP" at bounding box center [214, 188] width 25 height 15
select select "**"
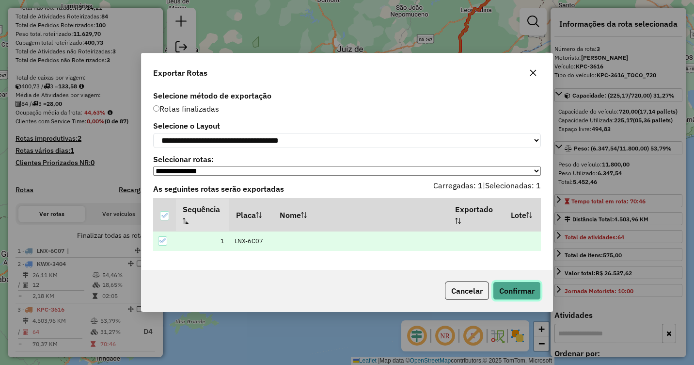
click at [530, 290] on button "Confirmar" at bounding box center [517, 290] width 48 height 18
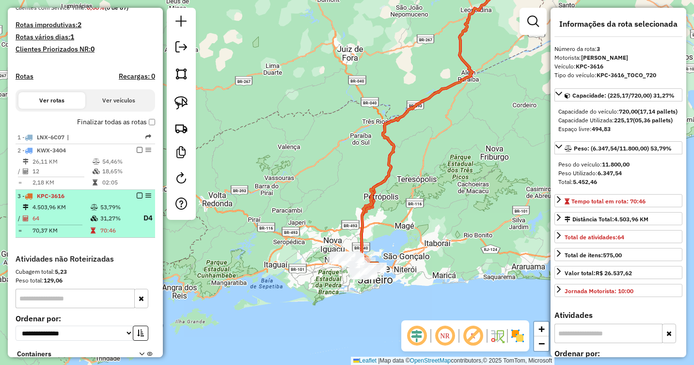
scroll to position [236, 0]
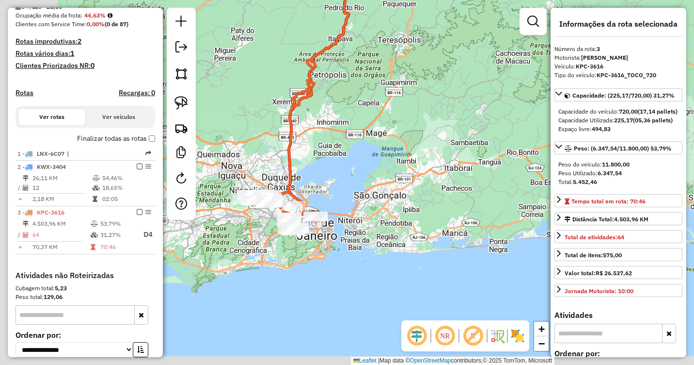
drag, startPoint x: 316, startPoint y: 256, endPoint x: 413, endPoint y: 143, distance: 149.5
click at [413, 143] on div "Janela de atendimento Grade de atendimento Capacidade Transportadoras Veículos …" at bounding box center [347, 182] width 694 height 365
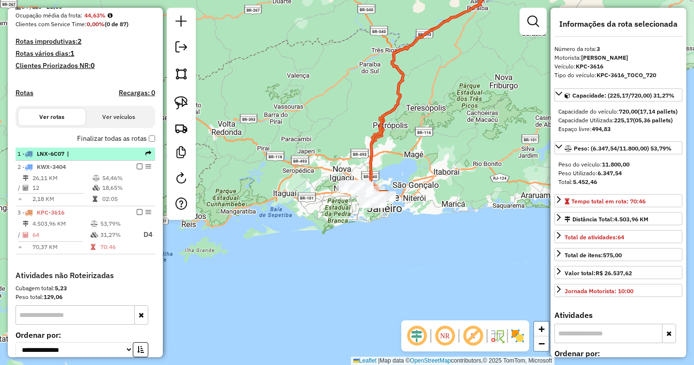
click at [145, 156] on em at bounding box center [148, 153] width 6 height 6
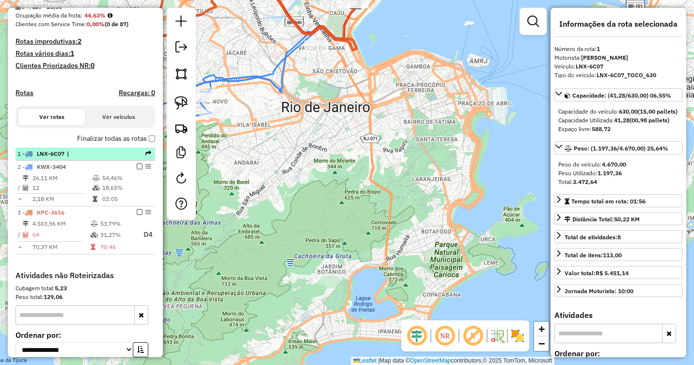
click at [145, 156] on em at bounding box center [148, 153] width 6 height 6
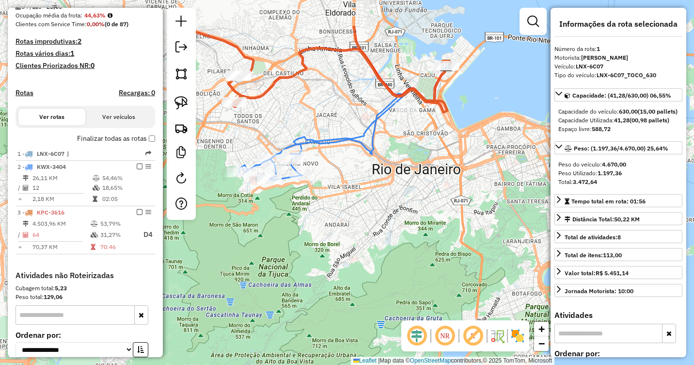
drag, startPoint x: 248, startPoint y: 148, endPoint x: 332, endPoint y: 200, distance: 98.4
click at [340, 210] on div "Janela de atendimento Grade de atendimento Capacidade Transportadoras Veículos …" at bounding box center [347, 182] width 694 height 365
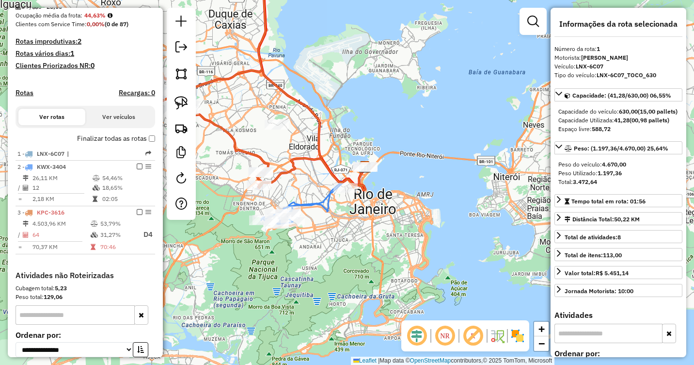
drag, startPoint x: 405, startPoint y: 255, endPoint x: 374, endPoint y: 288, distance: 45.6
click at [374, 288] on div "Janela de atendimento Grade de atendimento Capacidade Transportadoras Veículos …" at bounding box center [347, 182] width 694 height 365
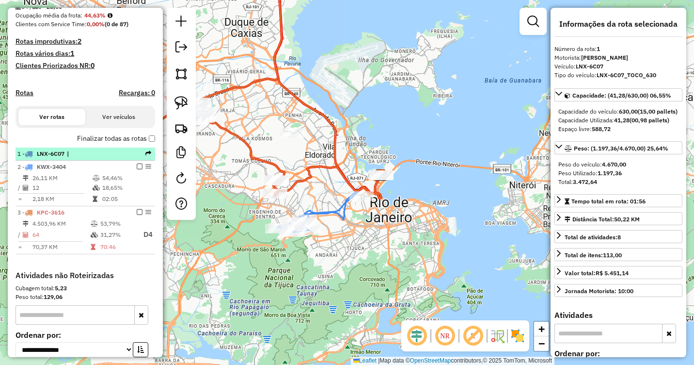
click at [149, 158] on div "1 - LNX-6C07 |" at bounding box center [85, 153] width 136 height 9
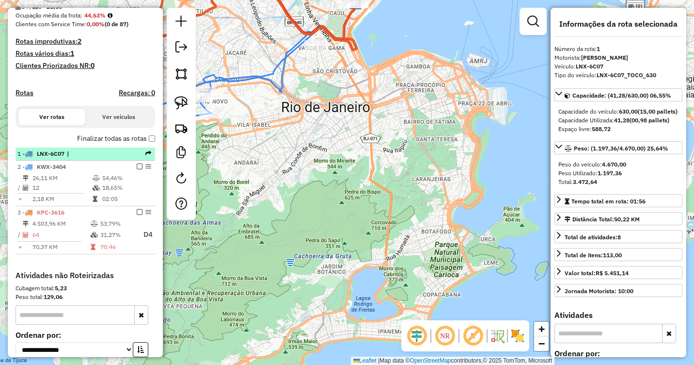
click at [149, 158] on div "1 - LNX-6C07 |" at bounding box center [85, 153] width 136 height 9
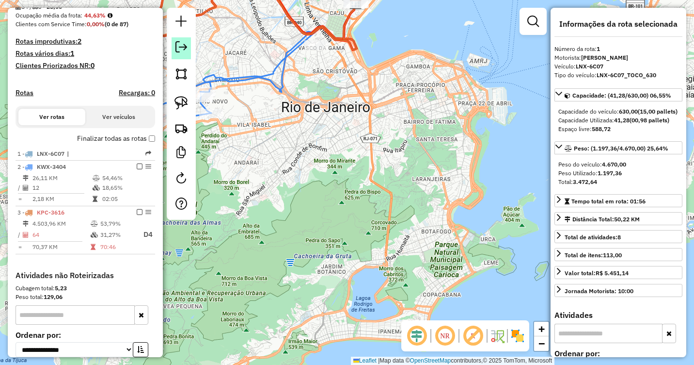
click at [179, 48] on em at bounding box center [181, 47] width 12 height 12
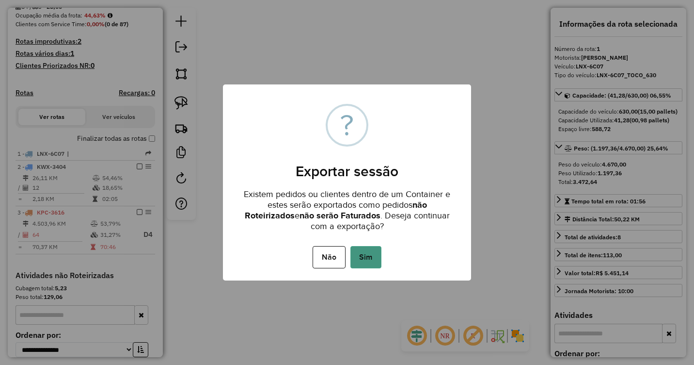
click at [362, 257] on button "Sim" at bounding box center [365, 257] width 31 height 22
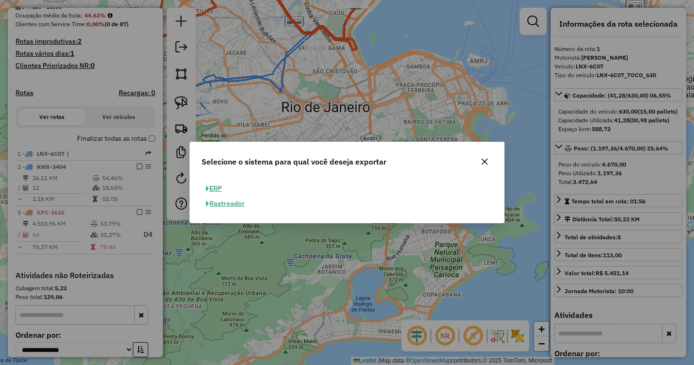
click at [223, 188] on button "ERP" at bounding box center [214, 188] width 25 height 15
select select "**"
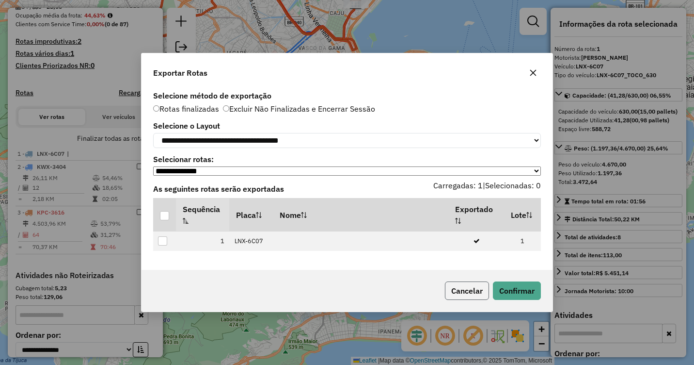
click at [466, 299] on button "Cancelar" at bounding box center [467, 290] width 44 height 18
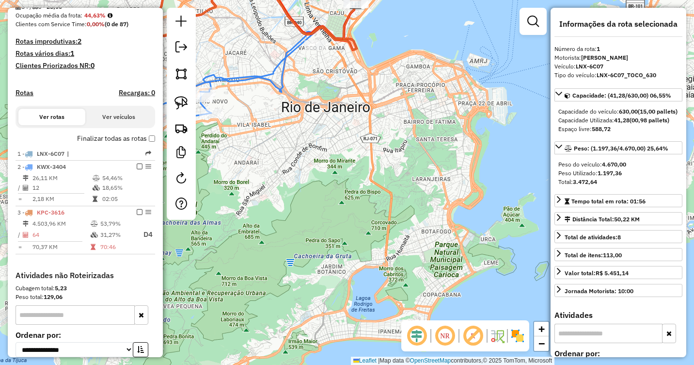
click at [53, 123] on button "Ver rotas" at bounding box center [51, 117] width 67 height 16
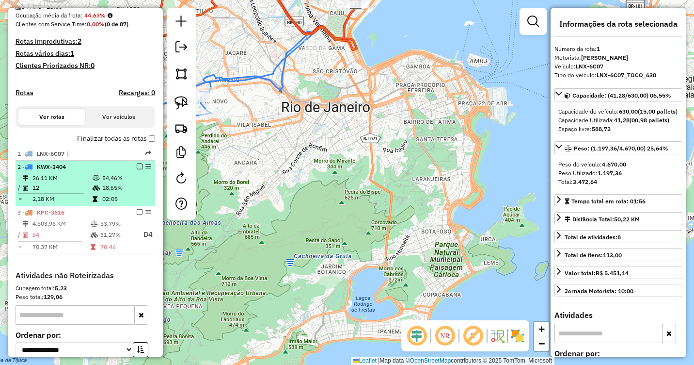
click at [137, 169] on em at bounding box center [140, 166] width 6 height 6
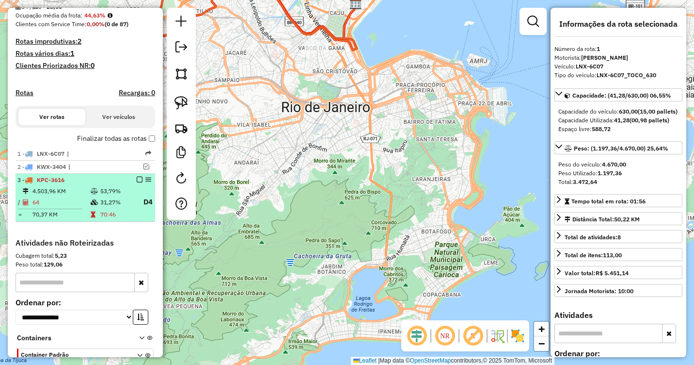
click at [137, 182] on em at bounding box center [140, 179] width 6 height 6
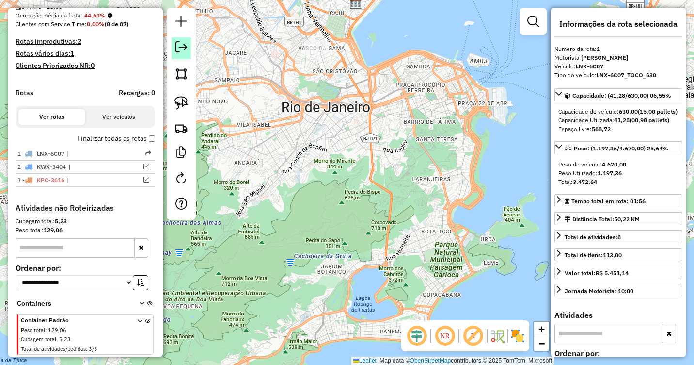
click at [180, 50] on em at bounding box center [181, 47] width 12 height 12
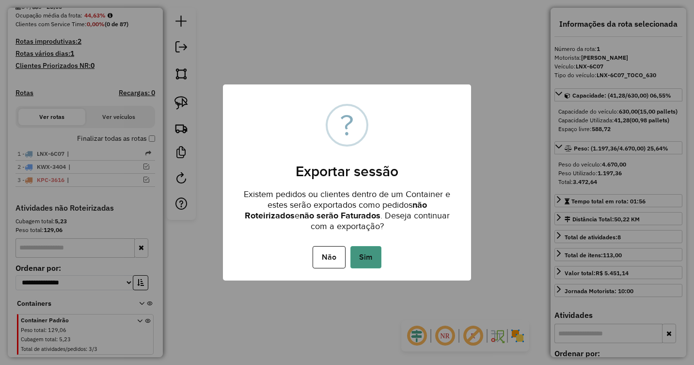
click at [365, 255] on button "Sim" at bounding box center [365, 257] width 31 height 22
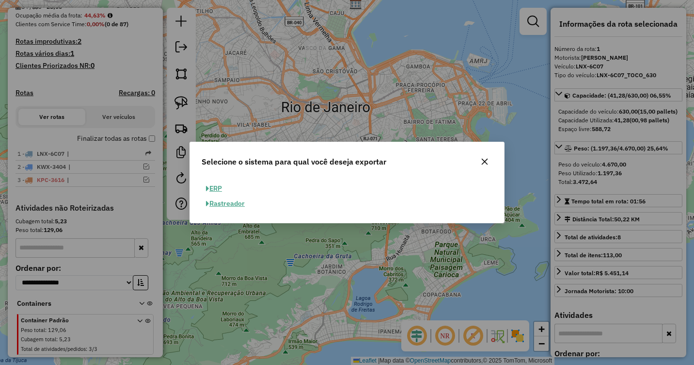
click at [219, 187] on button "ERP" at bounding box center [214, 188] width 25 height 15
select select "**"
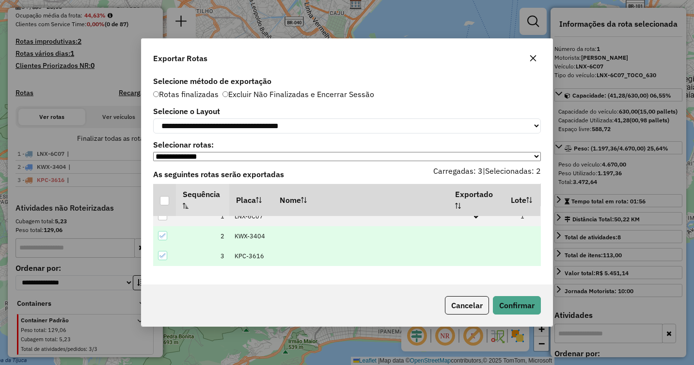
scroll to position [0, 0]
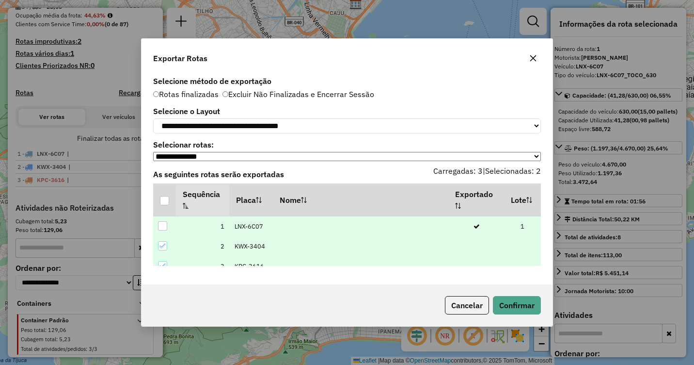
click at [160, 225] on div at bounding box center [162, 225] width 9 height 9
click at [516, 305] on button "Confirmar" at bounding box center [517, 305] width 48 height 18
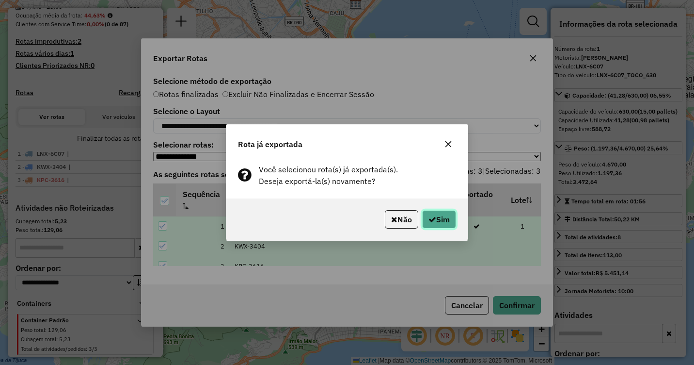
click at [441, 220] on button "Sim" at bounding box center [439, 219] width 34 height 18
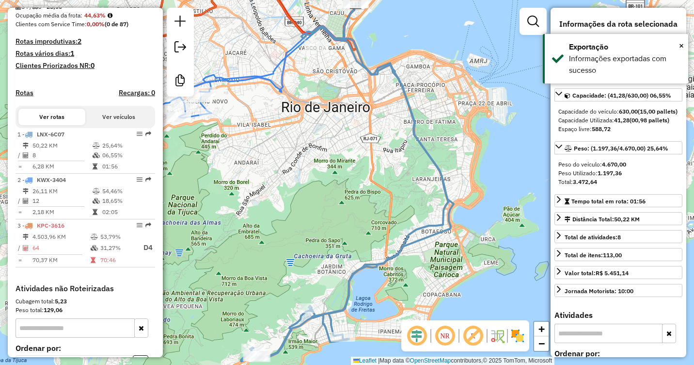
scroll to position [350, 0]
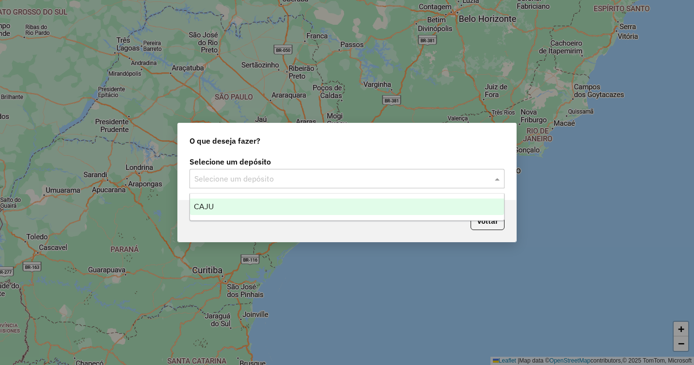
click at [491, 177] on div at bounding box center [347, 178] width 315 height 13
click at [308, 206] on div "CAJU" at bounding box center [347, 206] width 314 height 16
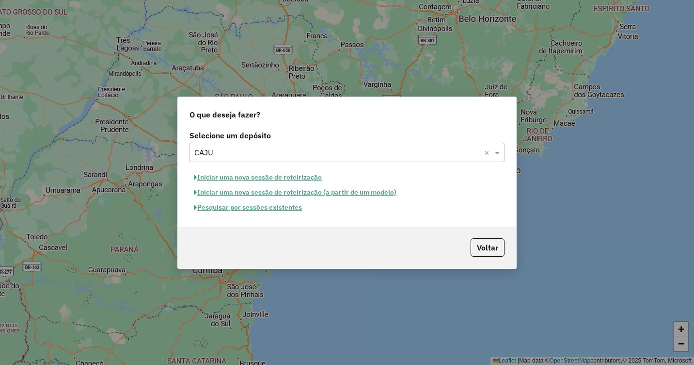
click at [256, 177] on button "Iniciar uma nova sessão de roteirização" at bounding box center [258, 177] width 137 height 15
select select "*"
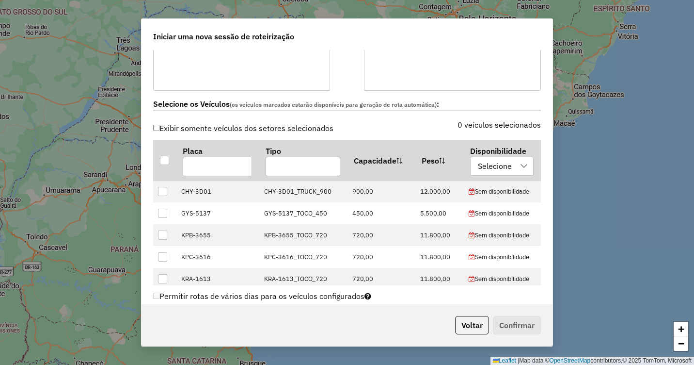
scroll to position [291, 0]
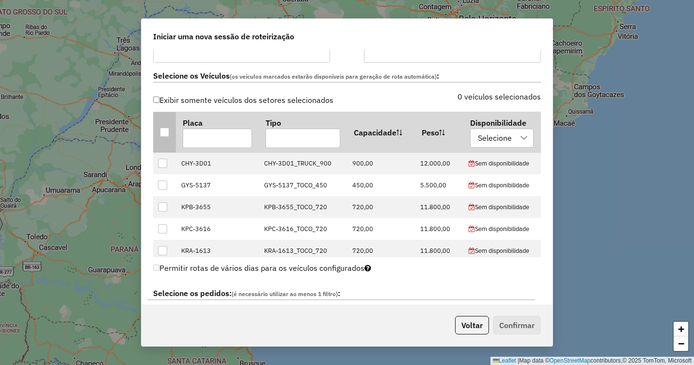
click at [162, 129] on div at bounding box center [164, 131] width 9 height 9
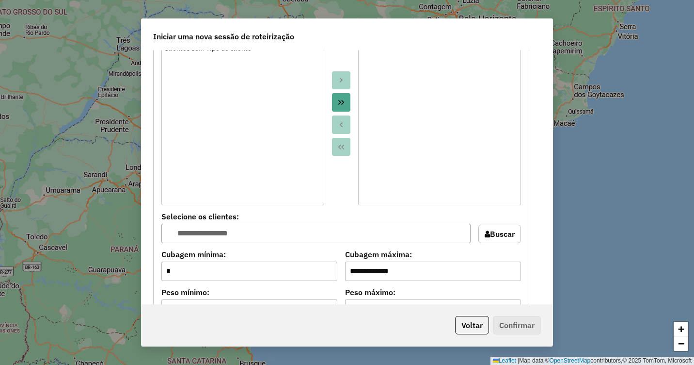
scroll to position [533, 0]
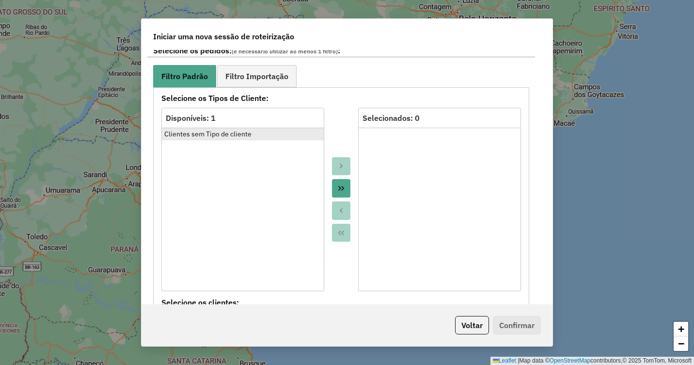
click at [236, 135] on div "Clientes sem Tipo de cliente" at bounding box center [242, 134] width 157 height 10
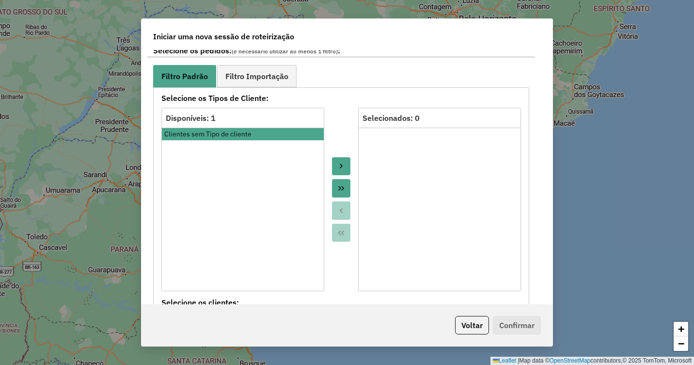
click at [337, 164] on icon "Move to Target" at bounding box center [341, 166] width 8 height 8
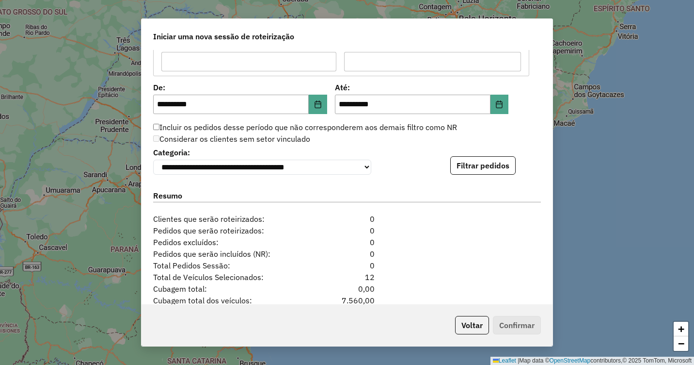
scroll to position [781, 0]
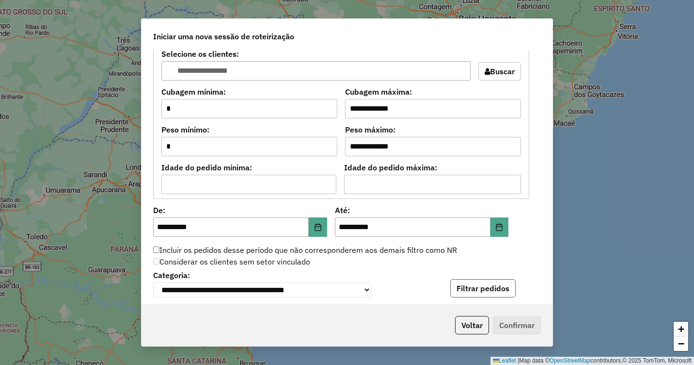
click at [474, 285] on button "Filtrar pedidos" at bounding box center [482, 288] width 65 height 18
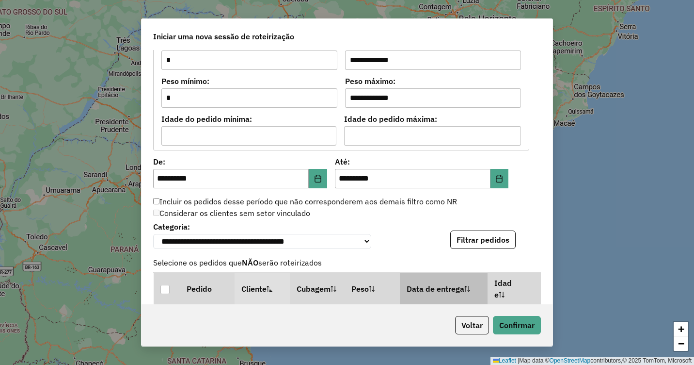
scroll to position [145, 0]
click at [515, 331] on button "Confirmar" at bounding box center [517, 325] width 48 height 18
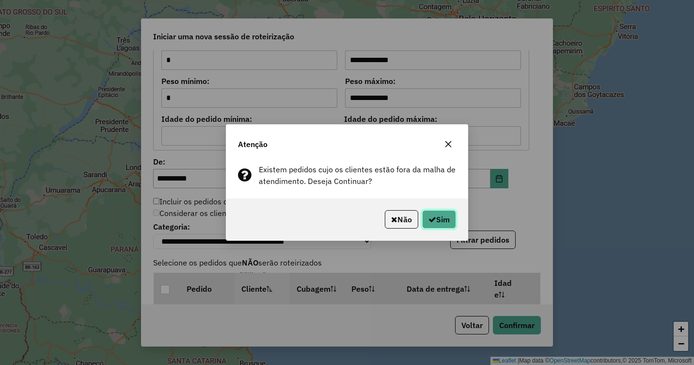
click at [441, 221] on button "Sim" at bounding box center [439, 219] width 34 height 18
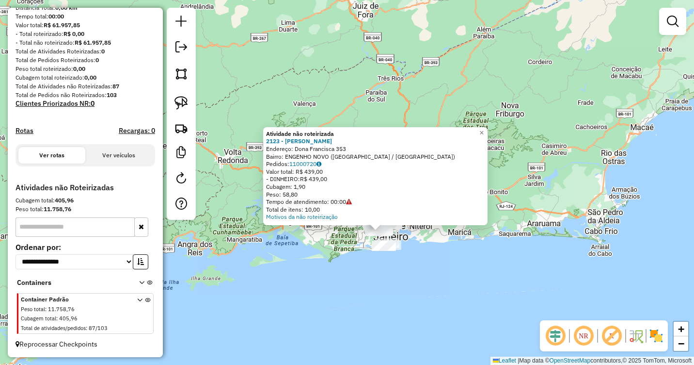
scroll to position [112, 0]
click at [148, 283] on icon at bounding box center [149, 284] width 5 height 9
click at [145, 302] on icon at bounding box center [147, 315] width 5 height 36
drag, startPoint x: 489, startPoint y: 212, endPoint x: 326, endPoint y: 188, distance: 164.7
click at [326, 188] on div "Atividade não roteirizada 2123 - Ricardo de Lyra Ribe Endereço: Dona Francisca …" at bounding box center [375, 176] width 224 height 98
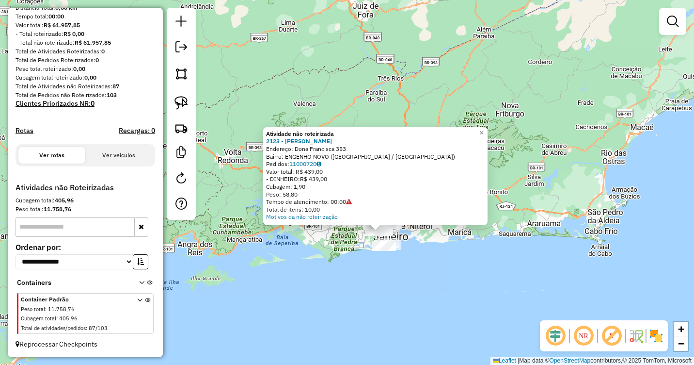
click at [461, 262] on div "Atividade não roteirizada 2123 - Ricardo de Lyra Ribe Endereço: Dona Francisca …" at bounding box center [347, 182] width 694 height 365
click at [470, 112] on div "Atividade não roteirizada 2123 - Ricardo de Lyra Ribe Endereço: Dona Francisca …" at bounding box center [347, 182] width 694 height 365
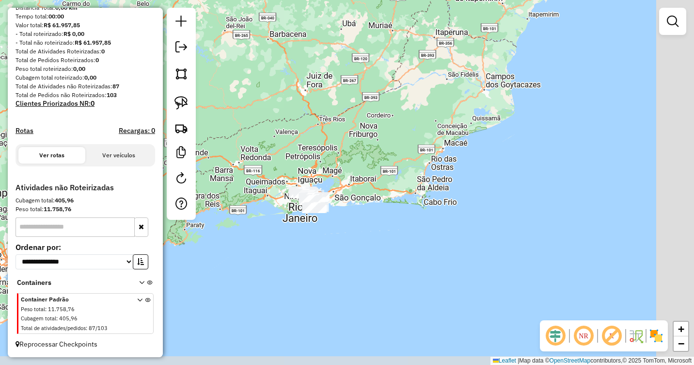
drag, startPoint x: 438, startPoint y: 206, endPoint x: 322, endPoint y: 194, distance: 116.9
click at [324, 194] on div "Janela de atendimento Grade de atendimento Capacidade Transportadoras Veículos …" at bounding box center [347, 182] width 694 height 365
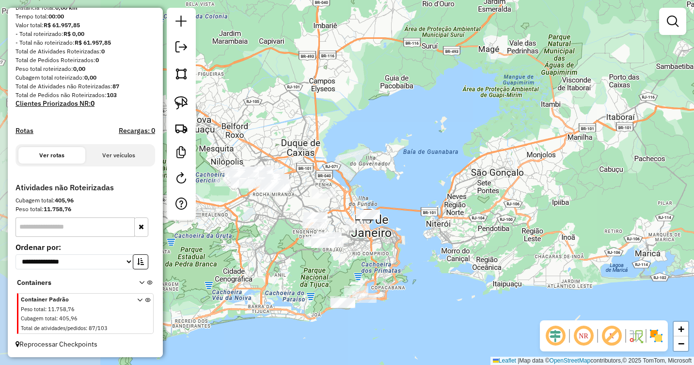
drag, startPoint x: 312, startPoint y: 224, endPoint x: 530, endPoint y: 214, distance: 218.4
click at [530, 214] on div "Janela de atendimento Grade de atendimento Capacidade Transportadoras Veículos …" at bounding box center [347, 182] width 694 height 365
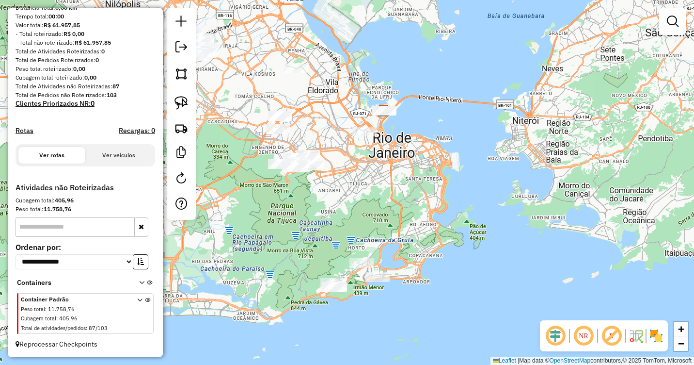
drag, startPoint x: 378, startPoint y: 277, endPoint x: 433, endPoint y: 210, distance: 86.8
click at [441, 201] on div "Janela de atendimento Grade de atendimento Capacidade Transportadoras Veículos …" at bounding box center [347, 182] width 694 height 365
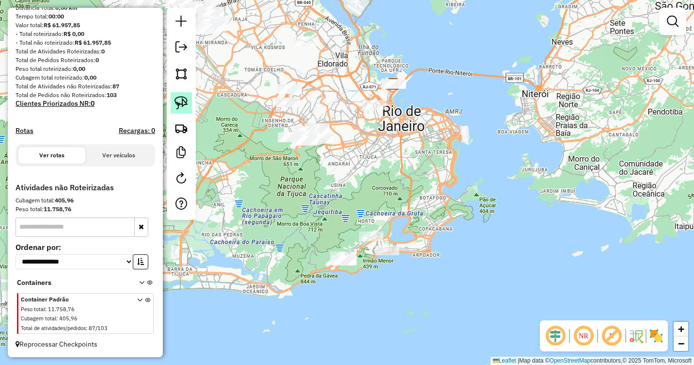
click at [180, 98] on img at bounding box center [182, 103] width 14 height 14
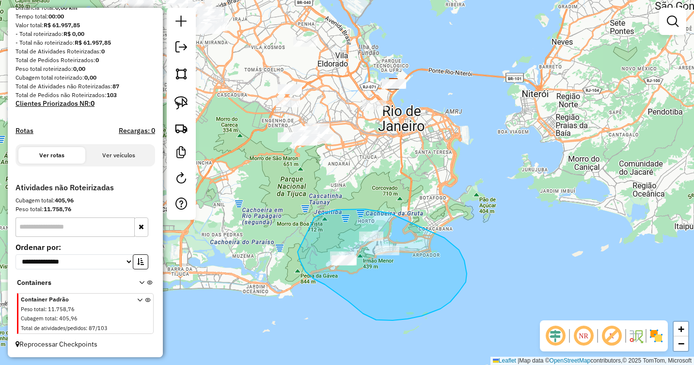
drag, startPoint x: 314, startPoint y: 219, endPoint x: 296, endPoint y: 232, distance: 21.5
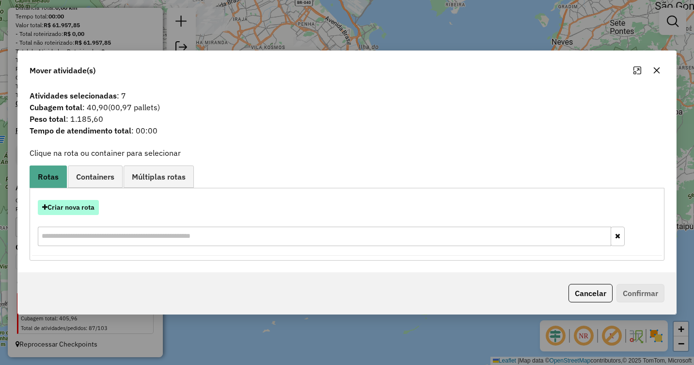
click at [84, 203] on button "Criar nova rota" at bounding box center [68, 207] width 61 height 15
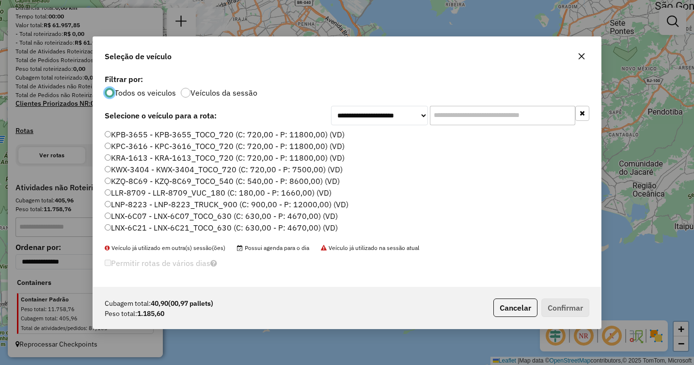
scroll to position [33, 0]
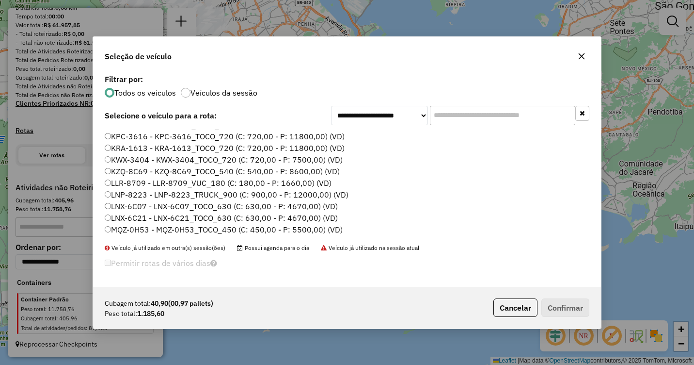
click at [160, 208] on label "LNX-6C07 - LNX-6C07_TOCO_630 (C: 630,00 - P: 4670,00) (VD)" at bounding box center [221, 206] width 233 height 12
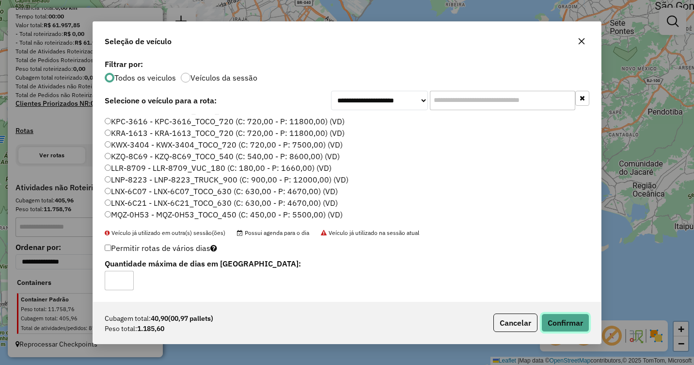
click at [576, 320] on button "Confirmar" at bounding box center [565, 322] width 48 height 18
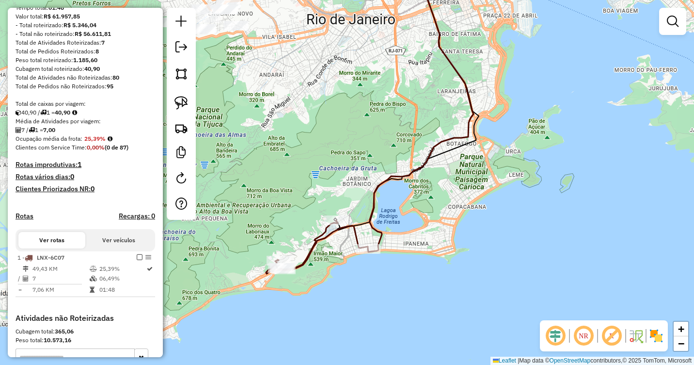
drag, startPoint x: 469, startPoint y: 206, endPoint x: 495, endPoint y: 324, distance: 121.3
click at [495, 324] on div "Janela de atendimento Grade de atendimento Capacidade Transportadoras Veículos …" at bounding box center [347, 182] width 694 height 365
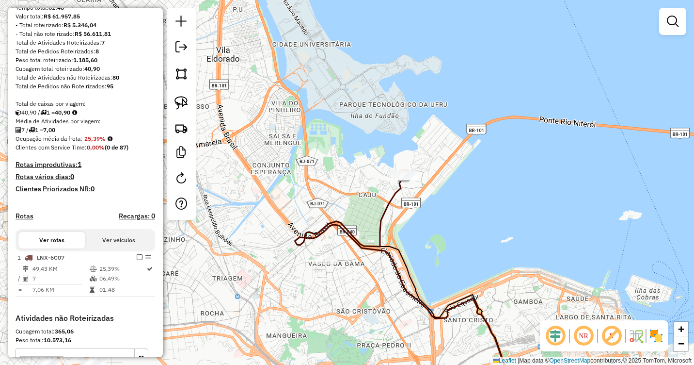
drag, startPoint x: 463, startPoint y: 171, endPoint x: 366, endPoint y: 220, distance: 109.0
click at [366, 220] on icon at bounding box center [408, 297] width 226 height 243
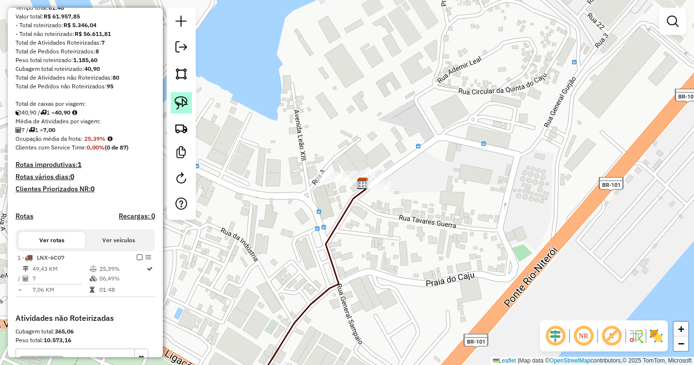
click at [184, 105] on img at bounding box center [182, 103] width 14 height 14
drag, startPoint x: 301, startPoint y: 174, endPoint x: 306, endPoint y: 195, distance: 22.6
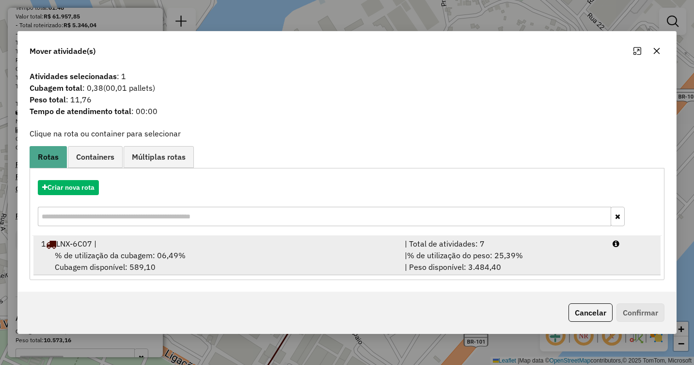
click at [362, 256] on div "% de utilização da cubagem: 06,49% Cubagem disponível: 589,10" at bounding box center [217, 260] width 364 height 23
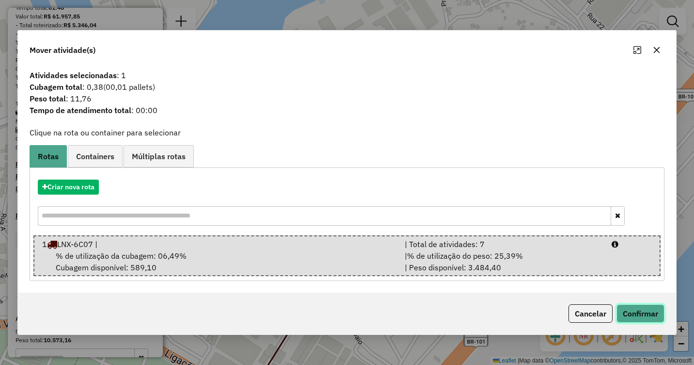
click at [649, 315] on button "Confirmar" at bounding box center [641, 313] width 48 height 18
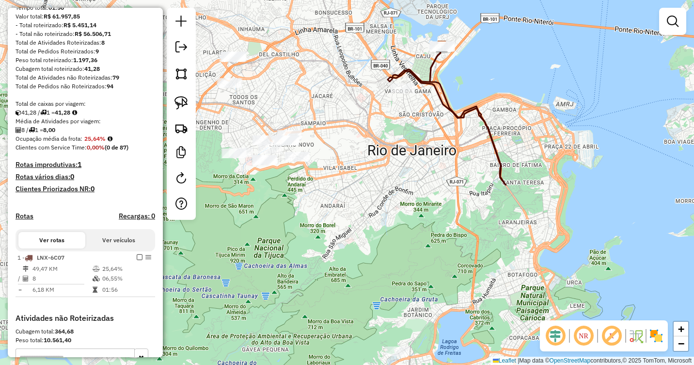
drag, startPoint x: 470, startPoint y: 325, endPoint x: 458, endPoint y: 110, distance: 215.6
click at [458, 110] on icon at bounding box center [468, 116] width 76 height 139
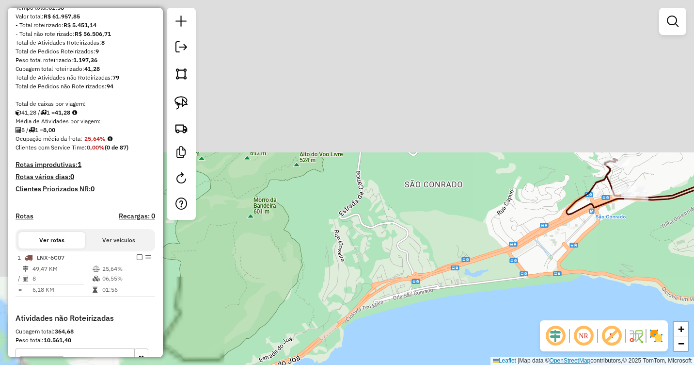
drag, startPoint x: 430, startPoint y: 237, endPoint x: 557, endPoint y: 363, distance: 179.3
click at [557, 364] on html "Aguarde... Pop-up bloqueado! Seu navegador bloqueou automáticamente a abertura …" at bounding box center [347, 182] width 694 height 365
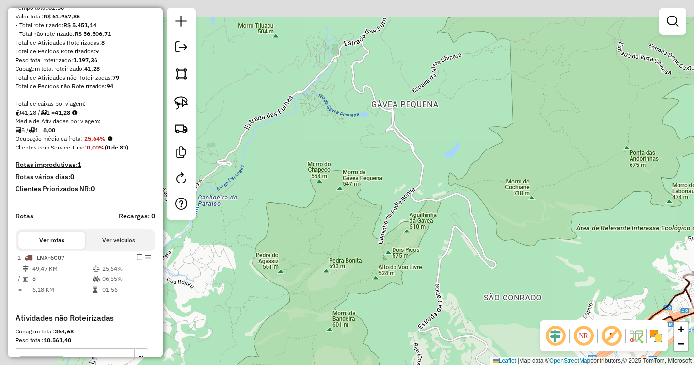
drag, startPoint x: 449, startPoint y: 239, endPoint x: 529, endPoint y: 359, distance: 144.1
click at [529, 362] on div "Janela de atendimento Grade de atendimento Capacidade Transportadoras Veículos …" at bounding box center [347, 182] width 694 height 365
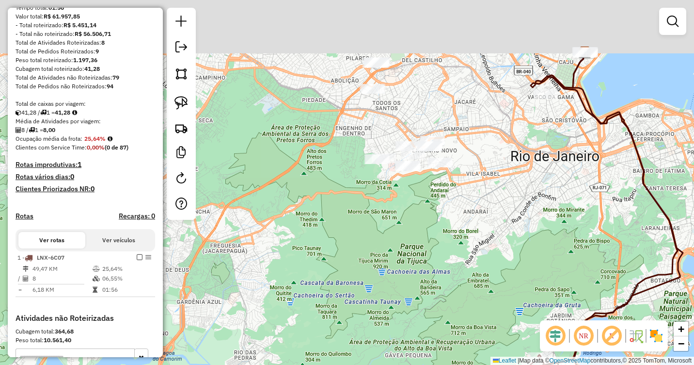
drag, startPoint x: 452, startPoint y: 214, endPoint x: 375, endPoint y: 312, distance: 124.7
click at [375, 313] on div "Janela de atendimento Grade de atendimento Capacidade Transportadoras Veículos …" at bounding box center [347, 182] width 694 height 365
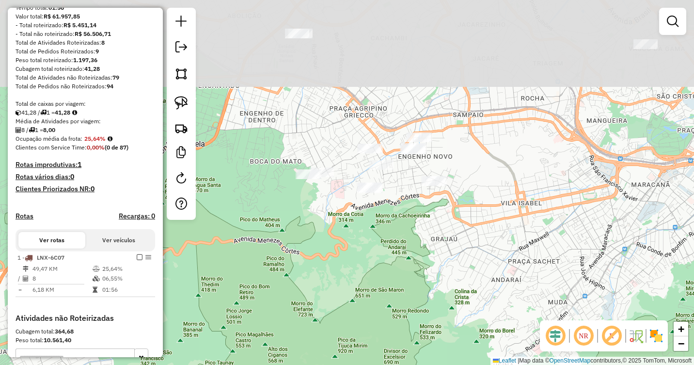
drag, startPoint x: 424, startPoint y: 180, endPoint x: 390, endPoint y: 306, distance: 130.5
click at [389, 307] on div "Janela de atendimento Grade de atendimento Capacidade Transportadoras Veículos …" at bounding box center [347, 182] width 694 height 365
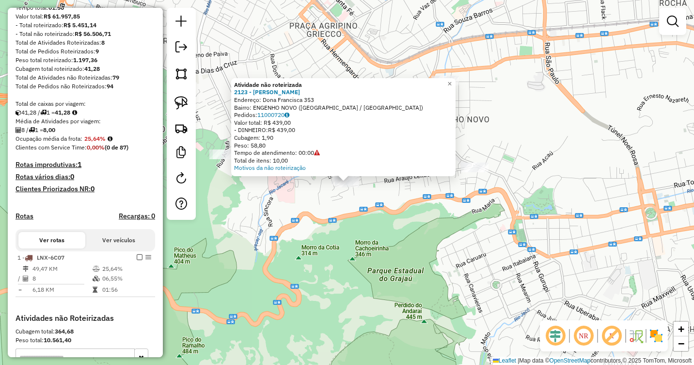
click at [382, 196] on div "Atividade não roteirizada 2123 - Ricardo de Lyra Ribe Endereço: Dona Francisca …" at bounding box center [347, 182] width 694 height 365
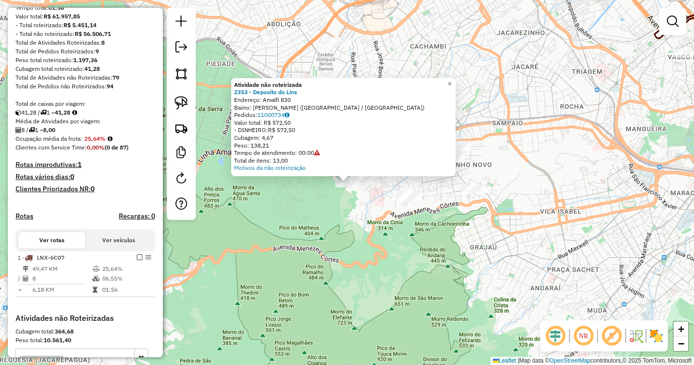
click at [391, 239] on div "Atividade não roteirizada 2353 - Deposito do Lins Endereço: Amalfi 830 Bairro: …" at bounding box center [347, 182] width 694 height 365
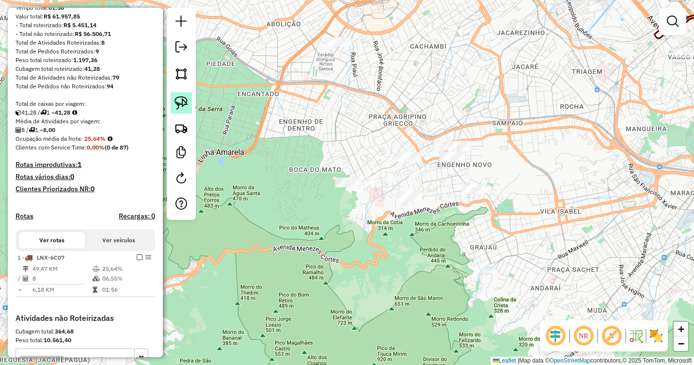
click at [190, 106] on link at bounding box center [181, 102] width 21 height 21
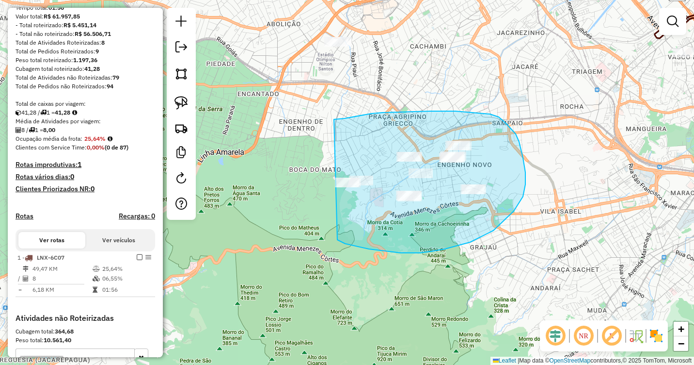
drag, startPoint x: 334, startPoint y: 119, endPoint x: 302, endPoint y: 176, distance: 64.9
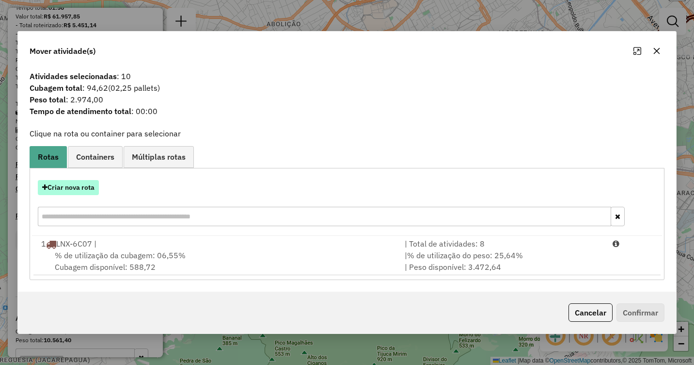
click at [76, 184] on button "Criar nova rota" at bounding box center [68, 187] width 61 height 15
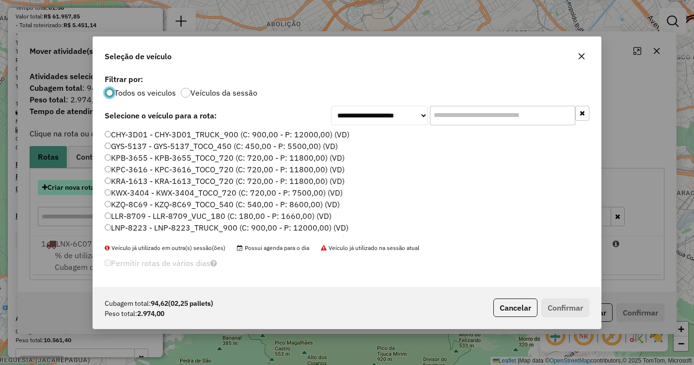
scroll to position [5, 3]
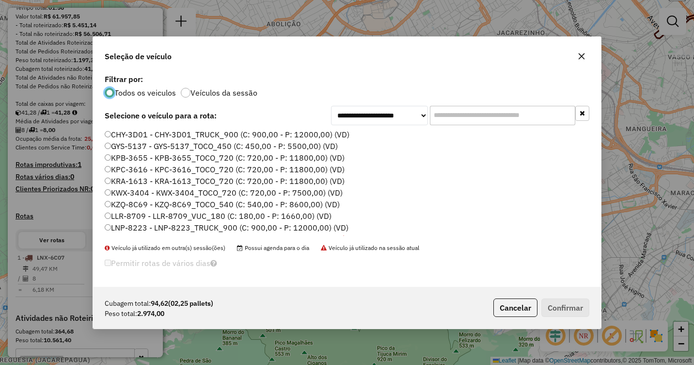
click at [126, 190] on label "KWX-3404 - KWX-3404_TOCO_720 (C: 720,00 - P: 7500,00) (VD)" at bounding box center [224, 193] width 238 height 12
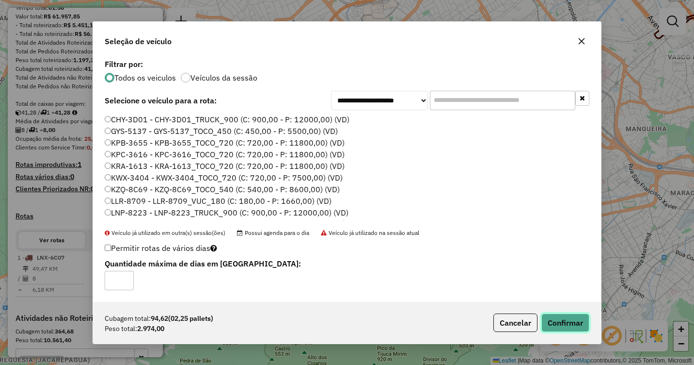
click at [574, 318] on button "Confirmar" at bounding box center [565, 322] width 48 height 18
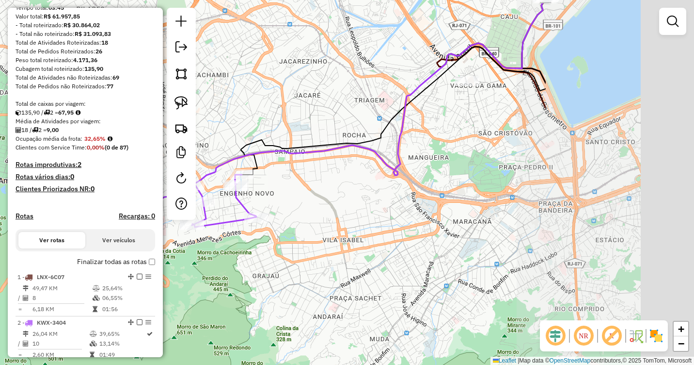
drag, startPoint x: 490, startPoint y: 218, endPoint x: 305, endPoint y: 236, distance: 185.6
click at [305, 236] on div "Janela de atendimento Grade de atendimento Capacidade Transportadoras Veículos …" at bounding box center [347, 182] width 694 height 365
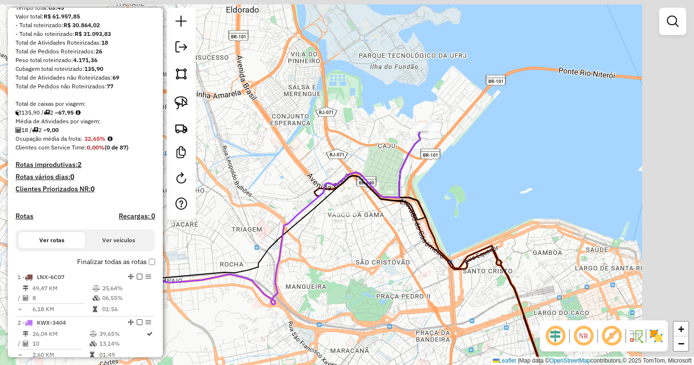
drag, startPoint x: 446, startPoint y: 153, endPoint x: 321, endPoint y: 292, distance: 186.4
click at [321, 292] on div "Janela de atendimento Grade de atendimento Capacidade Transportadoras Veículos …" at bounding box center [347, 182] width 694 height 365
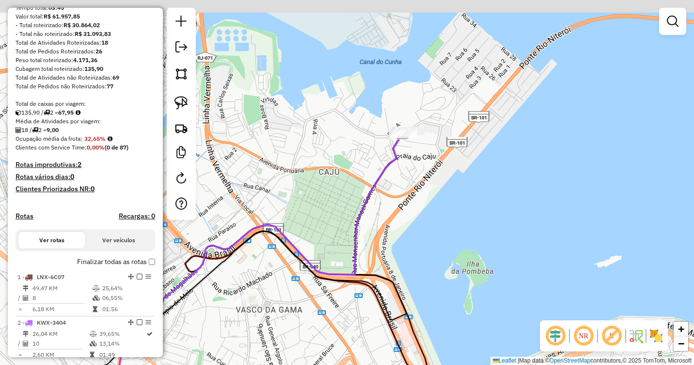
drag, startPoint x: 424, startPoint y: 150, endPoint x: 398, endPoint y: 284, distance: 136.8
click at [398, 284] on div "Janela de atendimento Grade de atendimento Capacidade Transportadoras Veículos …" at bounding box center [347, 182] width 694 height 365
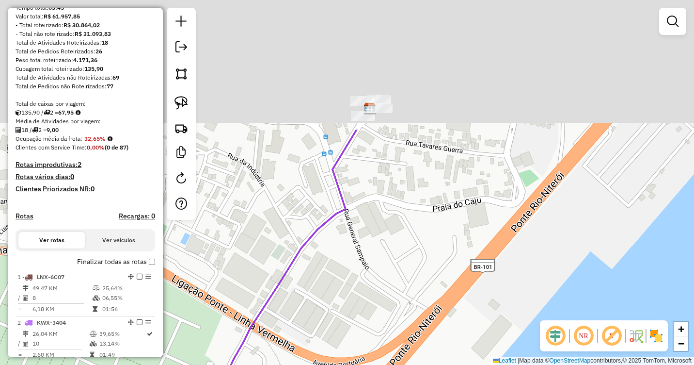
drag, startPoint x: 419, startPoint y: 134, endPoint x: 396, endPoint y: 288, distance: 155.8
click at [394, 317] on div "Janela de atendimento Grade de atendimento Capacidade Transportadoras Veículos …" at bounding box center [347, 182] width 694 height 365
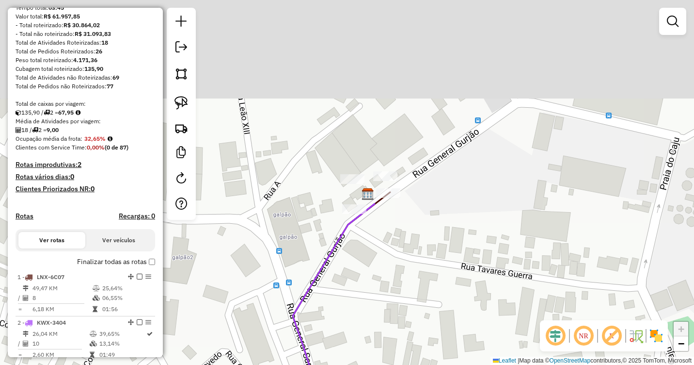
drag, startPoint x: 394, startPoint y: 178, endPoint x: 408, endPoint y: 337, distance: 159.6
click at [408, 337] on div "Janela de atendimento Grade de atendimento Capacidade Transportadoras Veículos …" at bounding box center [347, 182] width 694 height 365
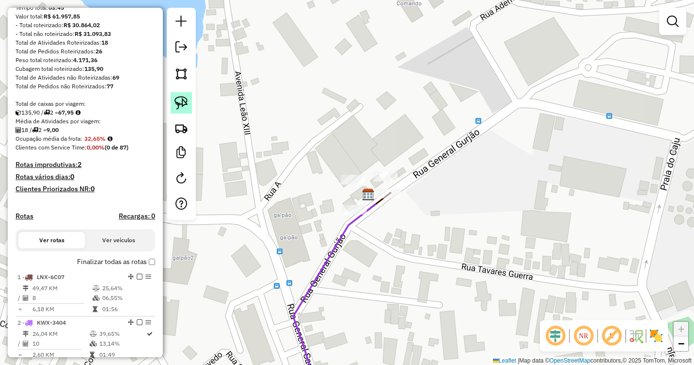
click at [186, 104] on img at bounding box center [182, 103] width 14 height 14
click at [182, 101] on img at bounding box center [182, 103] width 14 height 14
drag, startPoint x: 471, startPoint y: 188, endPoint x: 482, endPoint y: 169, distance: 22.2
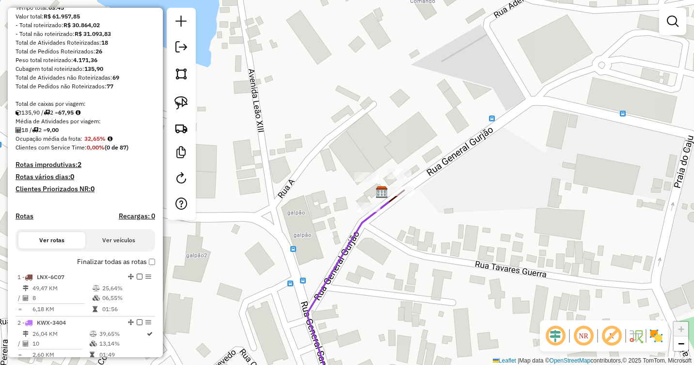
drag, startPoint x: 331, startPoint y: 177, endPoint x: 345, endPoint y: 175, distance: 14.2
click at [345, 175] on div "Janela de atendimento Grade de atendimento Capacidade Transportadoras Veículos …" at bounding box center [347, 182] width 694 height 365
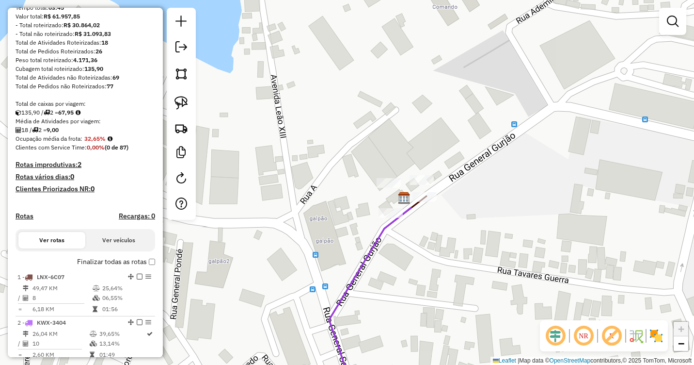
drag, startPoint x: 348, startPoint y: 167, endPoint x: 370, endPoint y: 173, distance: 23.0
click at [370, 173] on div "Janela de atendimento Grade de atendimento Capacidade Transportadoras Veículos …" at bounding box center [347, 182] width 694 height 365
click at [181, 100] on img at bounding box center [182, 103] width 14 height 14
drag, startPoint x: 357, startPoint y: 183, endPoint x: 378, endPoint y: 199, distance: 25.9
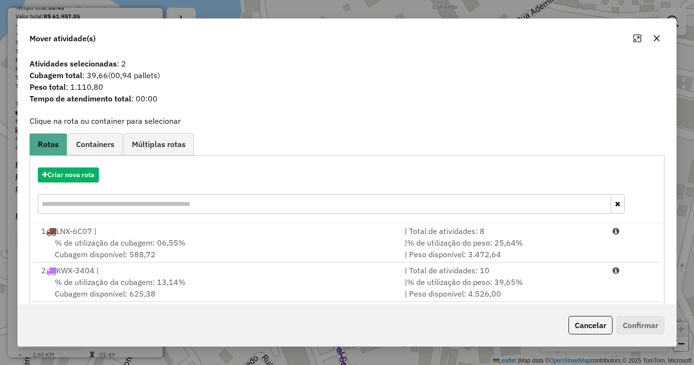
scroll to position [14, 0]
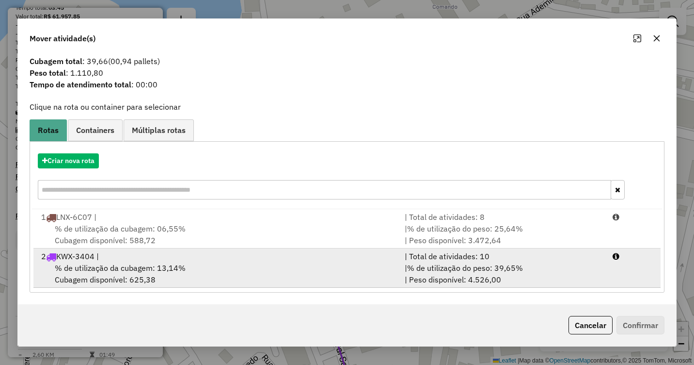
click at [277, 275] on div "% de utilização da cubagem: 13,14% Cubagem disponível: 625,38" at bounding box center [217, 273] width 364 height 23
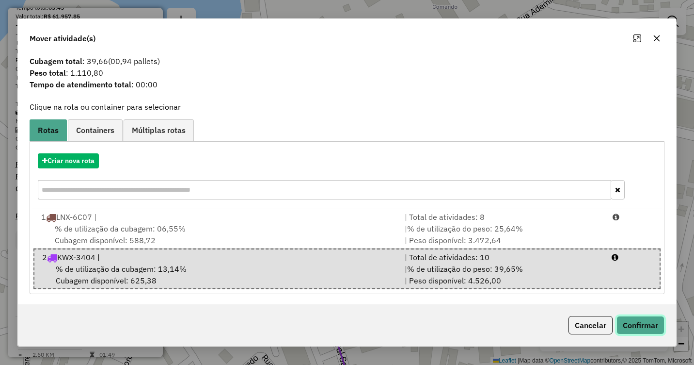
click at [643, 319] on button "Confirmar" at bounding box center [641, 325] width 48 height 18
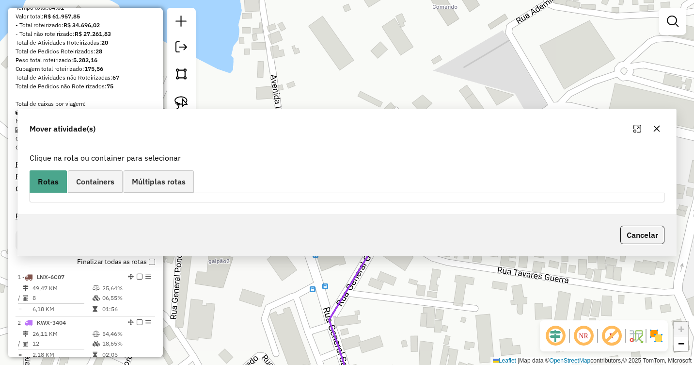
scroll to position [0, 0]
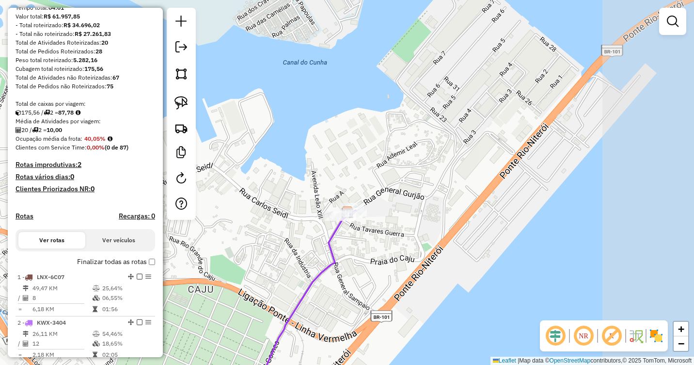
drag, startPoint x: 600, startPoint y: 285, endPoint x: 451, endPoint y: 269, distance: 149.1
click at [451, 269] on div "Janela de atendimento Grade de atendimento Capacidade Transportadoras Veículos …" at bounding box center [347, 182] width 694 height 365
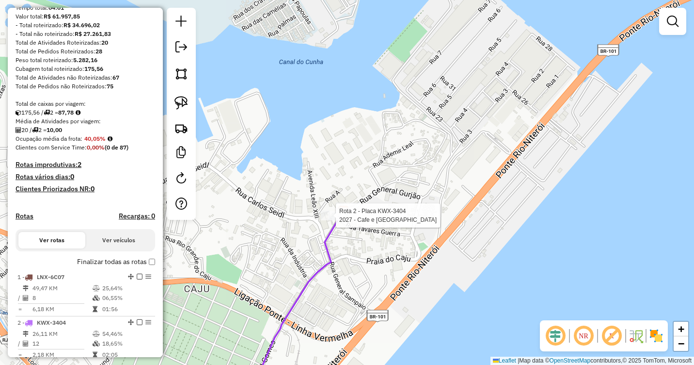
select select "**********"
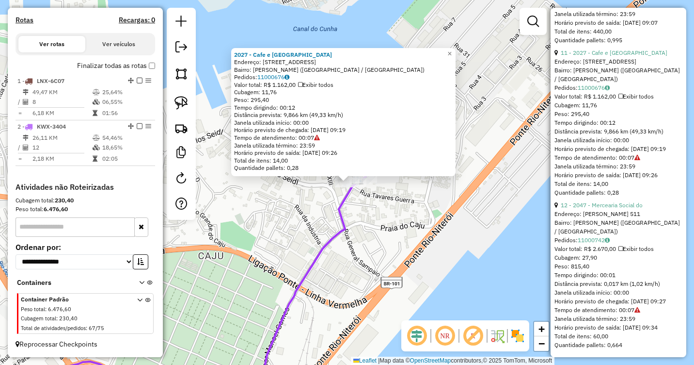
scroll to position [1917, 0]
click at [496, 284] on div "2027 - Cafe e Bar Central Endereço: Rua Cabucu 76 Bairro: LINS DE VASCONCELOS (…" at bounding box center [347, 182] width 694 height 365
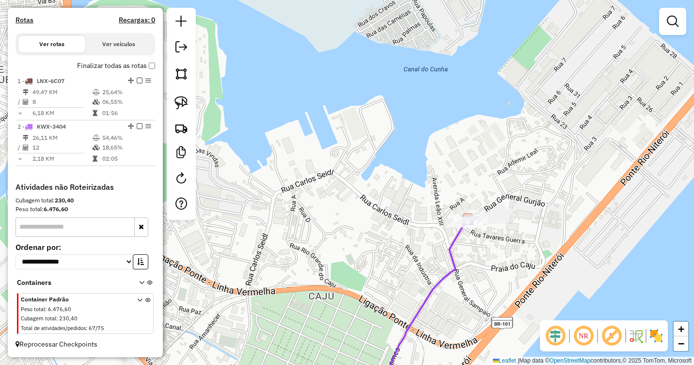
drag, startPoint x: 417, startPoint y: 233, endPoint x: 626, endPoint y: 299, distance: 218.9
click at [625, 299] on div "Janela de atendimento Grade de atendimento Capacidade Transportadoras Veículos …" at bounding box center [347, 182] width 694 height 365
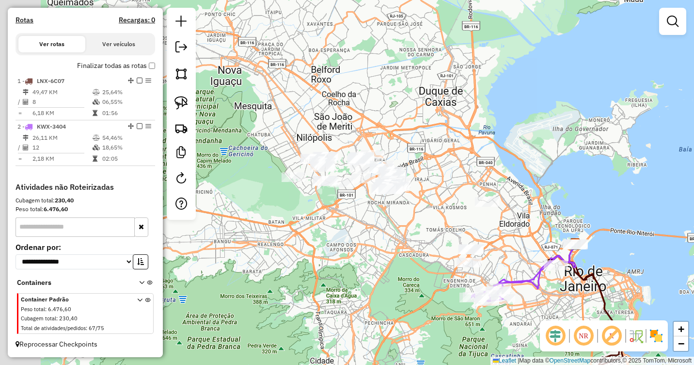
drag, startPoint x: 404, startPoint y: 260, endPoint x: 585, endPoint y: 253, distance: 180.5
click at [593, 253] on div "Janela de atendimento Grade de atendimento Capacidade Transportadoras Veículos …" at bounding box center [347, 182] width 694 height 365
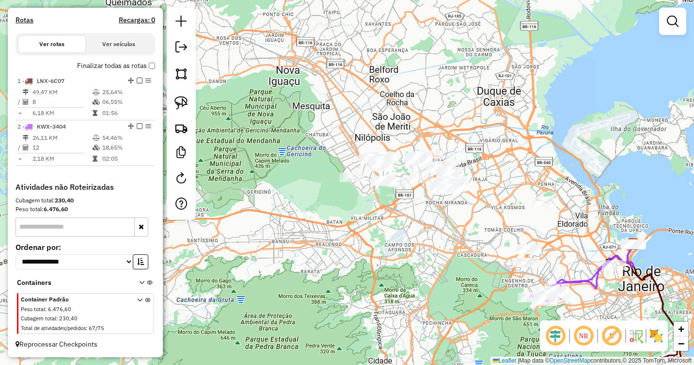
drag, startPoint x: 442, startPoint y: 242, endPoint x: 364, endPoint y: 296, distance: 95.2
click at [372, 295] on div "Janela de atendimento Grade de atendimento Capacidade Transportadoras Veículos …" at bounding box center [347, 182] width 694 height 365
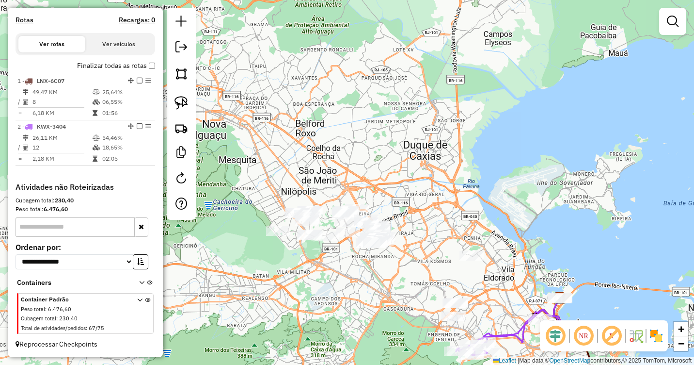
drag, startPoint x: 185, startPoint y: 97, endPoint x: 194, endPoint y: 100, distance: 9.8
click at [185, 97] on img at bounding box center [182, 103] width 14 height 14
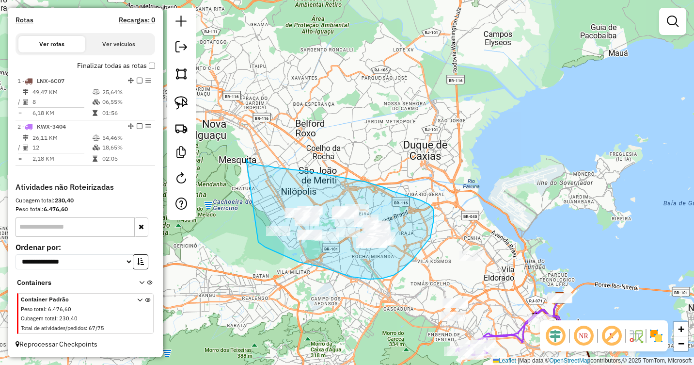
drag, startPoint x: 248, startPoint y: 162, endPoint x: 258, endPoint y: 242, distance: 80.6
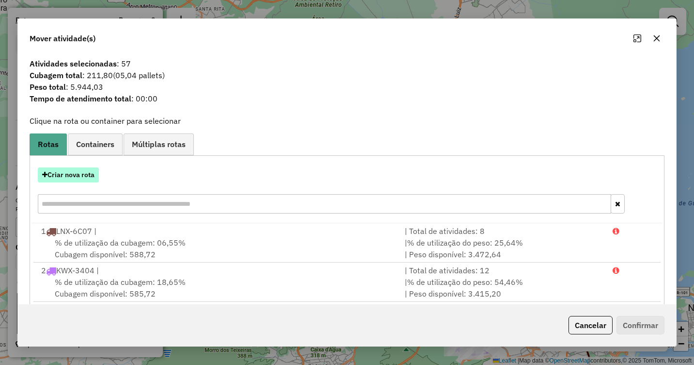
click at [76, 178] on button "Criar nova rota" at bounding box center [68, 174] width 61 height 15
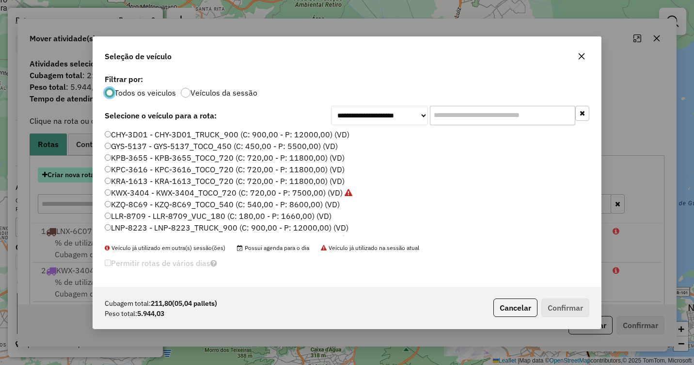
scroll to position [5, 3]
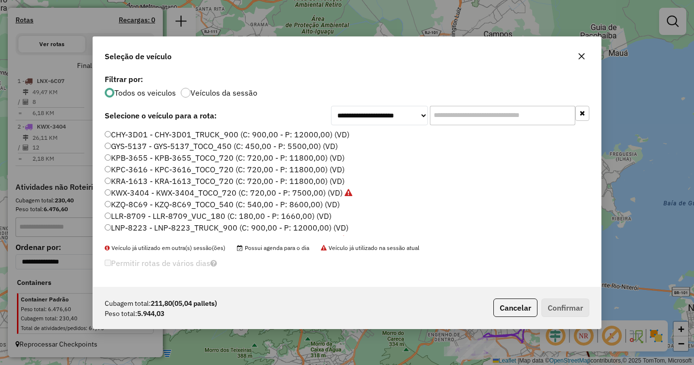
click at [157, 167] on label "KPC-3616 - KPC-3616_TOCO_720 (C: 720,00 - P: 11800,00) (VD)" at bounding box center [225, 169] width 240 height 12
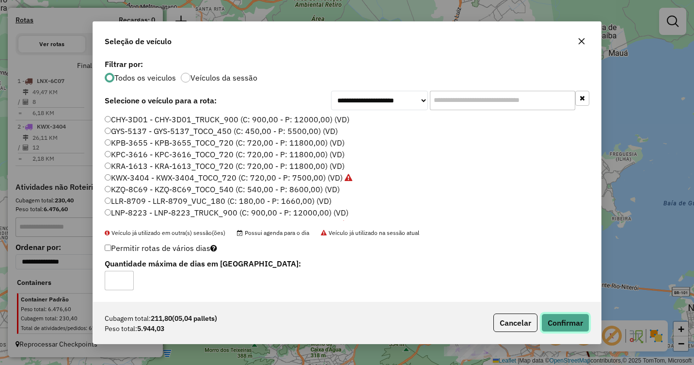
click at [564, 318] on button "Confirmar" at bounding box center [565, 322] width 48 height 18
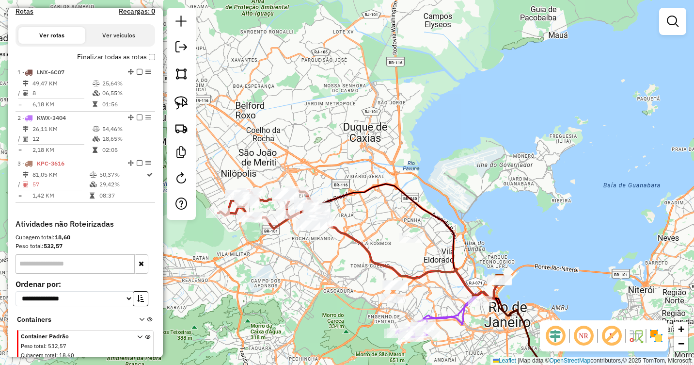
drag, startPoint x: 429, startPoint y: 277, endPoint x: 342, endPoint y: 240, distance: 94.9
click at [341, 240] on icon at bounding box center [408, 253] width 181 height 88
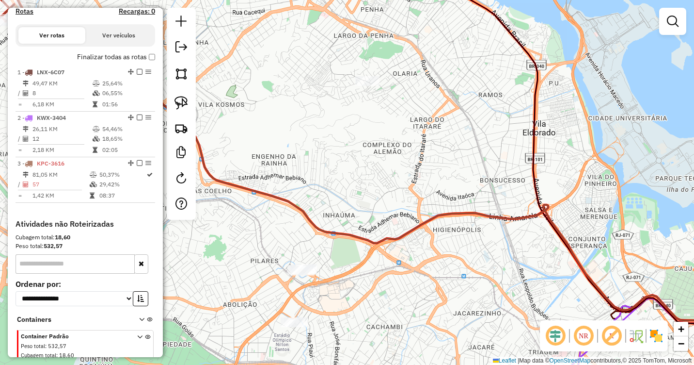
drag, startPoint x: 365, startPoint y: 257, endPoint x: 430, endPoint y: 235, distance: 69.1
click at [430, 237] on div "Janela de atendimento Grade de atendimento Capacidade Transportadoras Veículos …" at bounding box center [347, 182] width 694 height 365
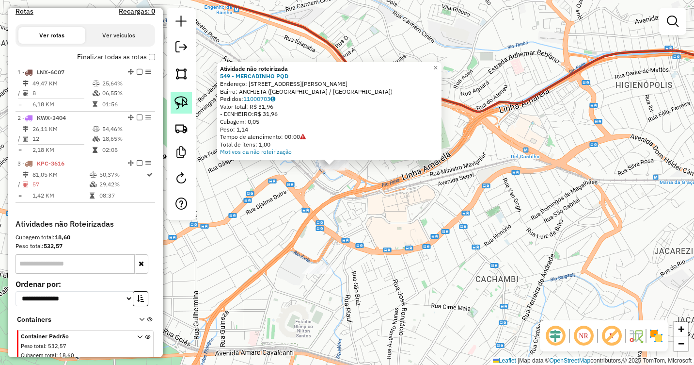
click at [183, 97] on img at bounding box center [182, 103] width 14 height 14
drag, startPoint x: 289, startPoint y: 159, endPoint x: 343, endPoint y: 143, distance: 56.7
click at [343, 143] on div "Atividade não roteirizada 549 - MERCADINHO PQD Endereço: R LUIS VIDAL 20 Bairro…" at bounding box center [329, 111] width 224 height 98
click at [324, 134] on div "Tempo de atendimento: 00:00" at bounding box center [329, 137] width 219 height 8
click at [332, 171] on div at bounding box center [333, 166] width 24 height 10
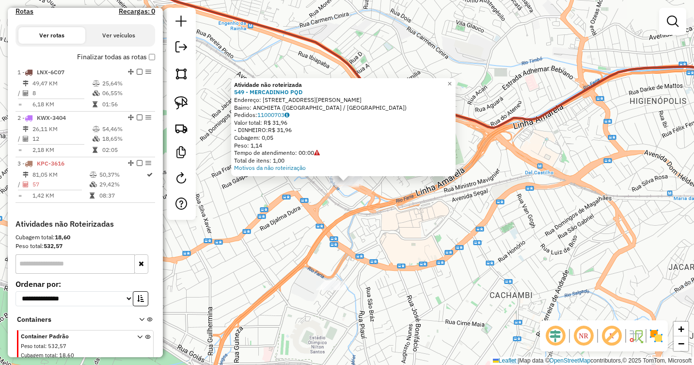
click at [350, 235] on div "Atividade não roteirizada 549 - MERCADINHO PQD Endereço: R LUIS VIDAL 20 Bairro…" at bounding box center [347, 182] width 694 height 365
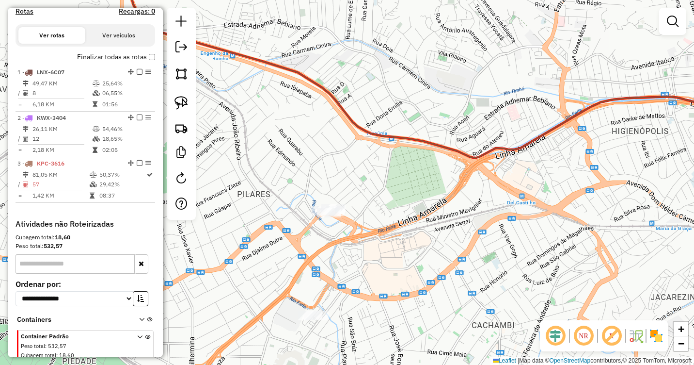
drag, startPoint x: 317, startPoint y: 172, endPoint x: 251, endPoint y: 185, distance: 67.2
click at [278, 206] on div "Janela de atendimento Grade de atendimento Capacidade Transportadoras Veículos …" at bounding box center [347, 182] width 694 height 365
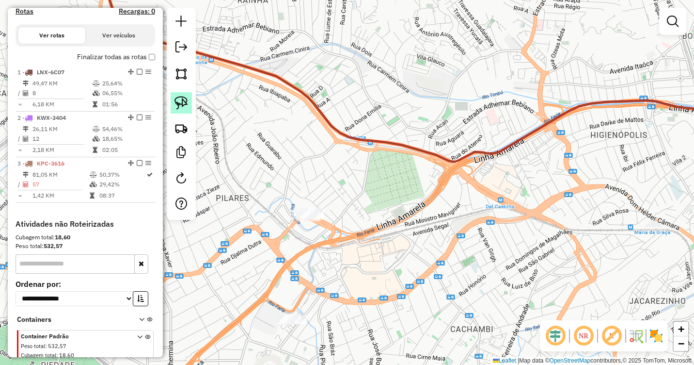
click at [186, 104] on img at bounding box center [182, 103] width 14 height 14
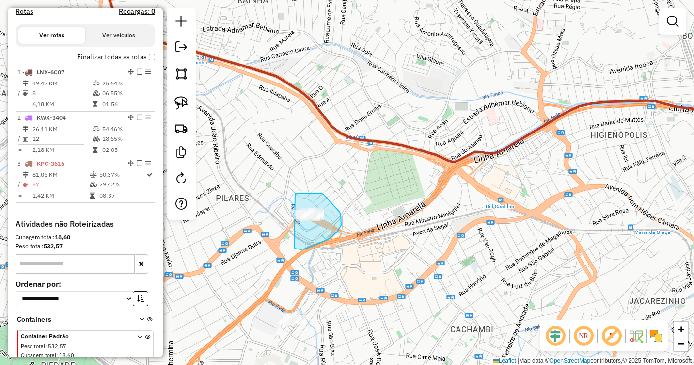
drag, startPoint x: 295, startPoint y: 193, endPoint x: 273, endPoint y: 210, distance: 28.0
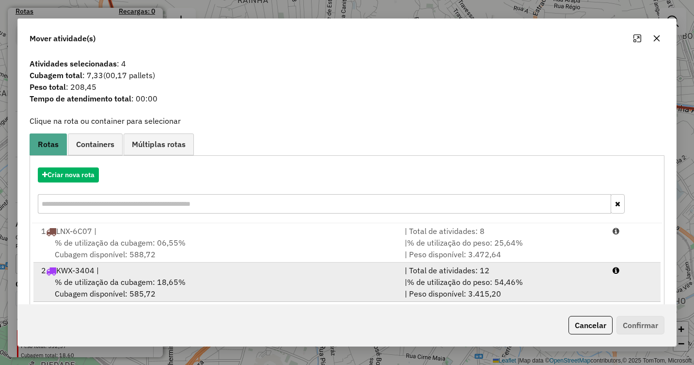
scroll to position [53, 0]
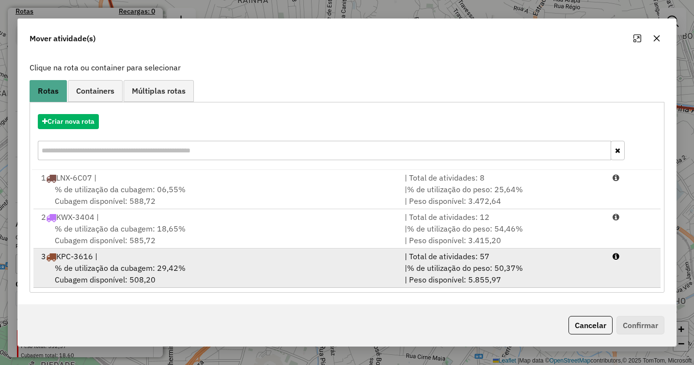
click at [290, 273] on div "% de utilização da cubagem: 29,42% Cubagem disponível: 508,20" at bounding box center [217, 273] width 364 height 23
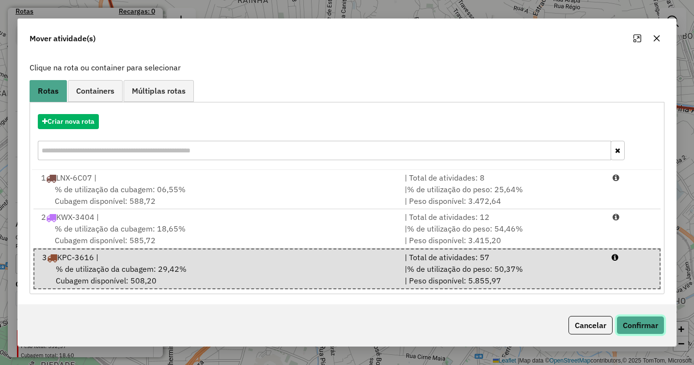
click at [647, 322] on button "Confirmar" at bounding box center [641, 325] width 48 height 18
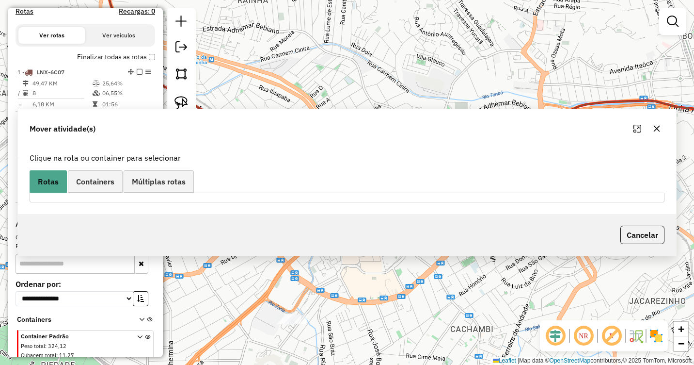
scroll to position [0, 0]
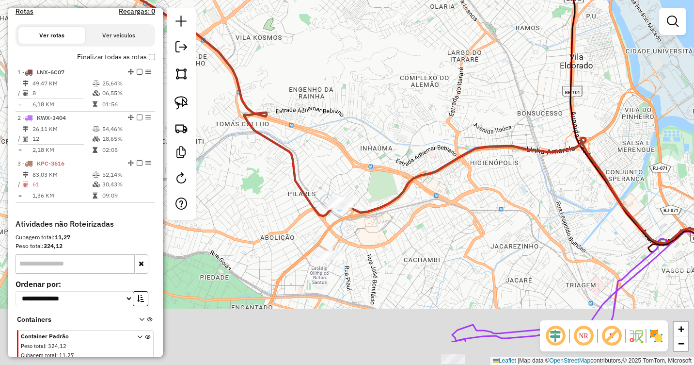
drag, startPoint x: 363, startPoint y: 292, endPoint x: 368, endPoint y: 228, distance: 64.2
click at [370, 227] on div "Janela de atendimento Grade de atendimento Capacidade Transportadoras Veículos …" at bounding box center [347, 182] width 694 height 365
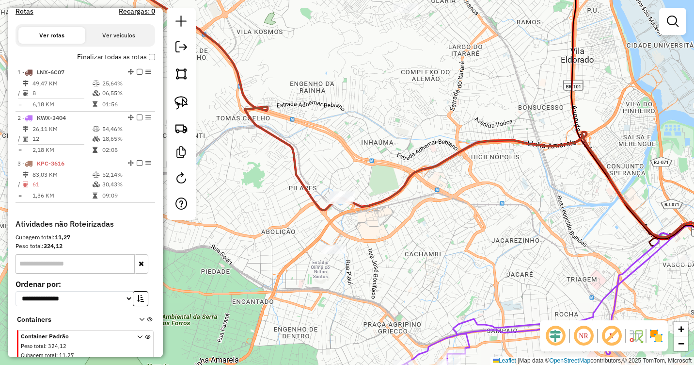
drag, startPoint x: 191, startPoint y: 98, endPoint x: 195, endPoint y: 101, distance: 5.4
click at [191, 98] on link at bounding box center [181, 102] width 21 height 21
drag, startPoint x: 322, startPoint y: 236, endPoint x: 304, endPoint y: 257, distance: 27.5
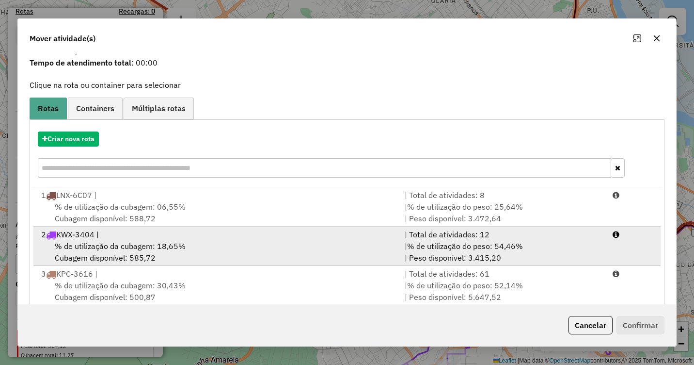
scroll to position [53, 0]
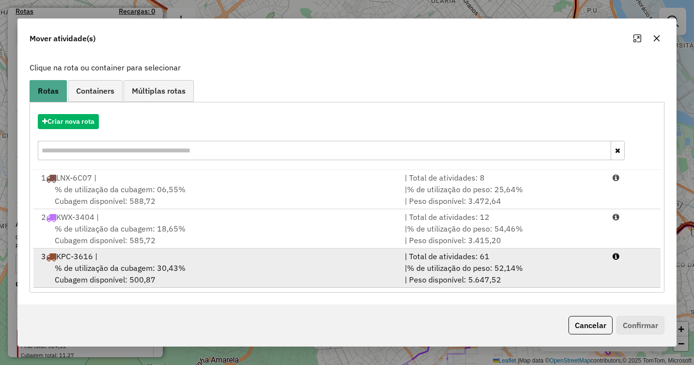
click at [215, 269] on div "% de utilização da cubagem: 30,43% Cubagem disponível: 500,87" at bounding box center [217, 273] width 364 height 23
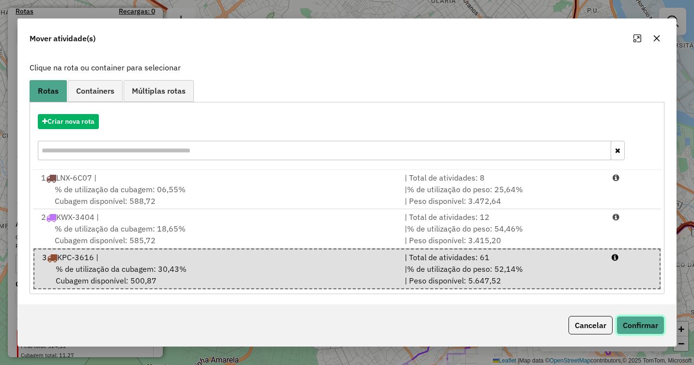
click at [641, 324] on button "Confirmar" at bounding box center [641, 325] width 48 height 18
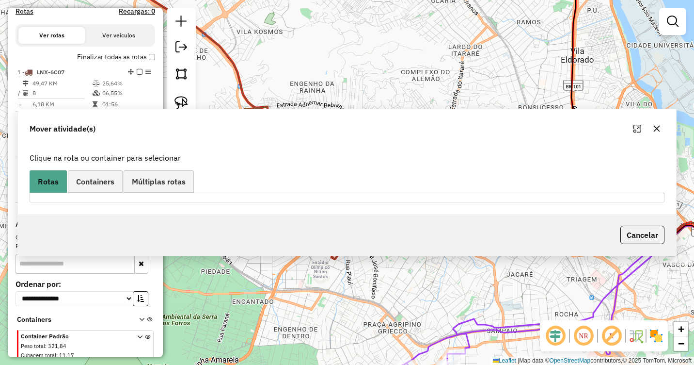
scroll to position [0, 0]
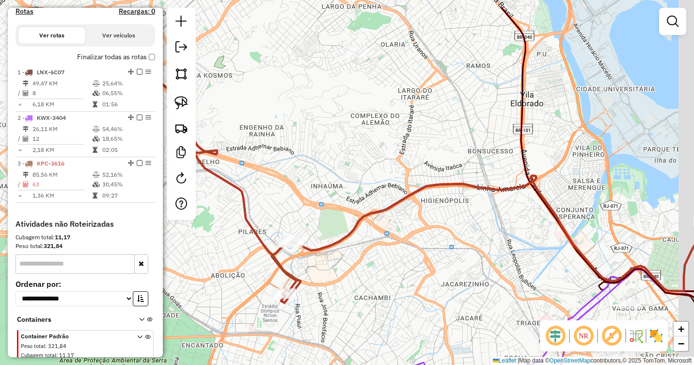
drag, startPoint x: 345, startPoint y: 241, endPoint x: 298, endPoint y: 284, distance: 63.5
click at [304, 284] on icon at bounding box center [500, 232] width 416 height 115
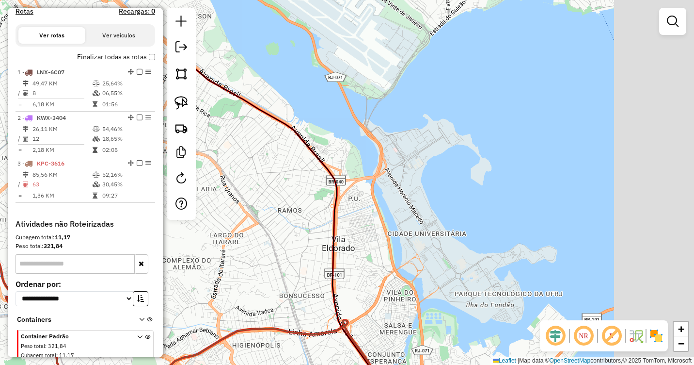
drag, startPoint x: 400, startPoint y: 167, endPoint x: 203, endPoint y: 291, distance: 233.8
click at [203, 291] on div "Janela de atendimento Grade de atendimento Capacidade Transportadoras Veículos …" at bounding box center [347, 182] width 694 height 365
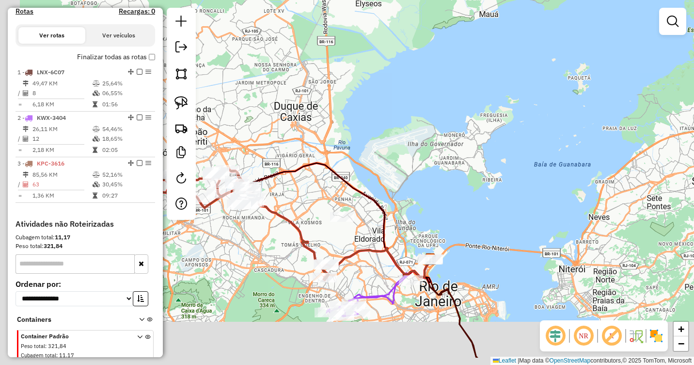
drag, startPoint x: 300, startPoint y: 267, endPoint x: 414, endPoint y: 208, distance: 128.8
click at [414, 212] on div "Janela de atendimento Grade de atendimento Capacidade Transportadoras Veículos …" at bounding box center [347, 182] width 694 height 365
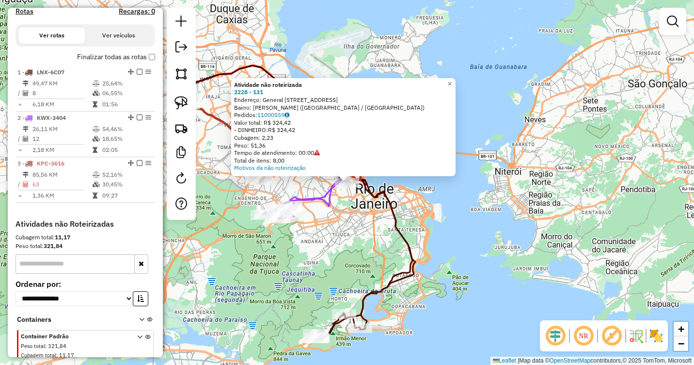
click at [392, 206] on icon at bounding box center [362, 250] width 106 height 179
select select "**********"
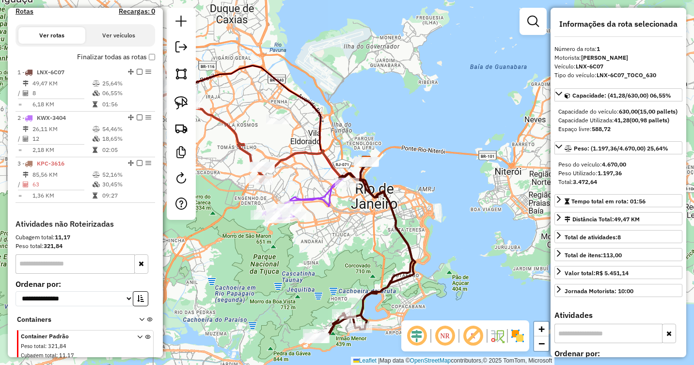
scroll to position [363, 0]
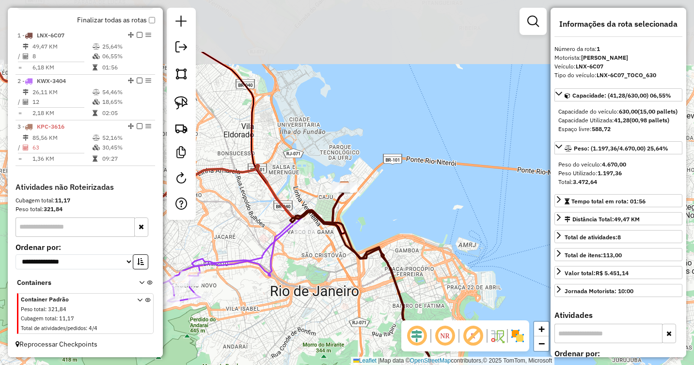
drag, startPoint x: 379, startPoint y: 159, endPoint x: 386, endPoint y: 247, distance: 88.5
click at [386, 247] on div "Janela de atendimento Grade de atendimento Capacidade Transportadoras Veículos …" at bounding box center [347, 182] width 694 height 365
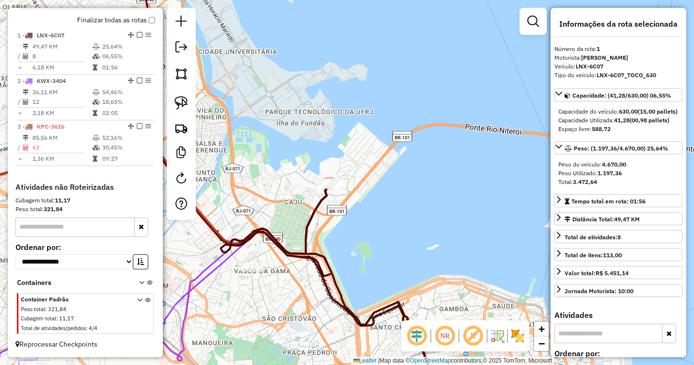
drag, startPoint x: 355, startPoint y: 177, endPoint x: 398, endPoint y: 239, distance: 75.7
click at [396, 238] on div "Janela de atendimento Grade de atendimento Capacidade Transportadoras Veículos …" at bounding box center [347, 182] width 694 height 365
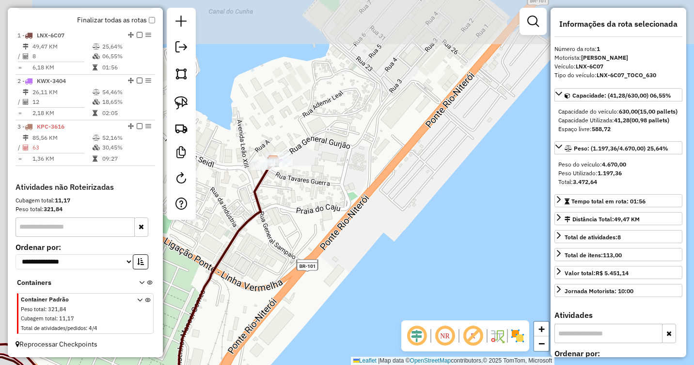
drag, startPoint x: 323, startPoint y: 194, endPoint x: 455, endPoint y: 262, distance: 148.7
click at [455, 262] on div "Janela de atendimento Grade de atendimento Capacidade Transportadoras Veículos …" at bounding box center [347, 182] width 694 height 365
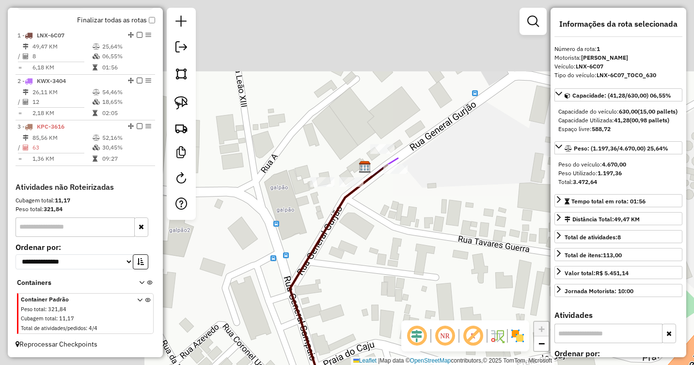
drag, startPoint x: 330, startPoint y: 186, endPoint x: 514, endPoint y: 267, distance: 201.0
click at [514, 267] on div "Janela de atendimento Grade de atendimento Capacidade Transportadoras Veículos …" at bounding box center [347, 182] width 694 height 365
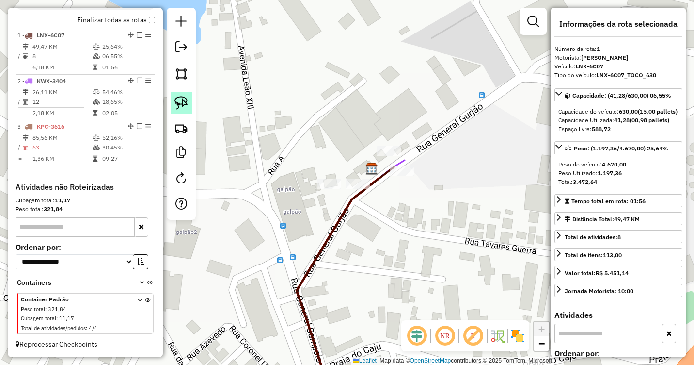
click at [184, 100] on img at bounding box center [182, 103] width 14 height 14
drag, startPoint x: 373, startPoint y: 151, endPoint x: 382, endPoint y: 161, distance: 13.8
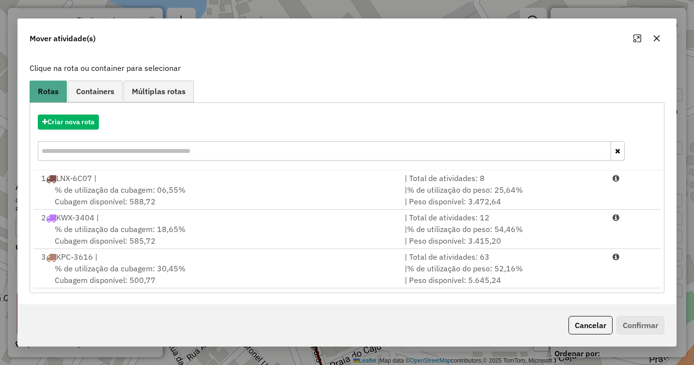
scroll to position [53, 0]
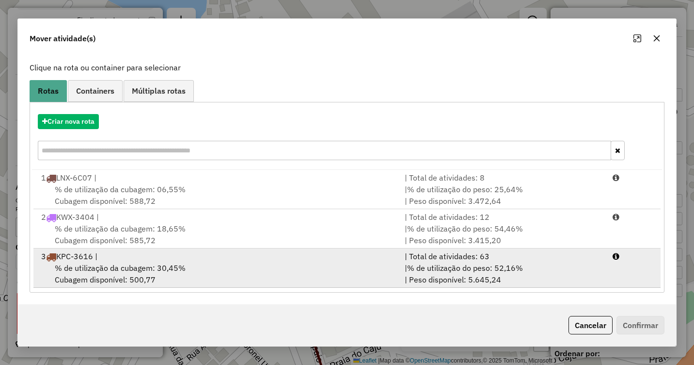
click at [302, 273] on div "% de utilização da cubagem: 30,45% Cubagem disponível: 500,77" at bounding box center [217, 273] width 364 height 23
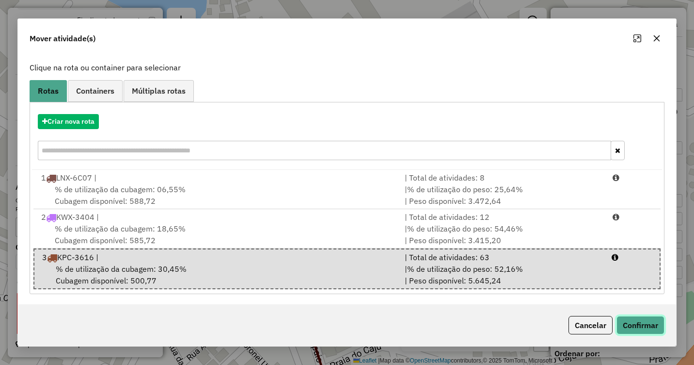
click at [641, 316] on button "Confirmar" at bounding box center [641, 325] width 48 height 18
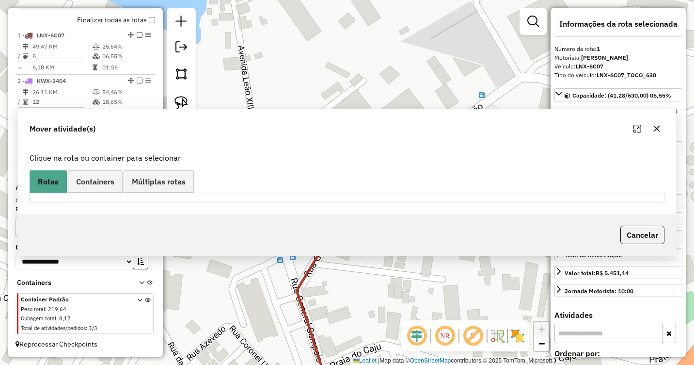
scroll to position [0, 0]
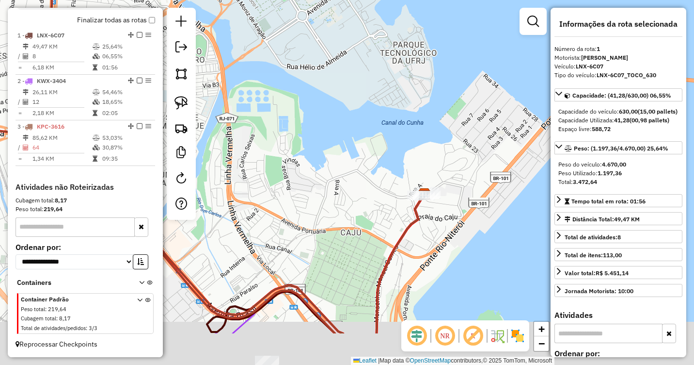
drag, startPoint x: 380, startPoint y: 255, endPoint x: 342, endPoint y: 160, distance: 102.1
click at [342, 160] on div "Janela de atendimento Grade de atendimento Capacidade Transportadoras Veículos …" at bounding box center [347, 182] width 694 height 365
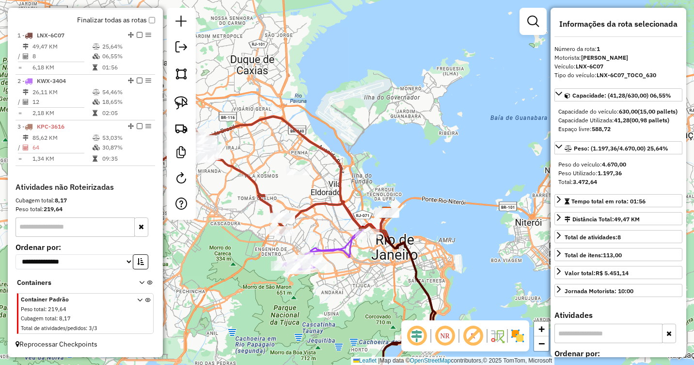
click at [137, 298] on icon at bounding box center [139, 315] width 5 height 36
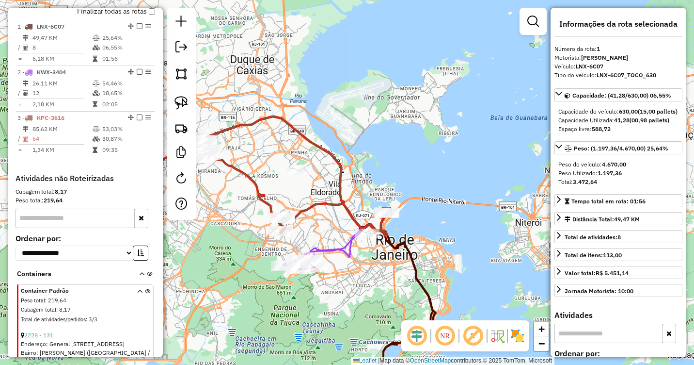
click at [145, 300] on icon at bounding box center [147, 306] width 5 height 36
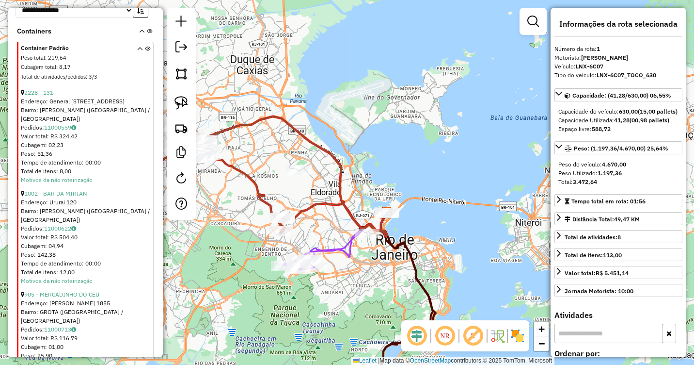
scroll to position [651, 0]
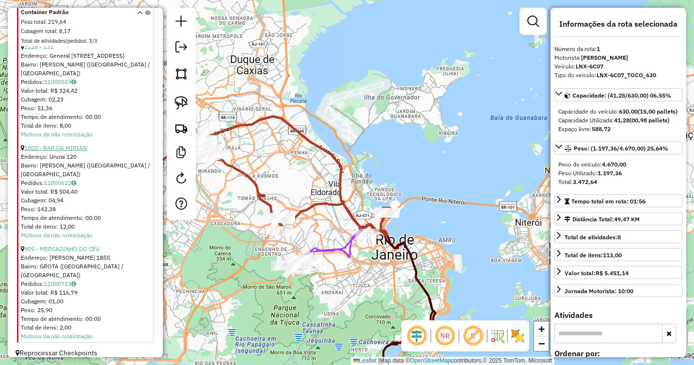
click at [69, 150] on link "1002 - BAR DA MIRIAN" at bounding box center [55, 147] width 63 height 7
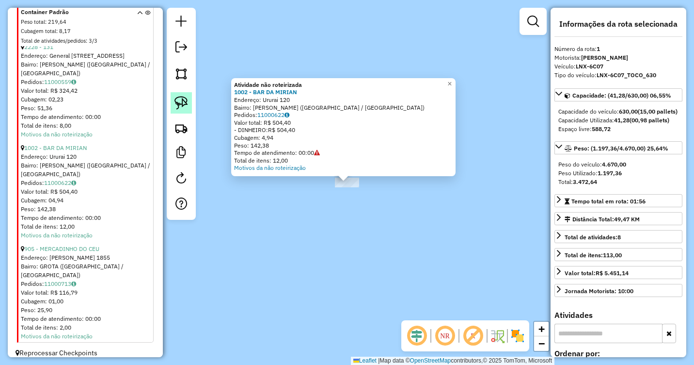
click at [183, 101] on img at bounding box center [182, 103] width 14 height 14
drag, startPoint x: 319, startPoint y: 178, endPoint x: 308, endPoint y: 188, distance: 14.7
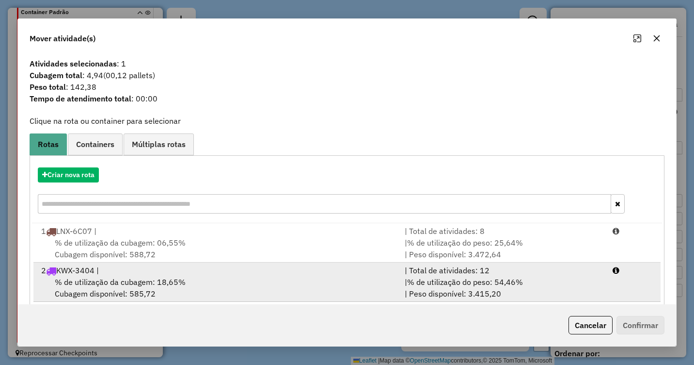
scroll to position [53, 0]
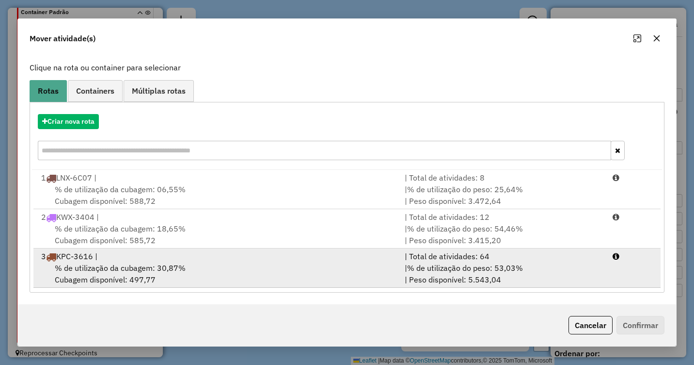
click at [221, 271] on div "% de utilização da cubagem: 30,87% Cubagem disponível: 497,77" at bounding box center [217, 273] width 364 height 23
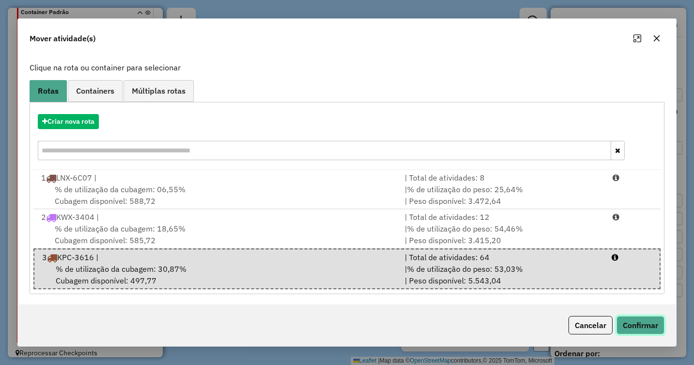
click at [633, 318] on button "Confirmar" at bounding box center [641, 325] width 48 height 18
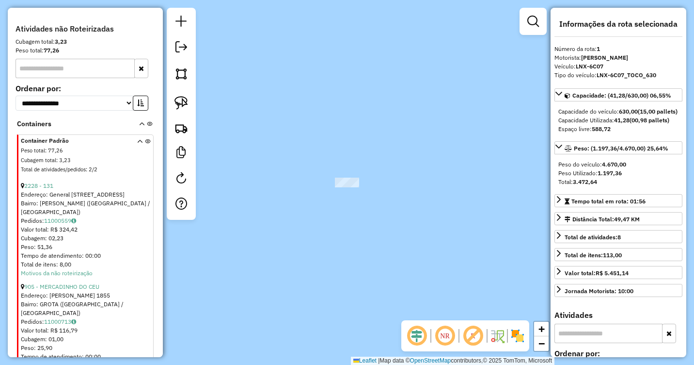
scroll to position [384, 0]
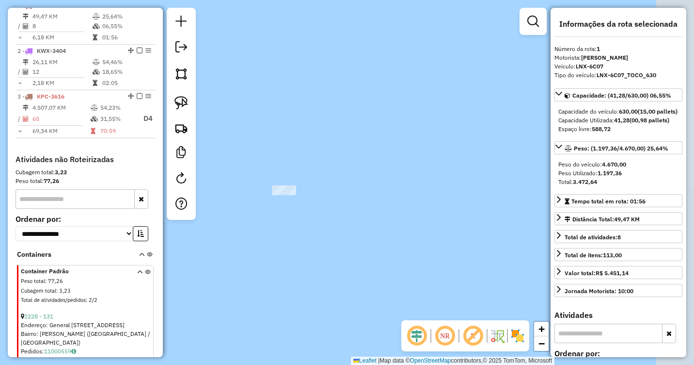
drag, startPoint x: 471, startPoint y: 225, endPoint x: 408, endPoint y: 233, distance: 63.5
click at [408, 233] on div "Janela de atendimento Grade de atendimento Capacidade Transportadoras Veículos …" at bounding box center [347, 182] width 694 height 365
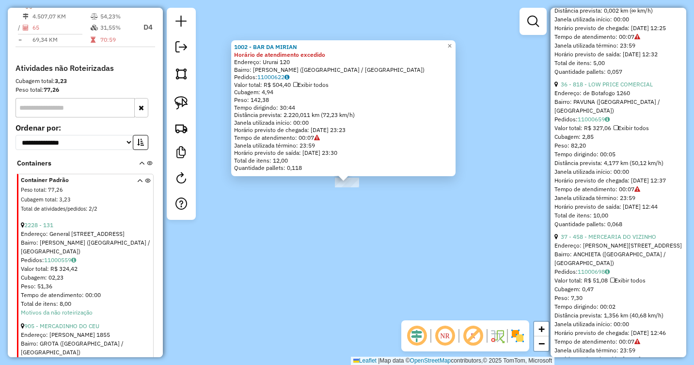
scroll to position [5769, 0]
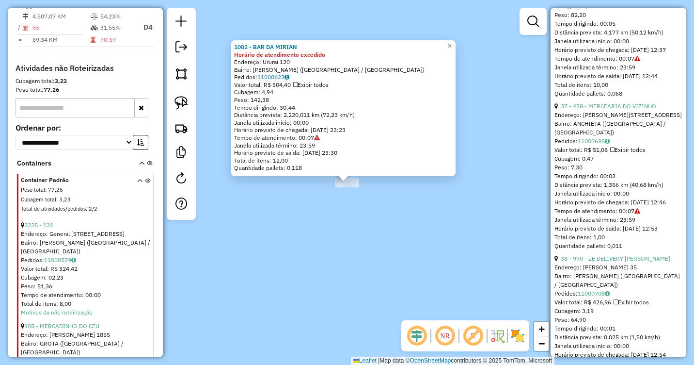
click at [441, 296] on div "1002 - BAR DA MIRIAN Horário de atendimento excedido Endereço: Ururai 120 Bairr…" at bounding box center [347, 182] width 694 height 365
